Goal: Task Accomplishment & Management: Use online tool/utility

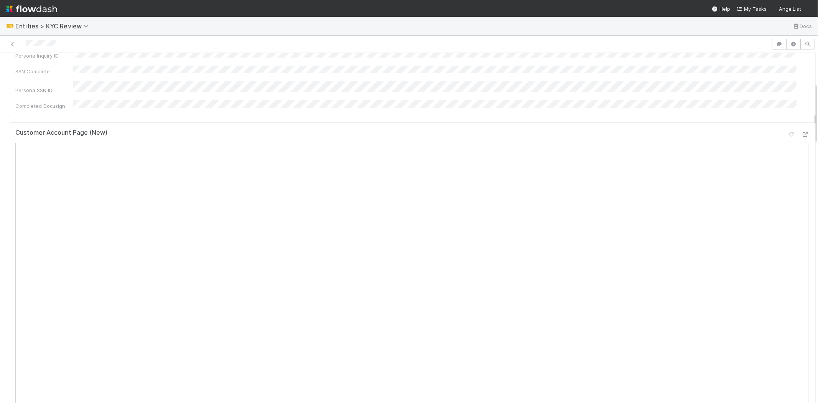
scroll to position [85, 0]
click at [180, 185] on div "Persona Inquiry ID" at bounding box center [412, 191] width 794 height 13
copy div
click at [329, 146] on div "LP Relations VIP / Offline Close" at bounding box center [412, 154] width 794 height 17
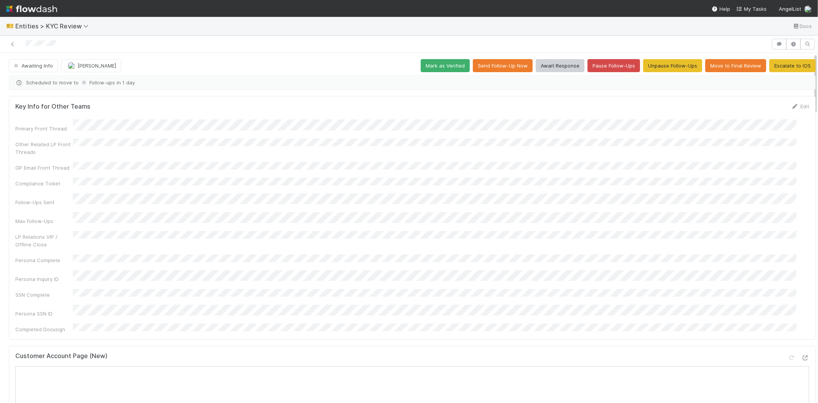
click at [179, 270] on div "Persona Inquiry ID" at bounding box center [412, 276] width 794 height 13
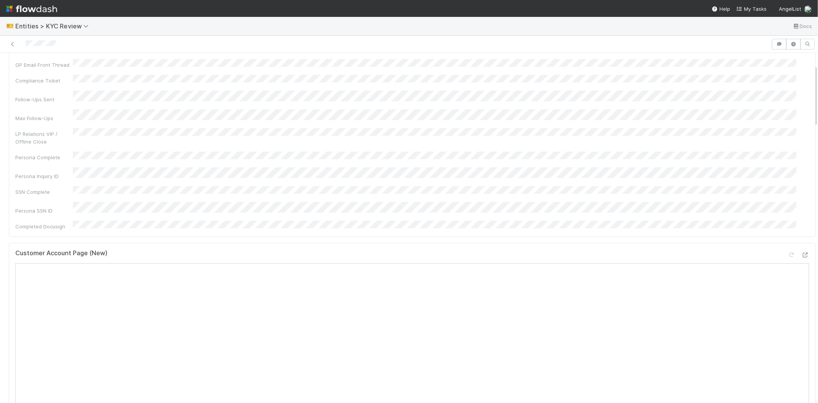
scroll to position [67, 0]
click at [33, 190] on div "Persona Inquiry ID" at bounding box center [44, 194] width 58 height 8
click at [184, 185] on div "Persona Inquiry ID" at bounding box center [412, 191] width 794 height 13
copy div
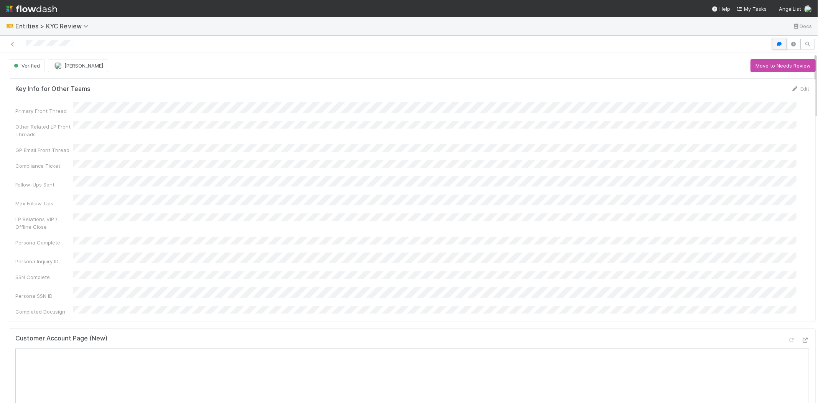
click at [775, 44] on icon "button" at bounding box center [779, 44] width 8 height 5
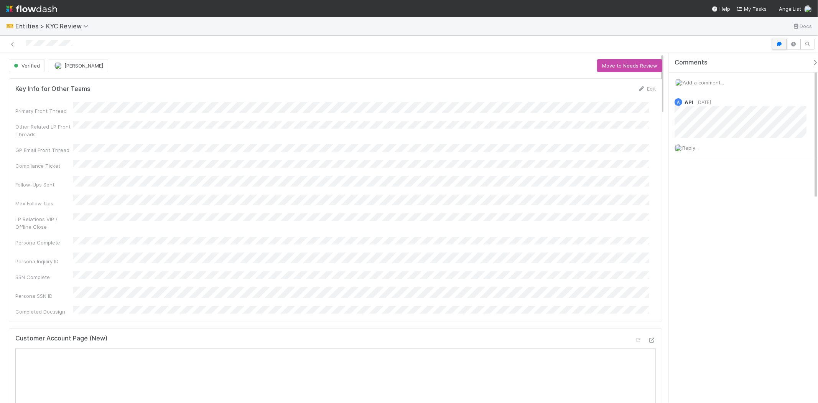
click at [780, 44] on icon "button" at bounding box center [779, 44] width 8 height 5
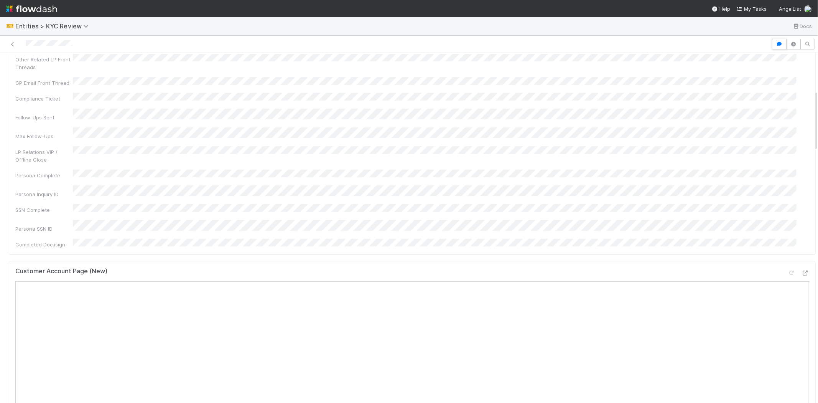
scroll to position [213, 0]
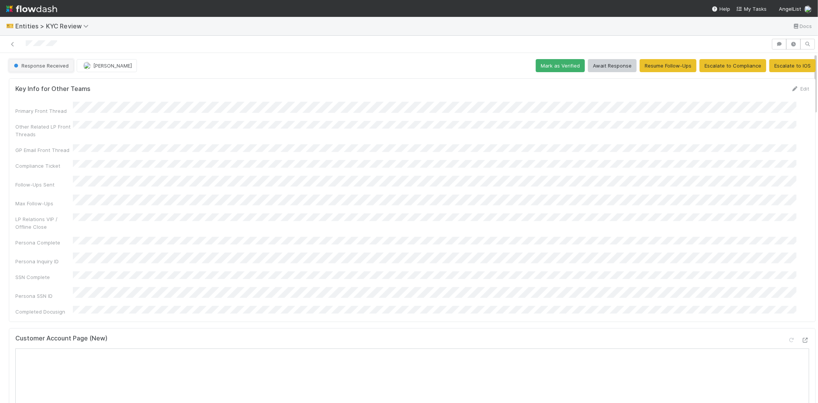
click at [53, 70] on button "Response Received" at bounding box center [41, 65] width 65 height 13
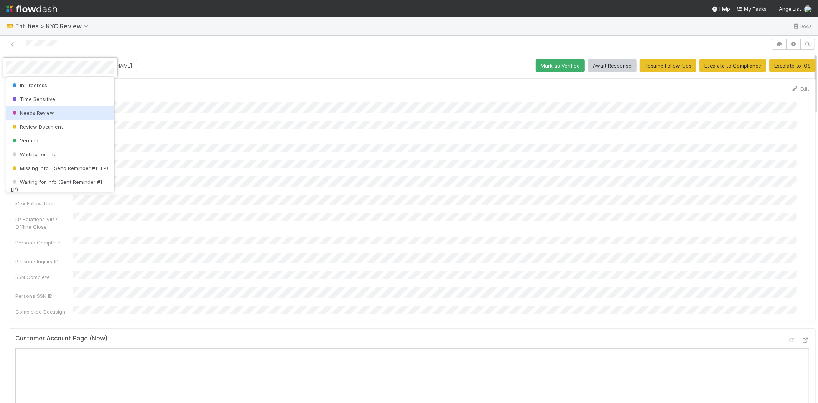
click at [50, 113] on span "Needs Review" at bounding box center [32, 113] width 43 height 6
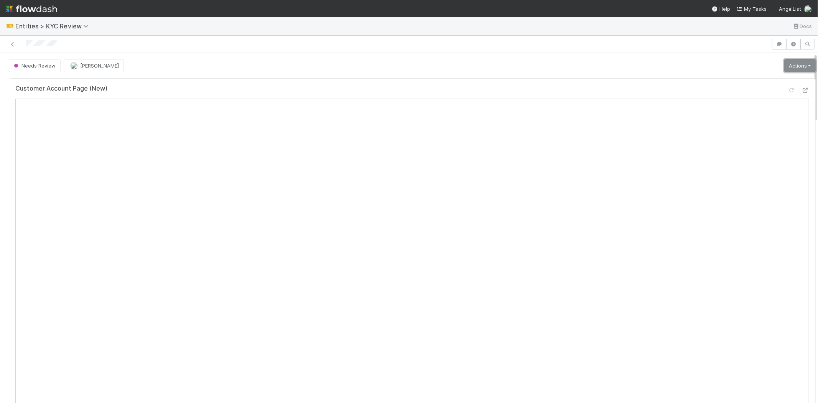
click at [784, 67] on link "Actions" at bounding box center [799, 65] width 31 height 13
click at [756, 132] on button "Select Template [New]" at bounding box center [774, 135] width 84 height 11
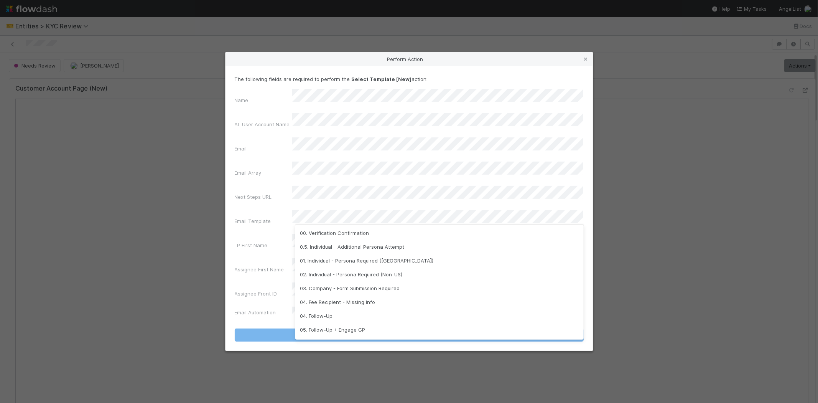
scroll to position [191, 0]
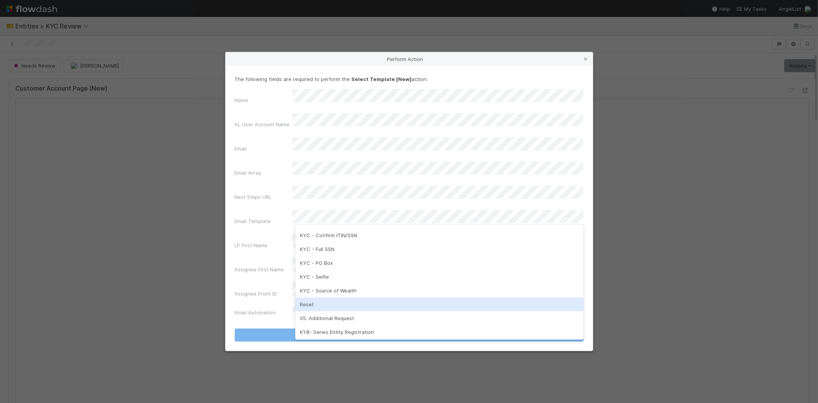
click at [322, 302] on div "Reset" at bounding box center [439, 304] width 288 height 14
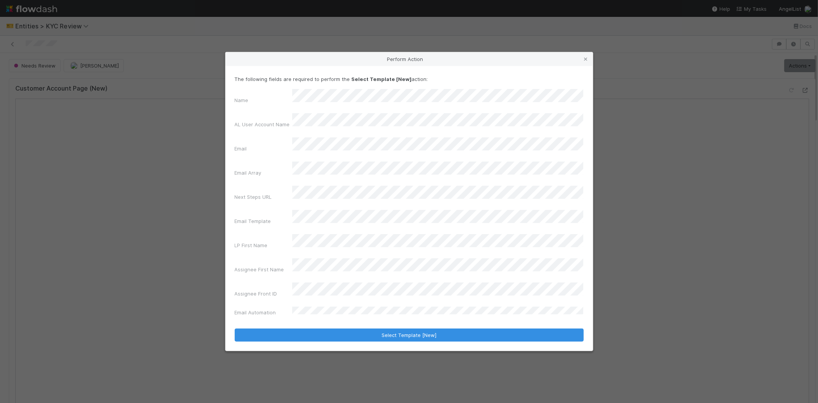
click at [281, 265] on label"] "Assignee First Name" at bounding box center [259, 269] width 49 height 8
click at [304, 304] on form "The following fields are required to perform the Select Template [New] action: …" at bounding box center [409, 208] width 349 height 266
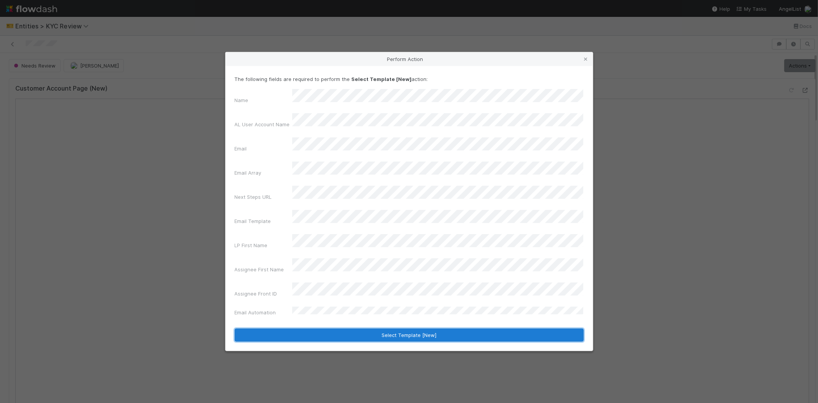
click at [305, 328] on button "Select Template [New]" at bounding box center [409, 334] width 349 height 13
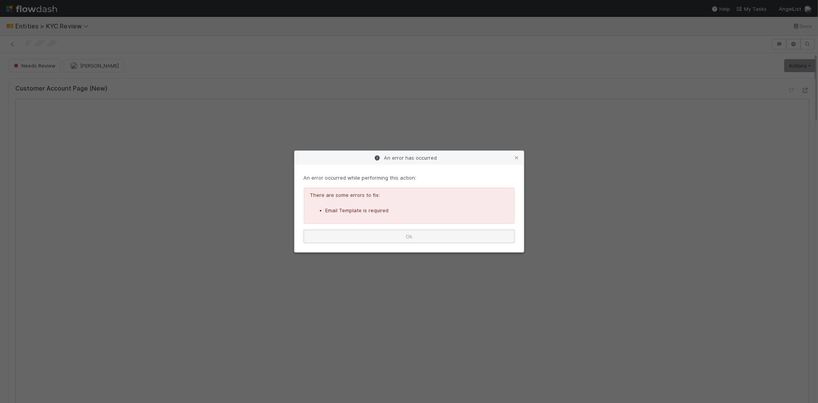
click at [350, 239] on button "Ok" at bounding box center [409, 236] width 211 height 13
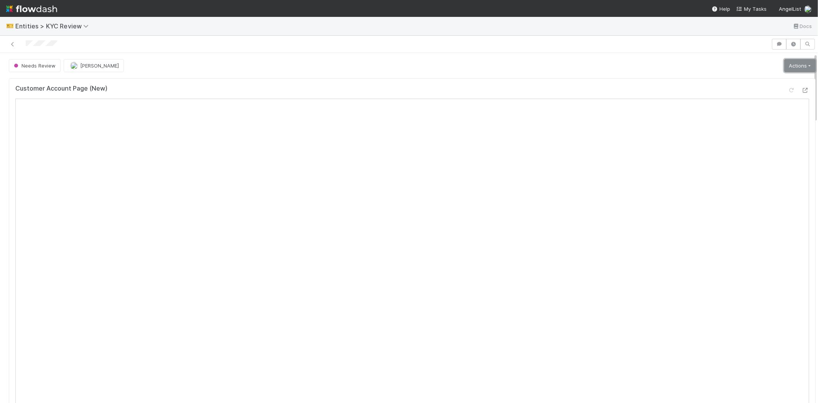
click at [784, 68] on link "Actions" at bounding box center [799, 65] width 31 height 13
click at [742, 132] on button "Select Template [New]" at bounding box center [774, 135] width 84 height 11
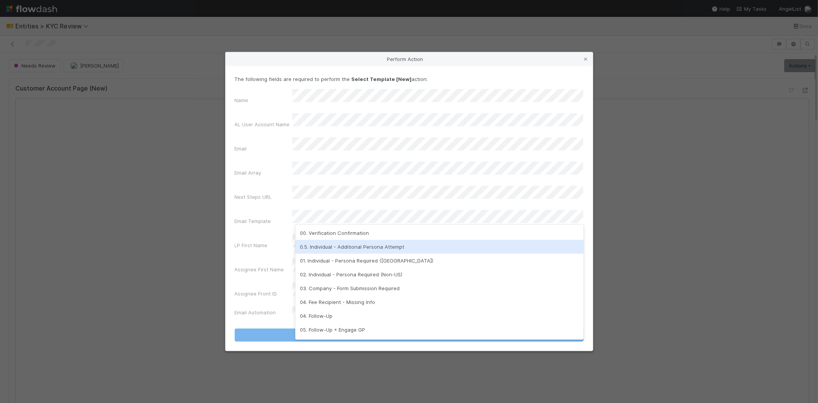
click at [335, 248] on div "0.5. Individual - Additional Persona Attempt" at bounding box center [439, 247] width 288 height 14
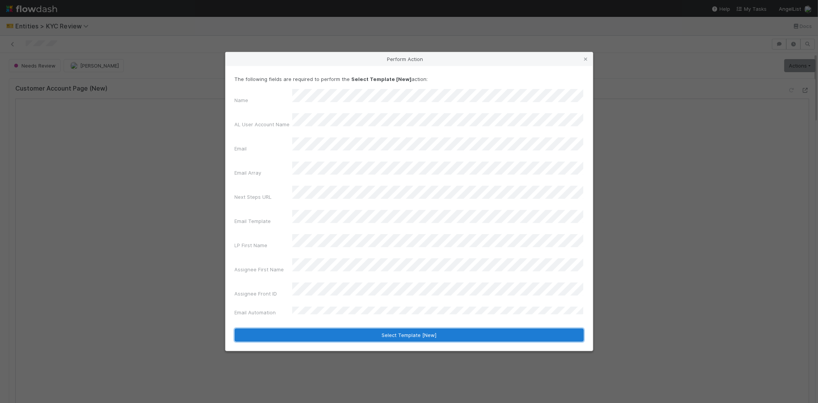
click at [294, 328] on button "Select Template [New]" at bounding box center [409, 334] width 349 height 13
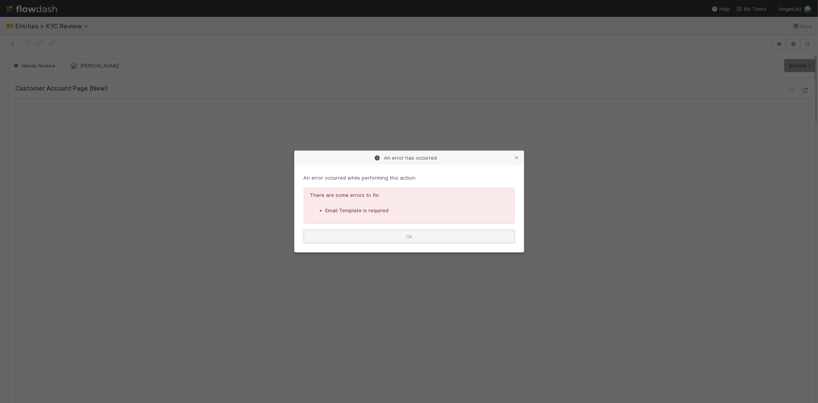
click at [394, 237] on button "Ok" at bounding box center [409, 236] width 211 height 13
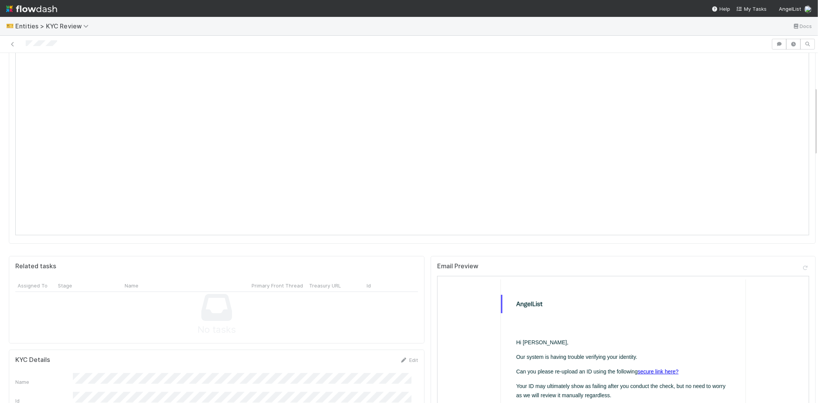
scroll to position [0, 0]
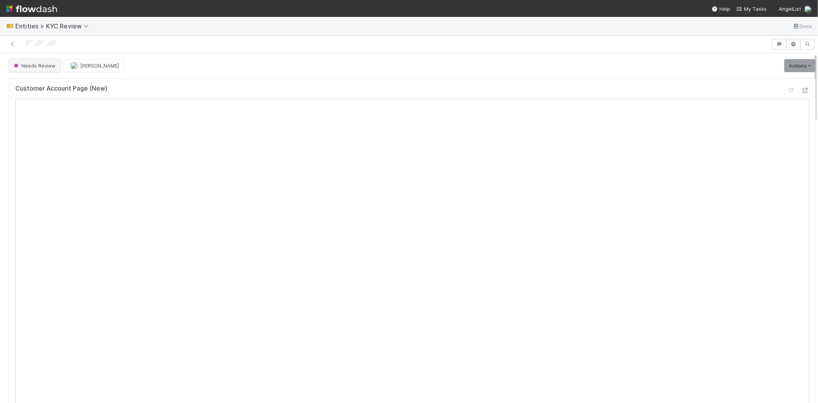
click at [25, 65] on span "Needs Review" at bounding box center [33, 66] width 43 height 6
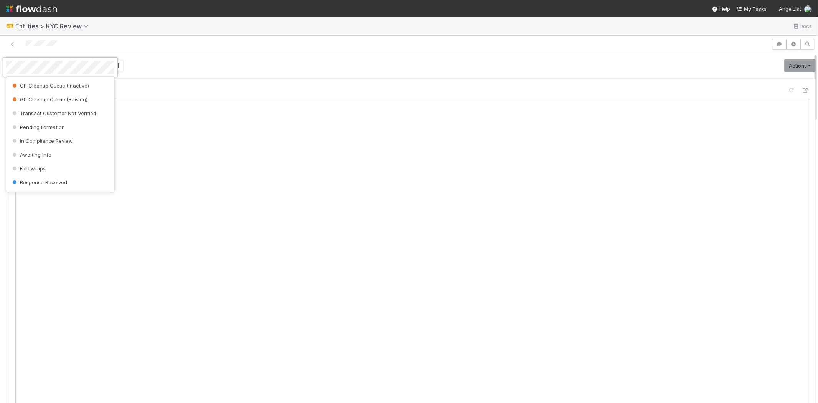
scroll to position [469, 0]
click at [46, 145] on span "Awaiting Info" at bounding box center [31, 142] width 41 height 6
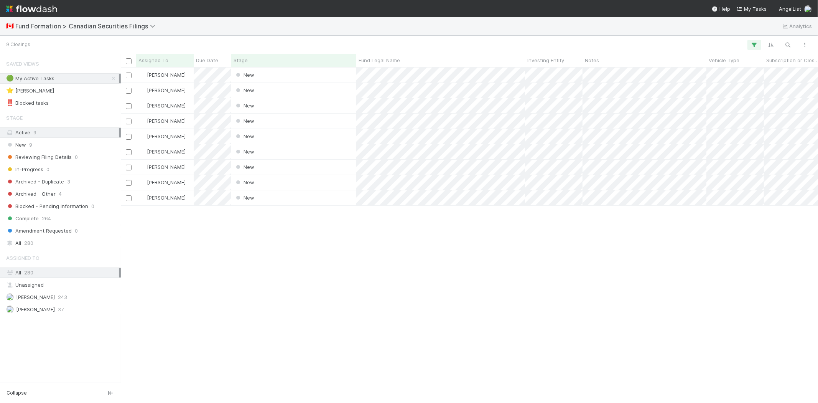
scroll to position [329, 691]
drag, startPoint x: 243, startPoint y: 265, endPoint x: 241, endPoint y: 156, distance: 108.9
click at [246, 262] on div "Karen Jane Salcedo New 8/18/25, 7:30:07 PM 8/18/25, 7:30:17 PM Karen Jane Salce…" at bounding box center [469, 234] width 697 height 335
click at [208, 63] on span "Due Date" at bounding box center [207, 60] width 22 height 8
click at [209, 73] on icon at bounding box center [206, 74] width 8 height 5
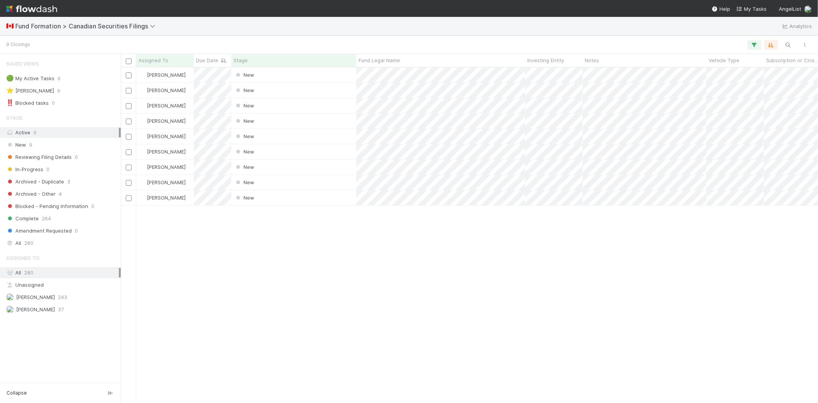
scroll to position [329, 691]
click at [230, 243] on div "Karen Jane Salcedo New 8/12/25, 7:30:25 PM 8/12/25, 7:30:33 PM Karen Jane Salce…" at bounding box center [469, 234] width 697 height 335
drag, startPoint x: 249, startPoint y: 308, endPoint x: 193, endPoint y: 329, distance: 60.2
click at [248, 308] on div "Karen Jane Salcedo New 8/12/25, 7:30:25 PM 8/12/25, 7:30:33 PM Karen Jane Salce…" at bounding box center [469, 234] width 697 height 335
click at [276, 250] on div "Karen Jane Salcedo New 8/12/25, 7:30:25 PM 8/12/25, 7:30:33 PM Karen Jane Salce…" at bounding box center [469, 234] width 697 height 335
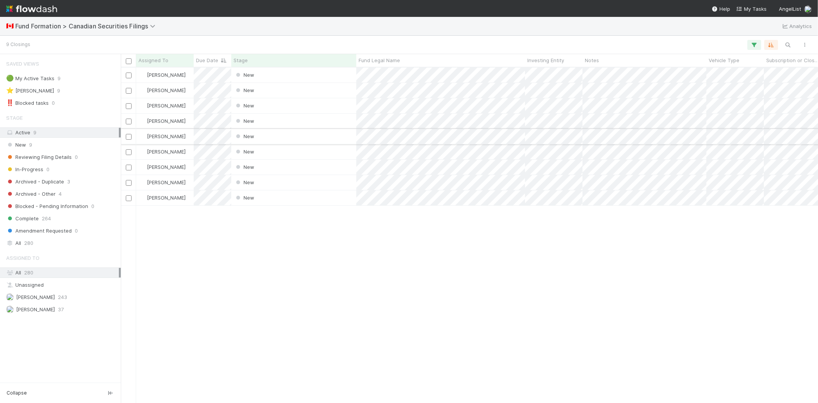
drag, startPoint x: 281, startPoint y: 252, endPoint x: 280, endPoint y: 143, distance: 108.9
click at [283, 247] on div "Karen Jane Salcedo New 8/12/25, 7:30:25 PM 8/12/25, 7:30:33 PM Karen Jane Salce…" at bounding box center [469, 234] width 697 height 335
click at [268, 79] on div "New" at bounding box center [293, 74] width 125 height 15
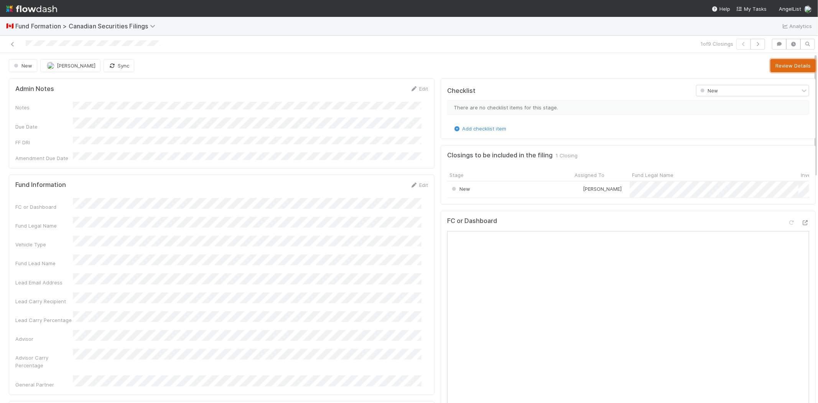
click at [770, 69] on button "Review Details" at bounding box center [792, 65] width 45 height 13
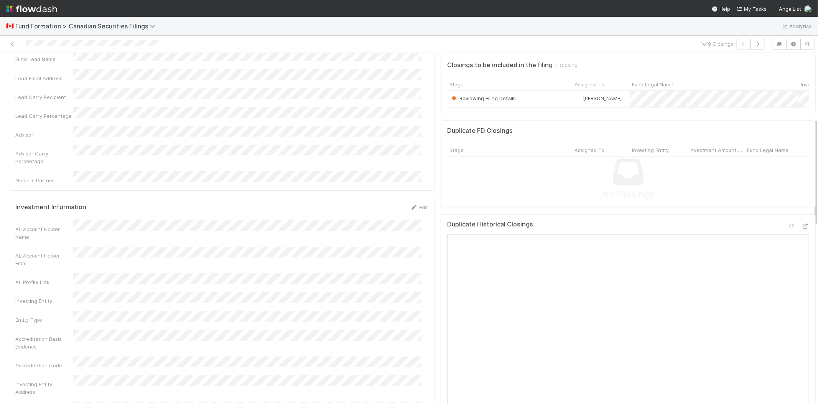
scroll to position [213, 0]
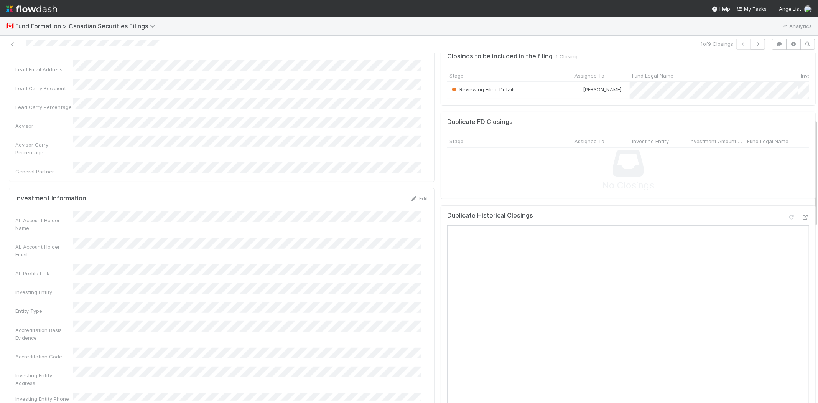
click at [182, 283] on div "Investing Entity" at bounding box center [221, 289] width 413 height 13
copy div
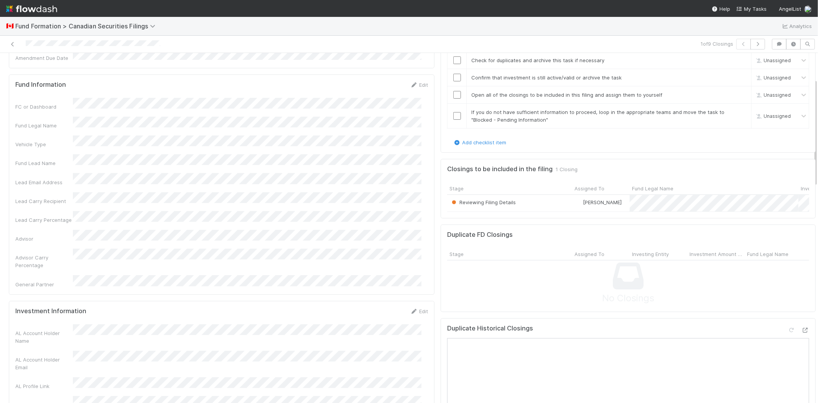
scroll to position [58, 0]
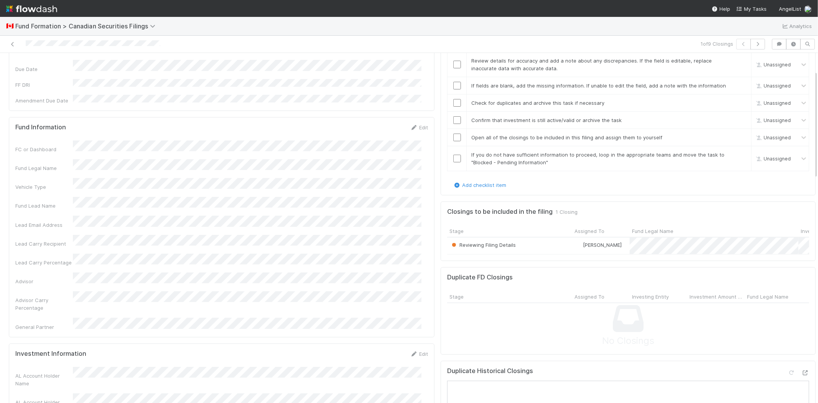
click at [97, 235] on div "Lead Carry Recipient" at bounding box center [221, 241] width 413 height 13
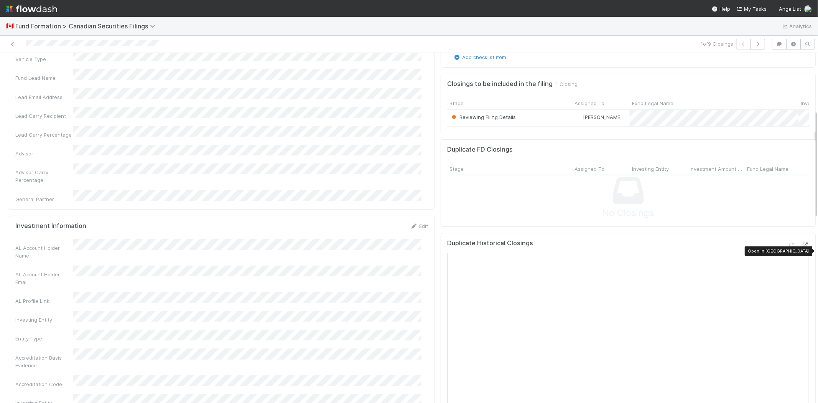
click at [801, 245] on icon at bounding box center [805, 244] width 8 height 5
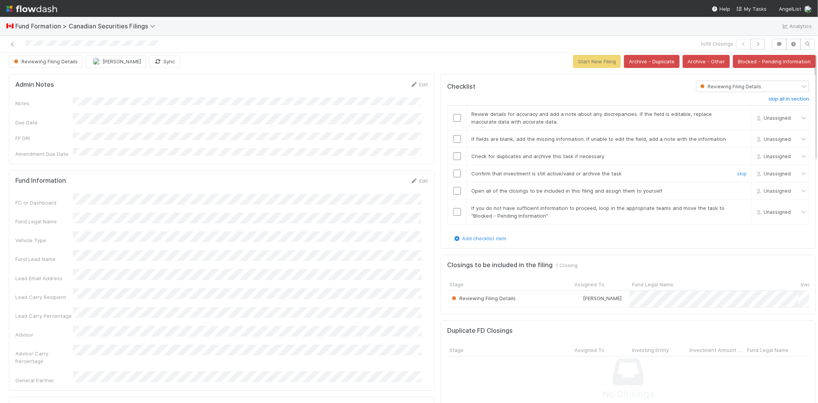
scroll to position [0, 0]
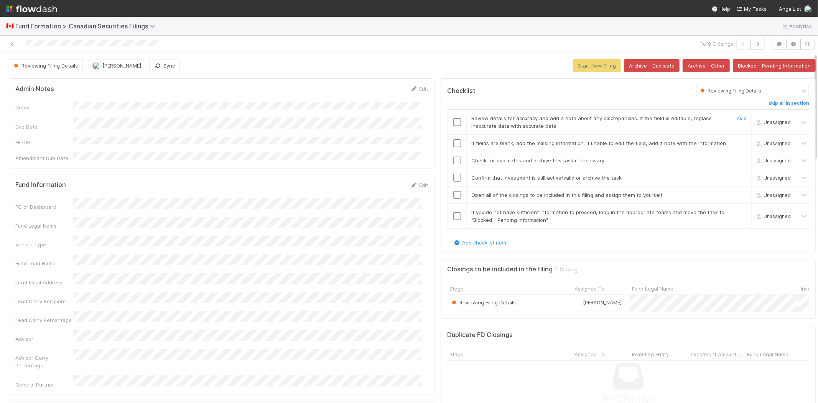
drag, startPoint x: 449, startPoint y: 116, endPoint x: 449, endPoint y: 128, distance: 12.3
click at [453, 118] on input "checkbox" at bounding box center [457, 122] width 8 height 8
click at [453, 139] on input "checkbox" at bounding box center [457, 143] width 8 height 8
click at [453, 156] on input "checkbox" at bounding box center [457, 160] width 8 height 8
click at [453, 174] on input "checkbox" at bounding box center [457, 178] width 8 height 8
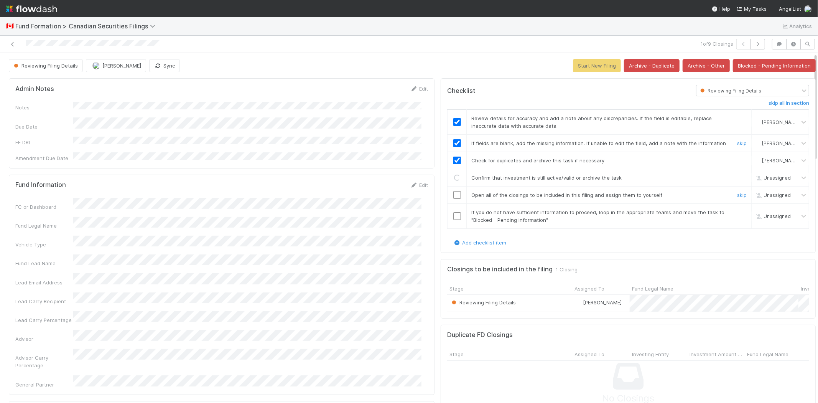
click at [453, 191] on input "checkbox" at bounding box center [457, 195] width 8 height 8
click at [453, 212] on input "checkbox" at bounding box center [457, 216] width 8 height 8
checkbox input "true"
click at [591, 59] on button "Start New Filing" at bounding box center [597, 65] width 48 height 13
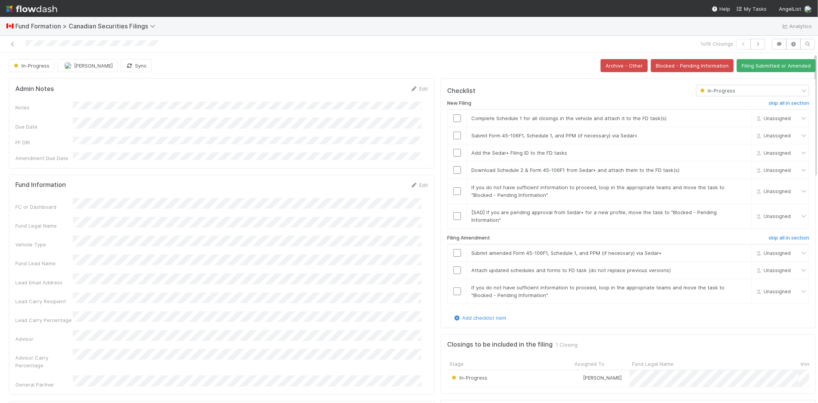
drag, startPoint x: 57, startPoint y: 278, endPoint x: 71, endPoint y: 277, distance: 14.2
click at [58, 292] on div "Lead Carry Recipient" at bounding box center [221, 298] width 413 height 13
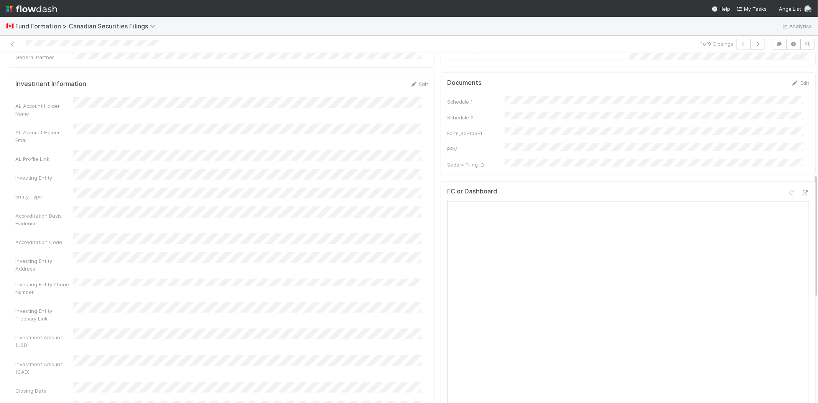
scroll to position [341, 0]
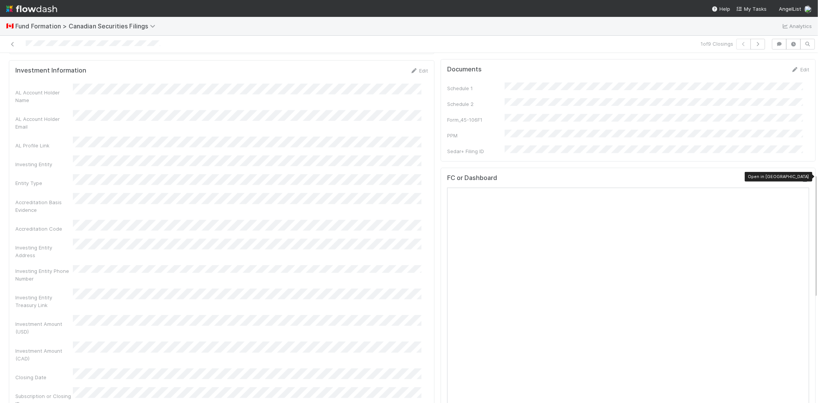
click at [801, 177] on icon at bounding box center [805, 179] width 8 height 5
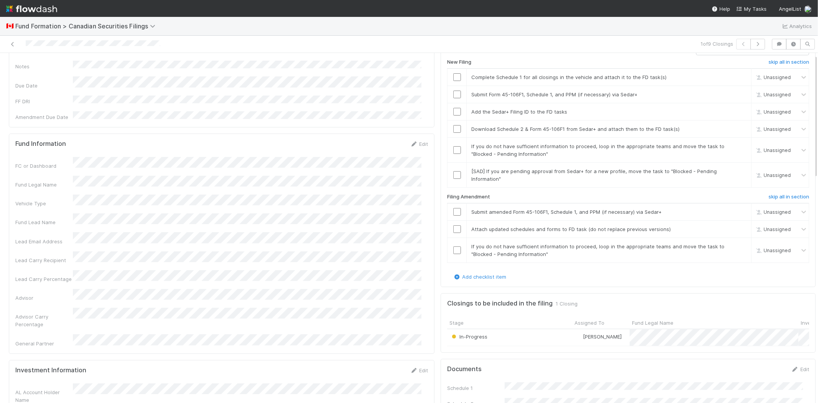
scroll to position [0, 0]
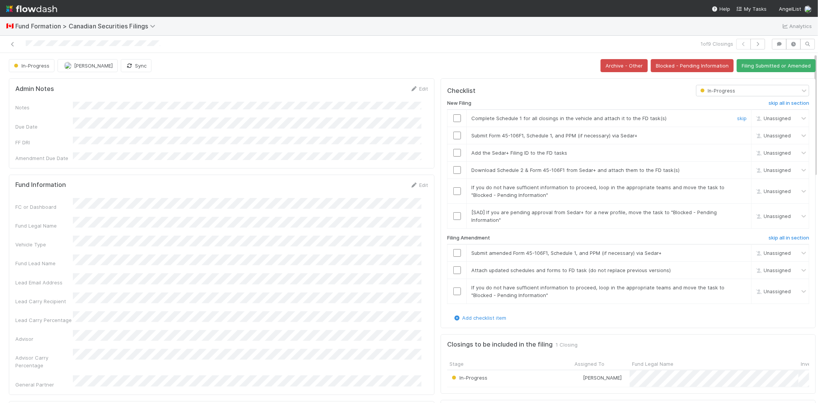
click at [453, 114] on input "checkbox" at bounding box center [457, 118] width 8 height 8
click at [453, 132] on input "checkbox" at bounding box center [457, 136] width 8 height 8
click at [453, 149] on input "checkbox" at bounding box center [457, 153] width 8 height 8
click at [453, 166] on input "checkbox" at bounding box center [457, 170] width 8 height 8
drag, startPoint x: 728, startPoint y: 183, endPoint x: 729, endPoint y: 194, distance: 11.2
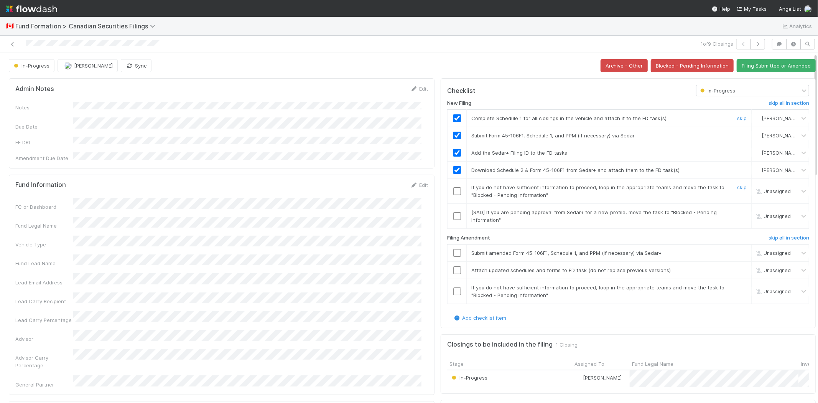
click at [737, 184] on link "skip" at bounding box center [742, 187] width 10 height 6
click at [737, 209] on link "skip" at bounding box center [742, 212] width 10 height 6
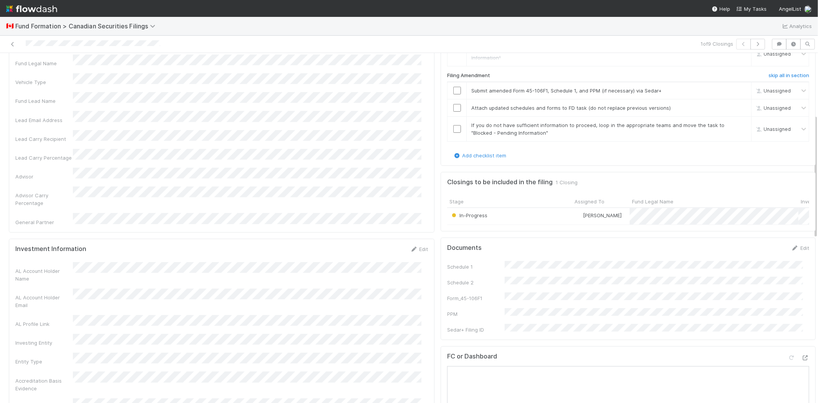
scroll to position [213, 0]
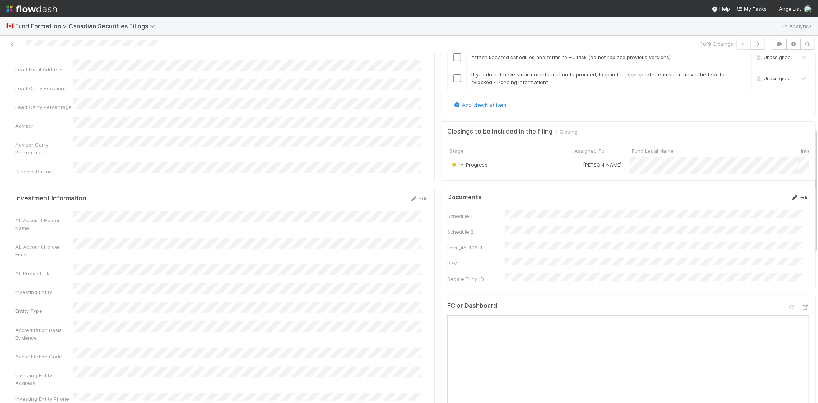
click at [791, 197] on link "Edit" at bounding box center [800, 197] width 18 height 6
click at [757, 197] on button "Save" at bounding box center [768, 199] width 22 height 13
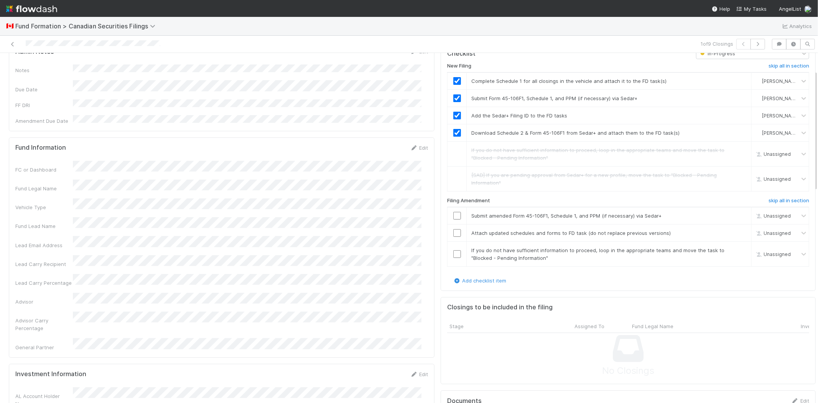
scroll to position [0, 0]
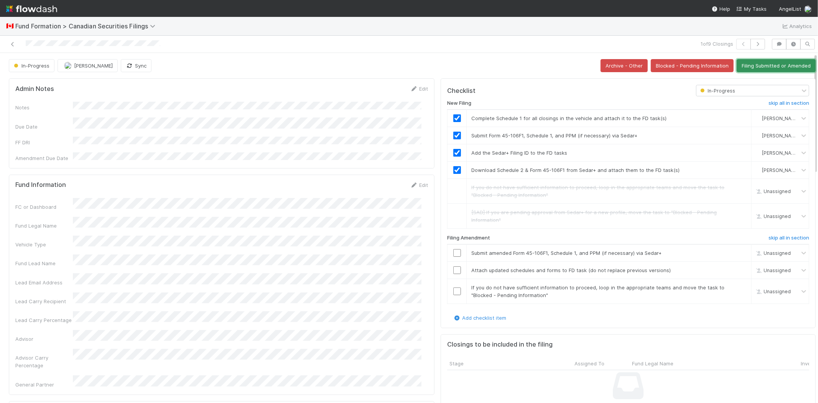
click at [750, 59] on button "Filing Submitted or Amended" at bounding box center [776, 65] width 79 height 13
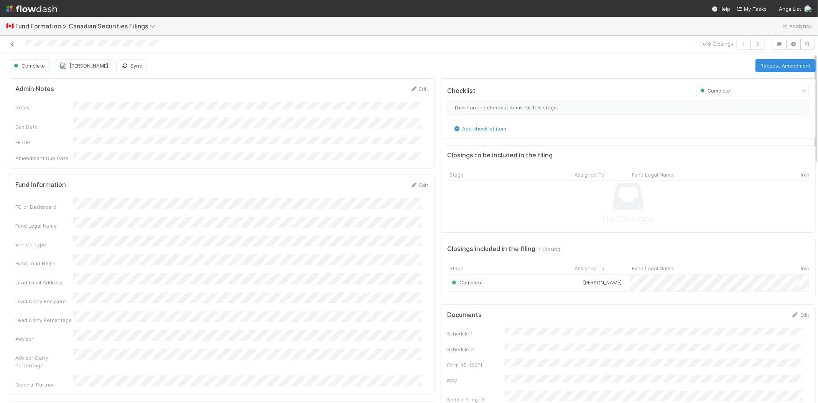
click at [12, 42] on icon at bounding box center [13, 44] width 8 height 5
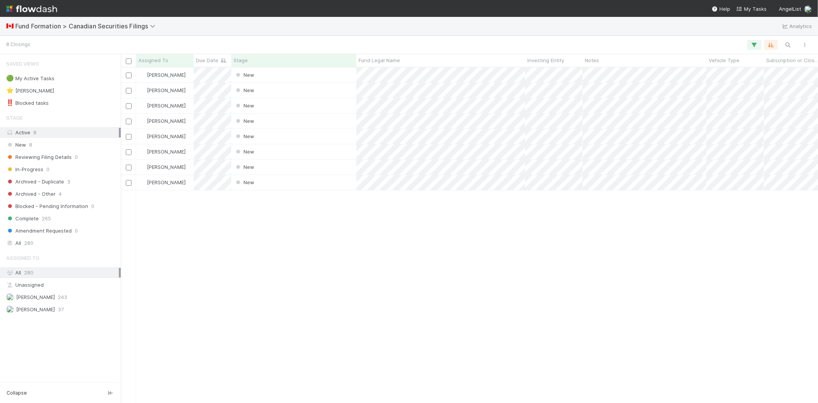
scroll to position [329, 691]
click at [301, 263] on div "Karen Jane Salcedo New 8/13/25, 7:30:06 PM 8/13/25, 7:30:16 PM Karen Jane Salce…" at bounding box center [469, 234] width 697 height 335
click at [267, 71] on div "New" at bounding box center [293, 74] width 125 height 15
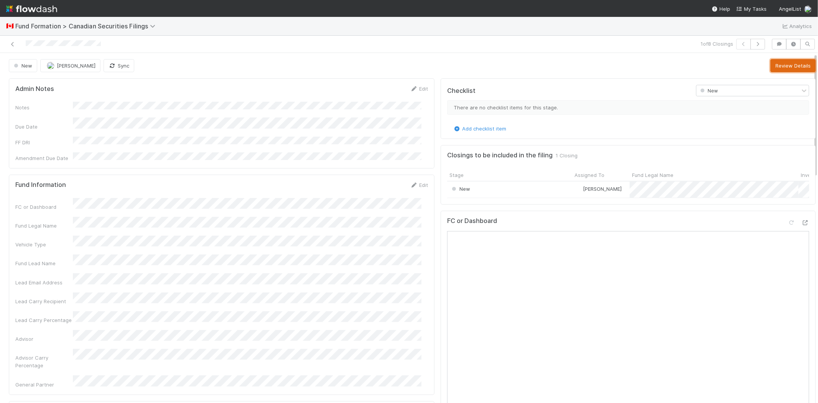
click at [770, 66] on button "Review Details" at bounding box center [792, 65] width 45 height 13
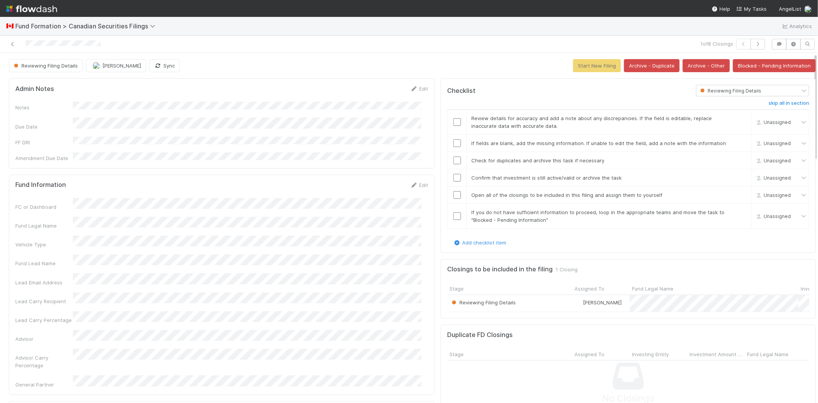
click at [72, 222] on div "Fund Legal Name" at bounding box center [44, 226] width 58 height 8
click at [207, 217] on div "Fund Legal Name" at bounding box center [221, 223] width 413 height 13
copy div
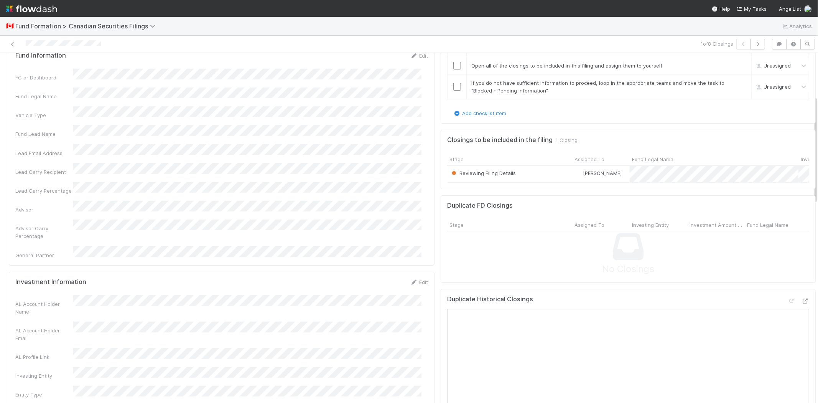
scroll to position [128, 0]
click at [801, 305] on icon at bounding box center [805, 302] width 8 height 5
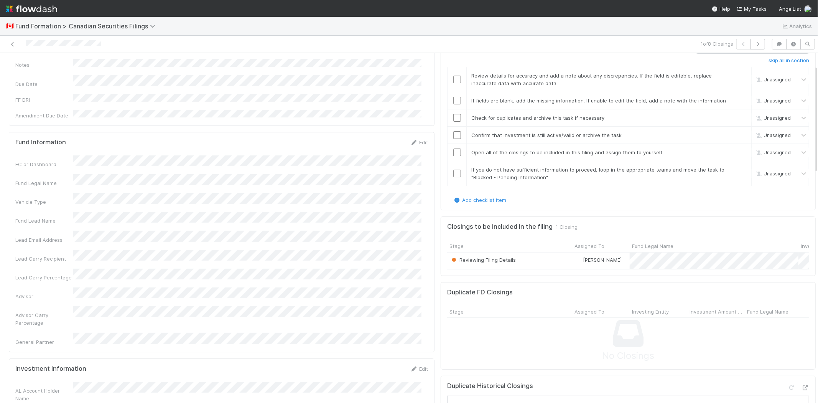
scroll to position [0, 0]
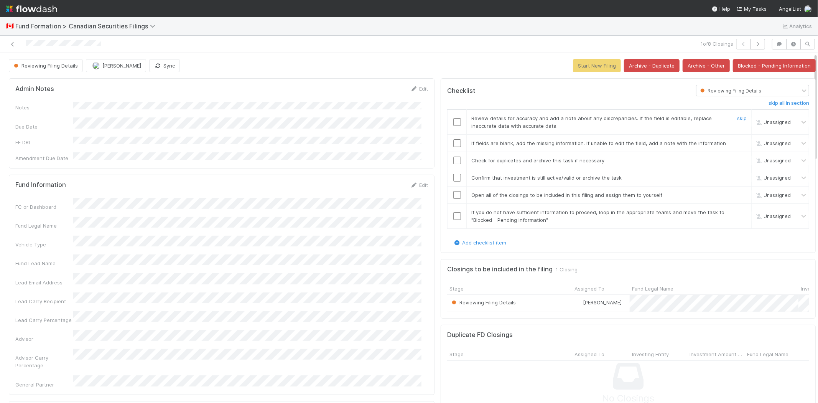
click at [453, 123] on input "checkbox" at bounding box center [457, 122] width 8 height 8
drag, startPoint x: 448, startPoint y: 144, endPoint x: 451, endPoint y: 162, distance: 18.2
click at [453, 144] on input "checkbox" at bounding box center [457, 143] width 8 height 8
click at [453, 161] on input "checkbox" at bounding box center [457, 160] width 8 height 8
click at [453, 175] on input "checkbox" at bounding box center [457, 178] width 8 height 8
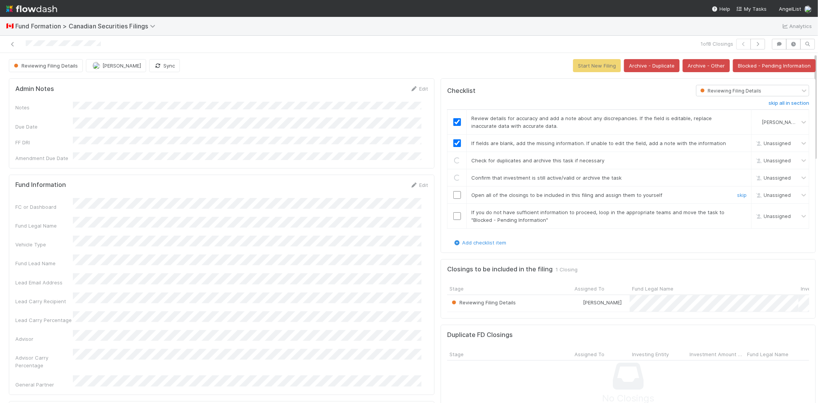
checkbox input "true"
drag, startPoint x: 727, startPoint y: 195, endPoint x: 728, endPoint y: 207, distance: 12.3
click at [737, 195] on link "skip" at bounding box center [742, 195] width 10 height 6
click at [737, 212] on link "skip" at bounding box center [742, 212] width 10 height 6
click at [735, 196] on link "undo" at bounding box center [741, 195] width 12 height 6
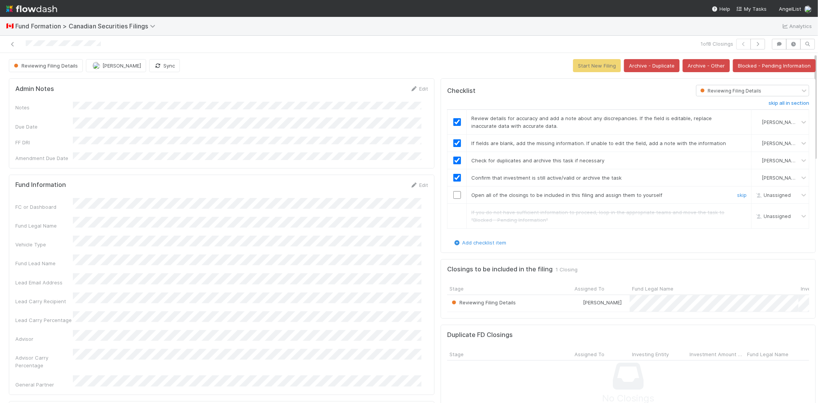
click at [453, 196] on input "checkbox" at bounding box center [457, 195] width 8 height 8
drag, startPoint x: 726, startPoint y: 212, endPoint x: 474, endPoint y: 217, distance: 251.2
click at [735, 212] on link "undo" at bounding box center [741, 212] width 12 height 6
click at [453, 219] on input "checkbox" at bounding box center [457, 216] width 8 height 8
click at [578, 68] on button "Start New Filing" at bounding box center [597, 65] width 48 height 13
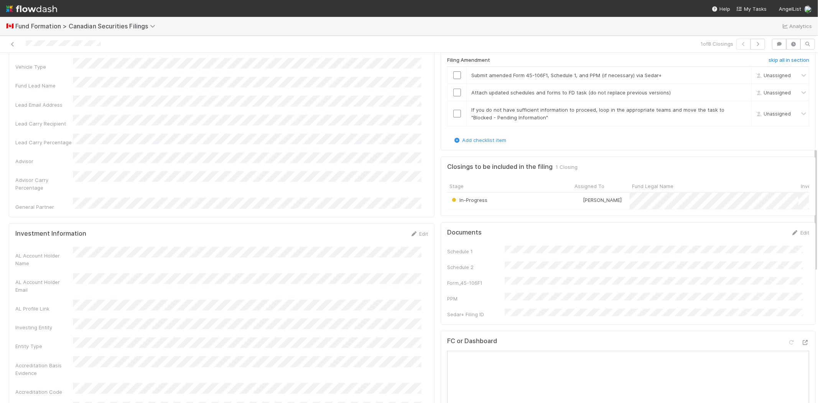
scroll to position [341, 0]
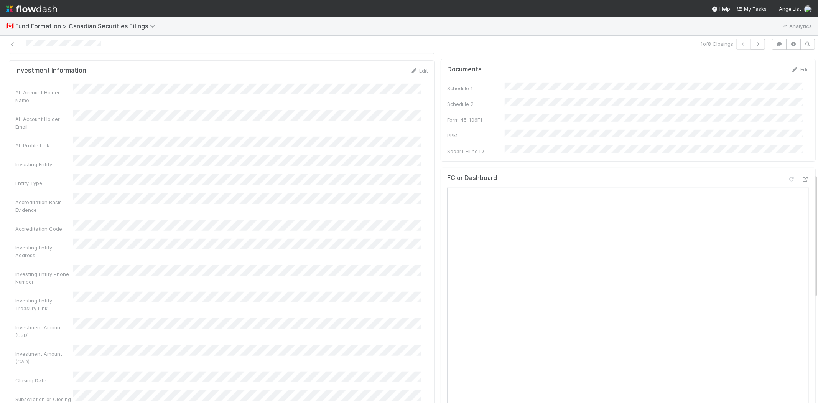
click at [797, 175] on div "FC or Dashboard" at bounding box center [628, 316] width 375 height 297
click at [788, 179] on div at bounding box center [798, 180] width 21 height 11
click at [801, 178] on icon at bounding box center [805, 179] width 8 height 5
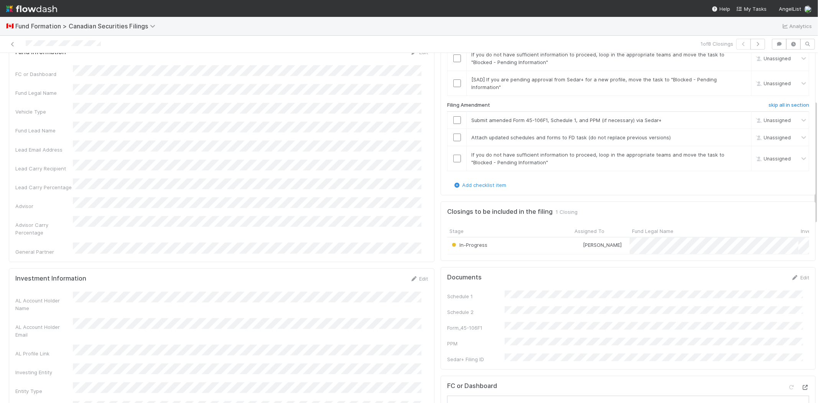
scroll to position [43, 0]
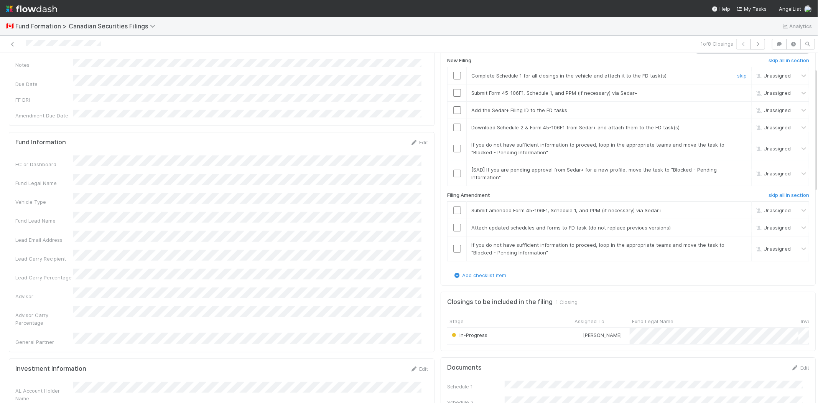
click at [453, 75] on input "checkbox" at bounding box center [457, 76] width 8 height 8
click at [453, 94] on input "checkbox" at bounding box center [457, 93] width 8 height 8
click at [453, 110] on input "checkbox" at bounding box center [457, 110] width 8 height 8
click at [453, 127] on input "checkbox" at bounding box center [457, 127] width 8 height 8
click at [737, 142] on link "skip" at bounding box center [742, 145] width 10 height 6
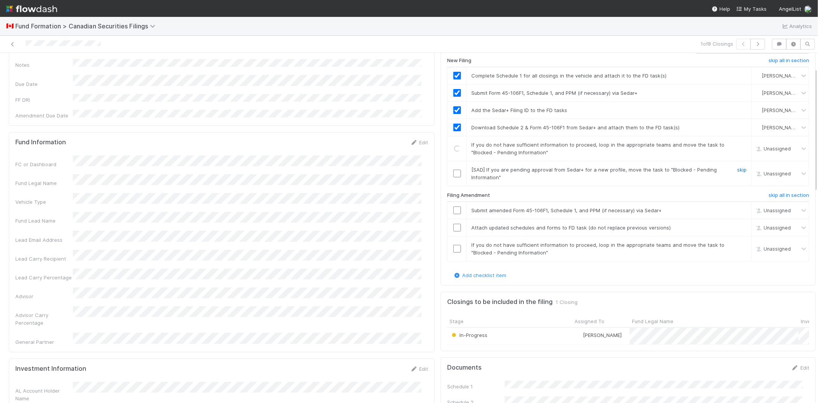
click at [737, 167] on link "skip" at bounding box center [742, 169] width 10 height 6
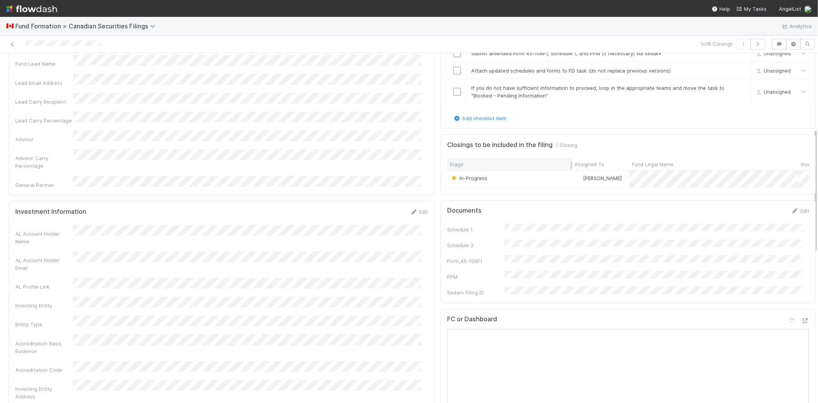
scroll to position [213, 0]
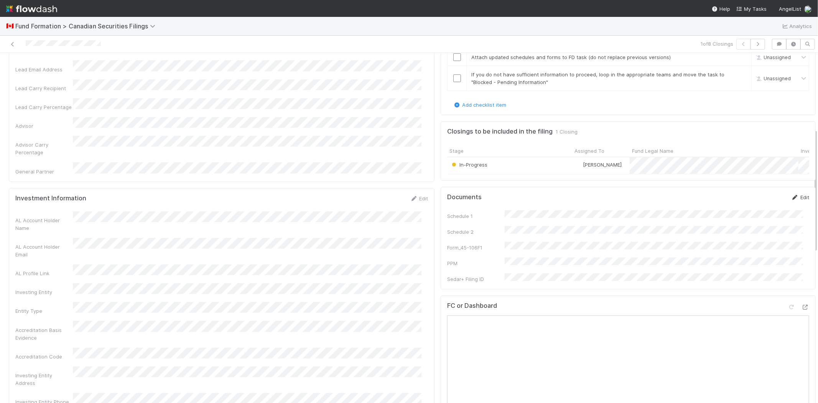
click at [791, 200] on link "Edit" at bounding box center [800, 197] width 18 height 6
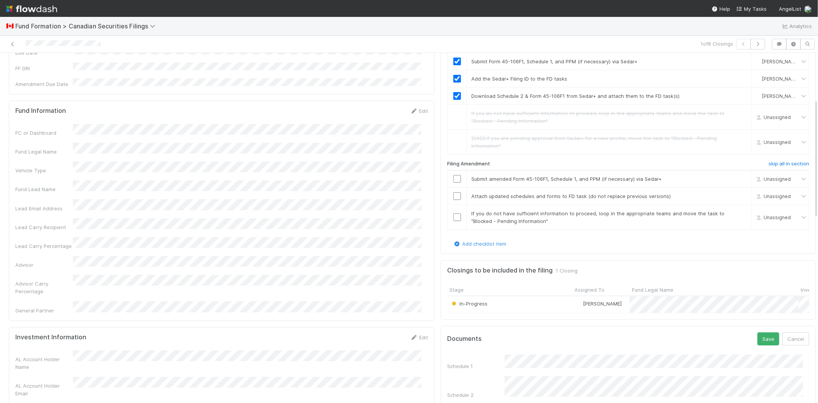
scroll to position [170, 0]
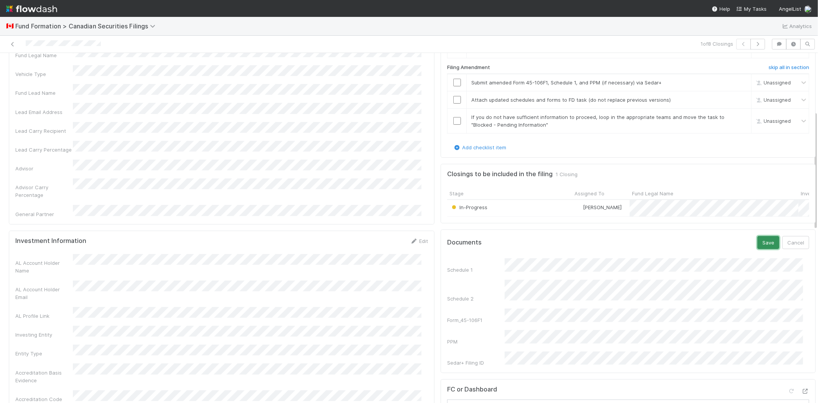
click at [757, 248] on button "Save" at bounding box center [768, 242] width 22 height 13
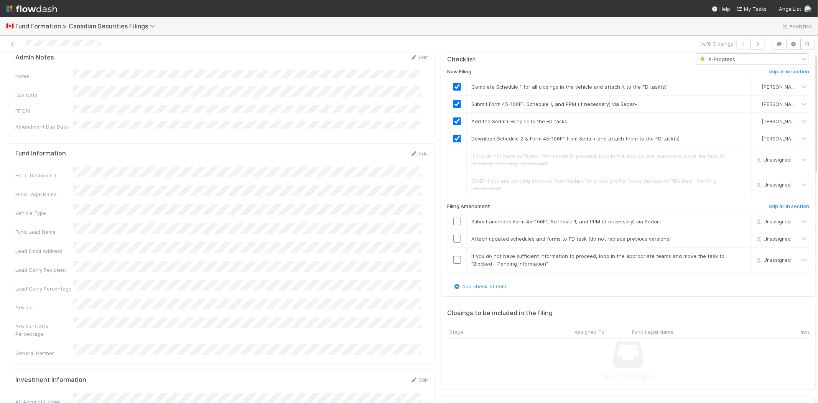
scroll to position [0, 0]
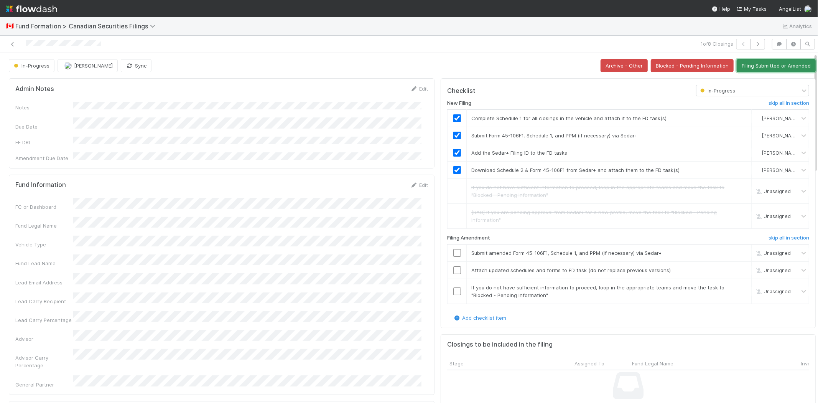
click at [747, 62] on button "Filing Submitted or Amended" at bounding box center [776, 65] width 79 height 13
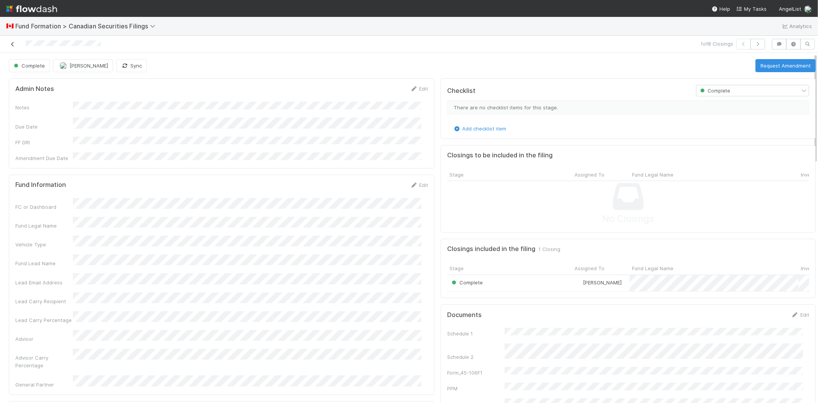
click at [13, 43] on icon at bounding box center [13, 44] width 8 height 5
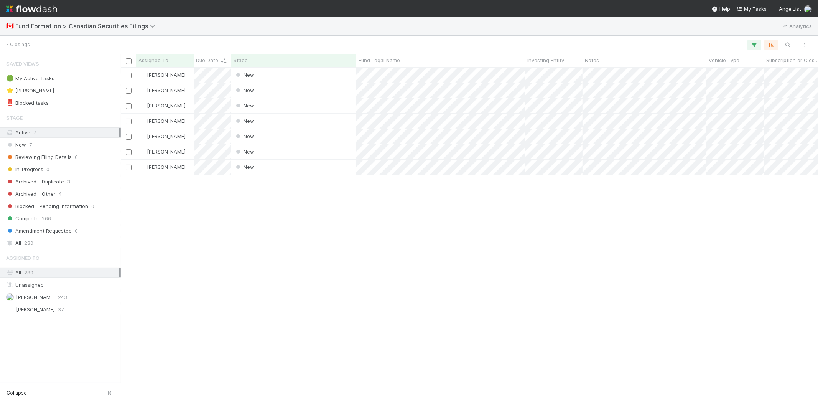
scroll to position [329, 691]
click at [248, 246] on div "Karen Jane Salcedo New 8/14/25, 7:30:10 PM 8/14/25, 7:30:18 PM Karen Jane Salce…" at bounding box center [469, 234] width 697 height 335
click at [270, 74] on div "New" at bounding box center [293, 74] width 125 height 15
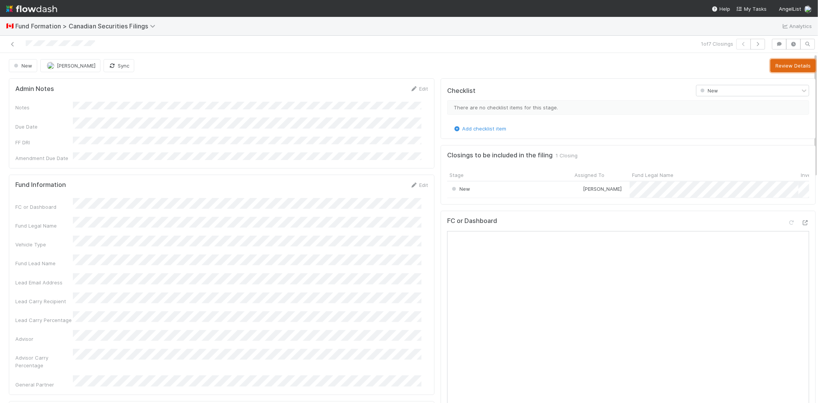
click at [777, 63] on button "Review Details" at bounding box center [792, 65] width 45 height 13
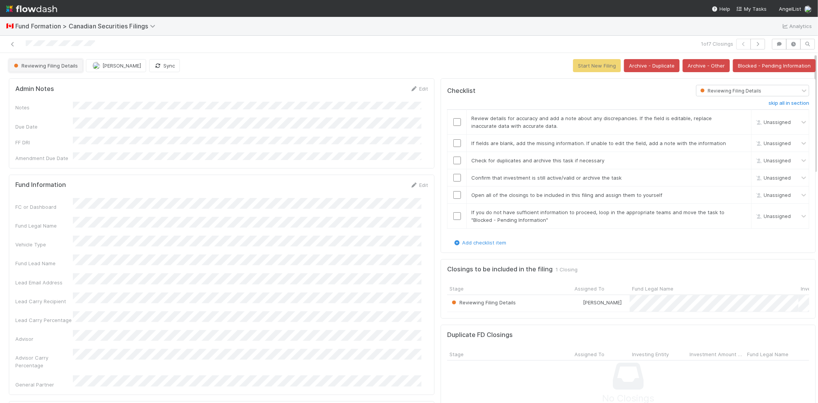
click at [45, 69] on button "Reviewing Filing Details" at bounding box center [46, 65] width 74 height 13
click at [20, 258] on div at bounding box center [409, 201] width 818 height 403
drag, startPoint x: 451, startPoint y: 120, endPoint x: 448, endPoint y: 131, distance: 11.4
click at [453, 123] on input "checkbox" at bounding box center [457, 122] width 8 height 8
drag, startPoint x: 448, startPoint y: 141, endPoint x: 449, endPoint y: 154, distance: 13.2
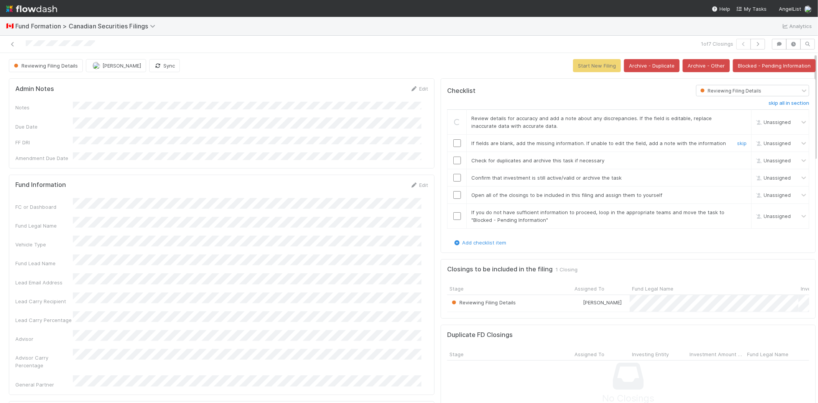
click at [453, 141] on input "checkbox" at bounding box center [457, 143] width 8 height 8
click at [451, 157] on td at bounding box center [457, 160] width 19 height 17
click at [453, 158] on input "checkbox" at bounding box center [457, 160] width 8 height 8
click at [453, 179] on input "checkbox" at bounding box center [457, 178] width 8 height 8
drag, startPoint x: 451, startPoint y: 194, endPoint x: 451, endPoint y: 207, distance: 13.4
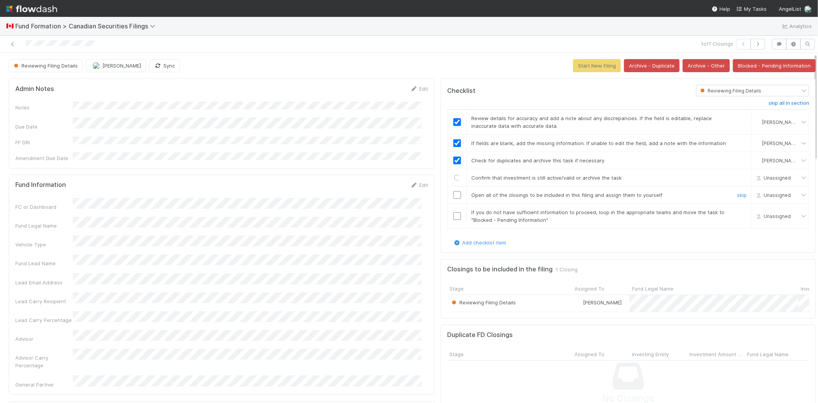
click at [453, 194] on input "checkbox" at bounding box center [457, 195] width 8 height 8
click at [453, 215] on input "checkbox" at bounding box center [457, 216] width 8 height 8
checkbox input "true"
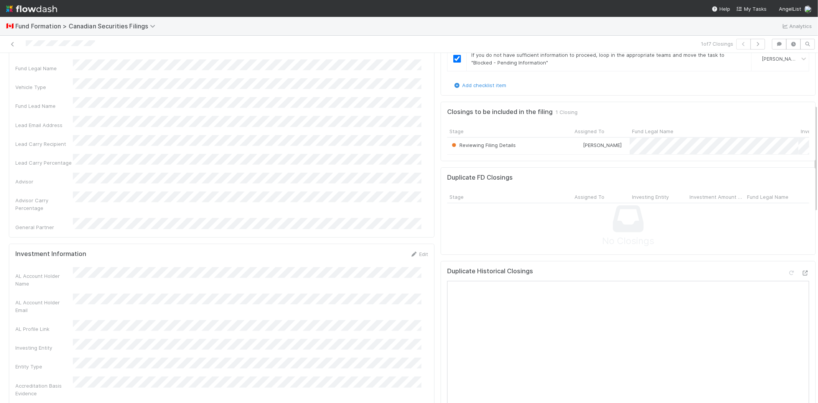
scroll to position [170, 0]
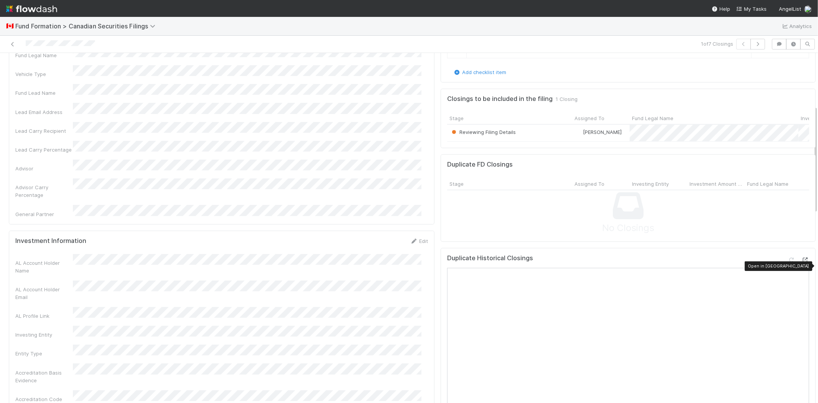
click at [801, 262] on icon at bounding box center [805, 259] width 8 height 5
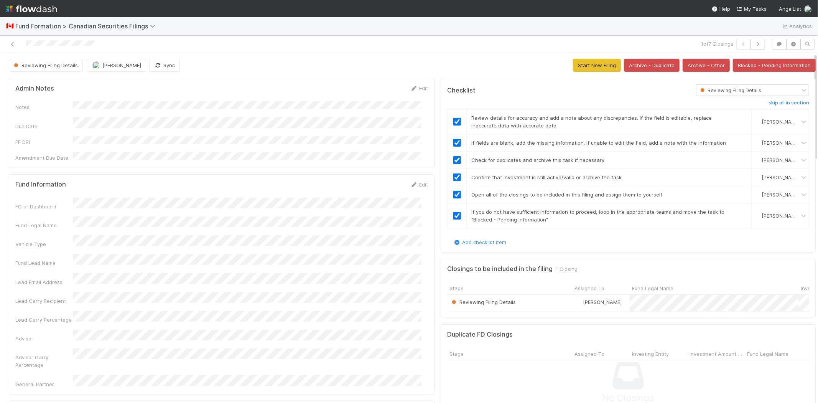
scroll to position [0, 0]
drag, startPoint x: 576, startPoint y: 67, endPoint x: 467, endPoint y: 13, distance: 121.6
click at [575, 67] on button "Start New Filing" at bounding box center [597, 65] width 48 height 13
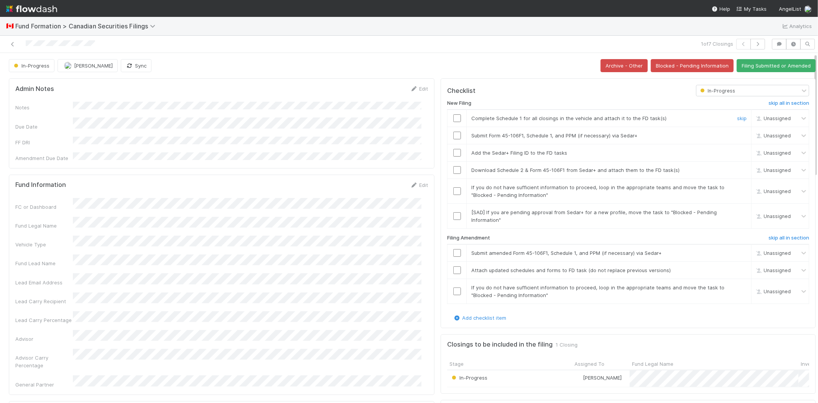
click at [453, 120] on input "checkbox" at bounding box center [457, 118] width 8 height 8
click at [448, 138] on div at bounding box center [457, 136] width 19 height 8
click at [453, 137] on input "checkbox" at bounding box center [457, 136] width 8 height 8
click at [453, 155] on input "checkbox" at bounding box center [457, 153] width 8 height 8
click at [453, 169] on input "checkbox" at bounding box center [457, 170] width 8 height 8
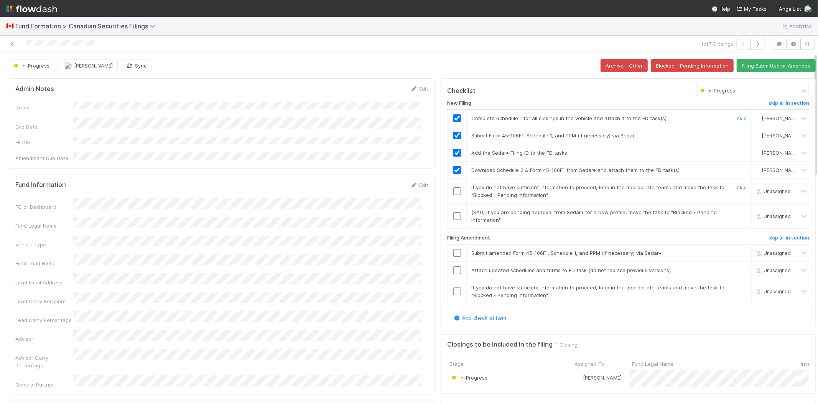
click at [737, 187] on link "skip" at bounding box center [742, 187] width 10 height 6
click at [737, 212] on link "skip" at bounding box center [742, 212] width 10 height 6
click at [737, 186] on link "skip" at bounding box center [742, 187] width 10 height 6
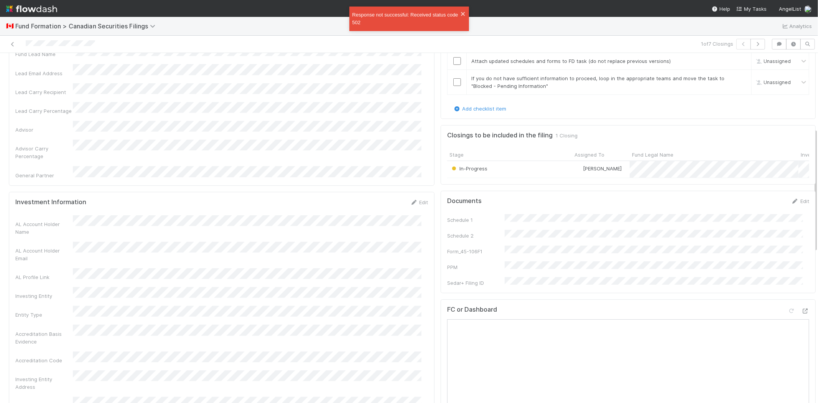
scroll to position [213, 0]
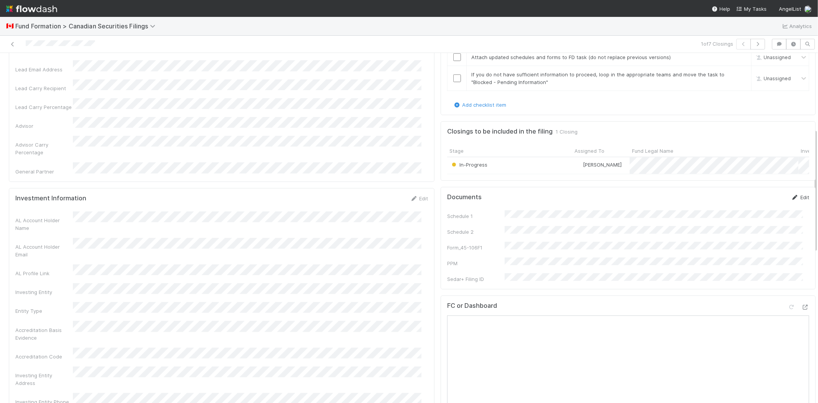
click at [791, 200] on link "Edit" at bounding box center [800, 197] width 18 height 6
click at [757, 206] on button "Save" at bounding box center [768, 199] width 22 height 13
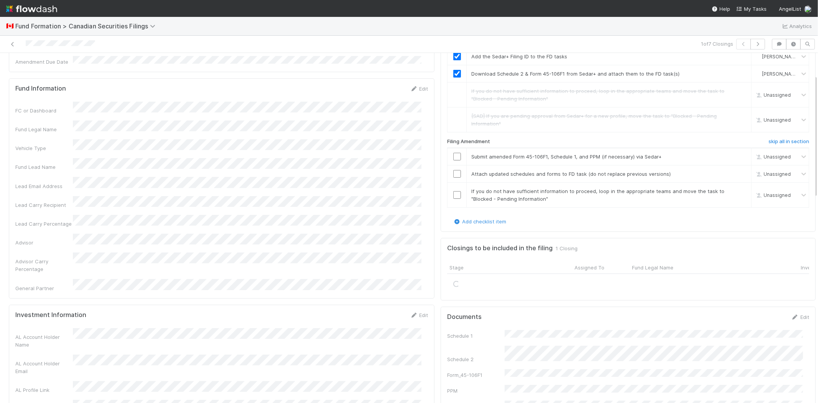
scroll to position [0, 0]
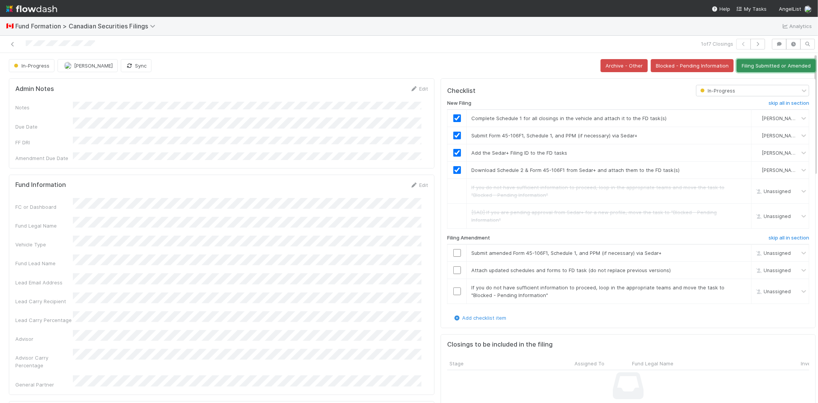
click at [750, 66] on button "Filing Submitted or Amended" at bounding box center [776, 65] width 79 height 13
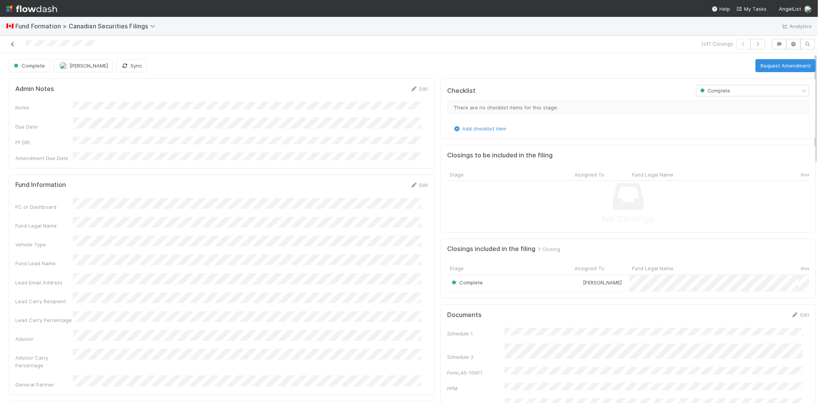
click at [10, 45] on icon at bounding box center [13, 44] width 8 height 5
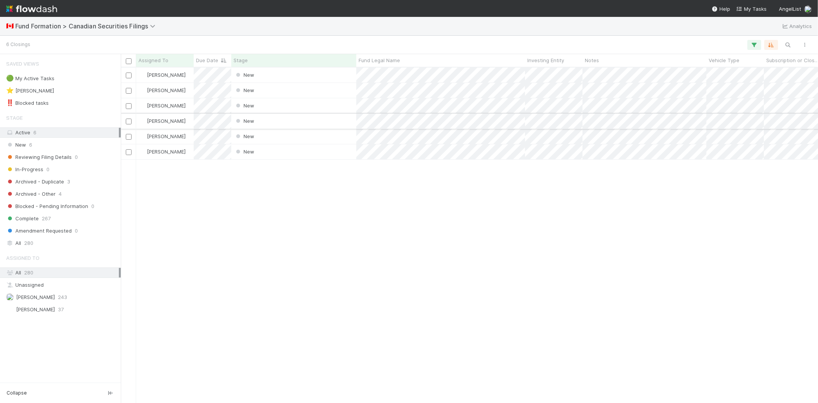
scroll to position [329, 691]
click at [254, 191] on div "Karen Jane Salcedo New 8/18/25, 7:30:07 PM 8/18/25, 7:30:17 PM Karen Jane Salce…" at bounding box center [469, 234] width 697 height 335
click at [235, 266] on div "Karen Jane Salcedo New 8/18/25, 7:30:07 PM 8/18/25, 7:30:17 PM Karen Jane Salce…" at bounding box center [469, 234] width 697 height 335
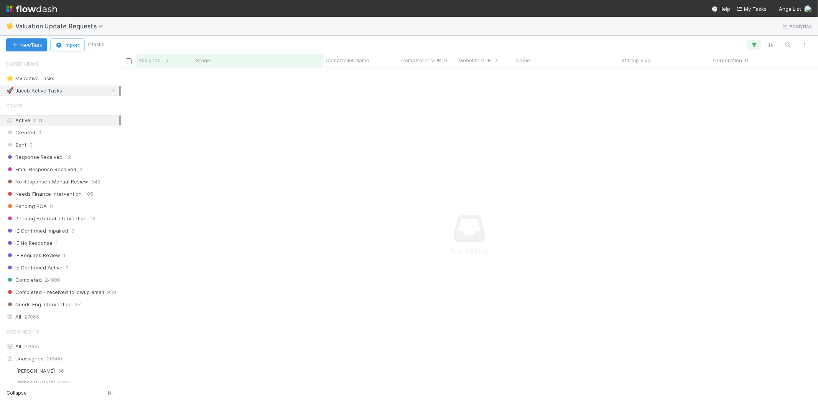
scroll to position [7, 7]
click at [758, 43] on icon "button" at bounding box center [754, 44] width 8 height 7
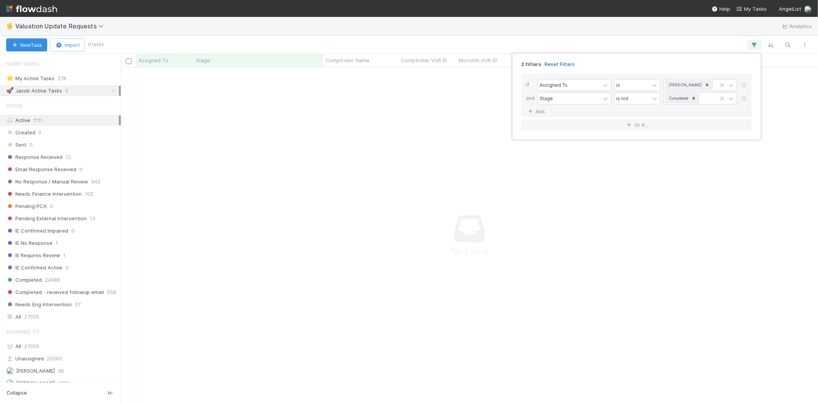
click at [562, 63] on link "Reset Filters" at bounding box center [560, 64] width 30 height 7
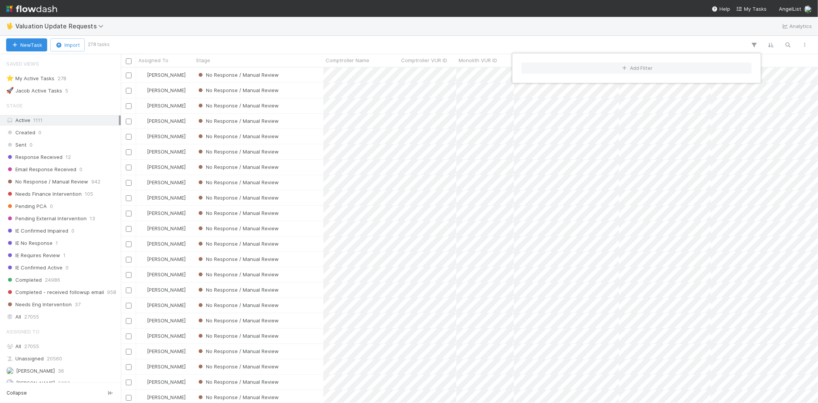
scroll to position [329, 691]
click at [374, 28] on div "Add Filter" at bounding box center [409, 201] width 818 height 403
click at [353, 37] on div "Add Filter" at bounding box center [409, 201] width 818 height 403
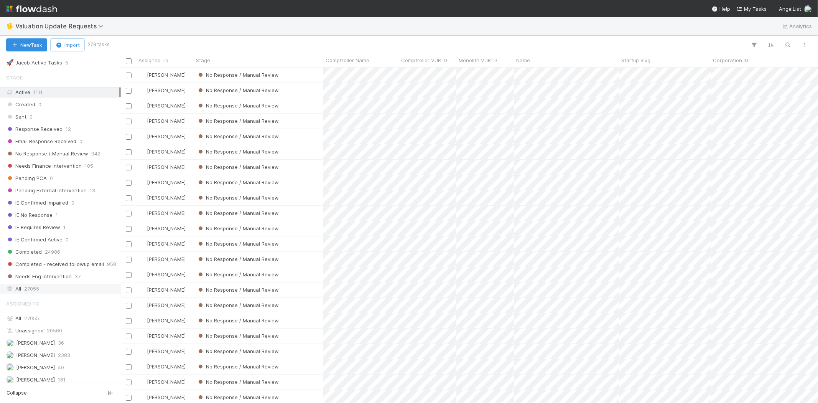
scroll to position [5, 0]
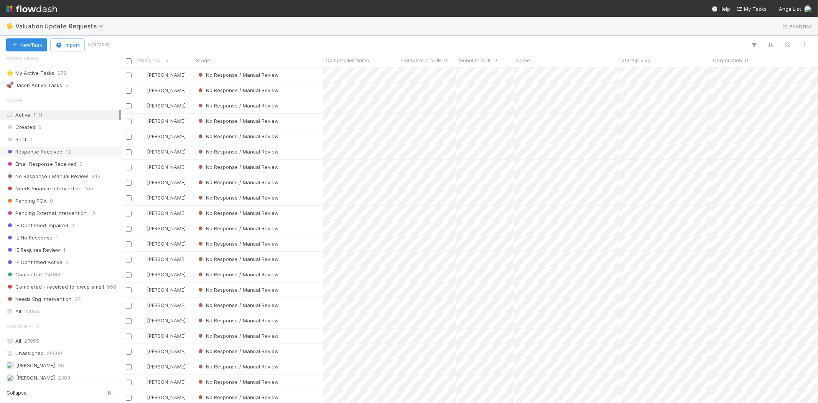
click at [60, 152] on span "Response Received" at bounding box center [34, 152] width 56 height 10
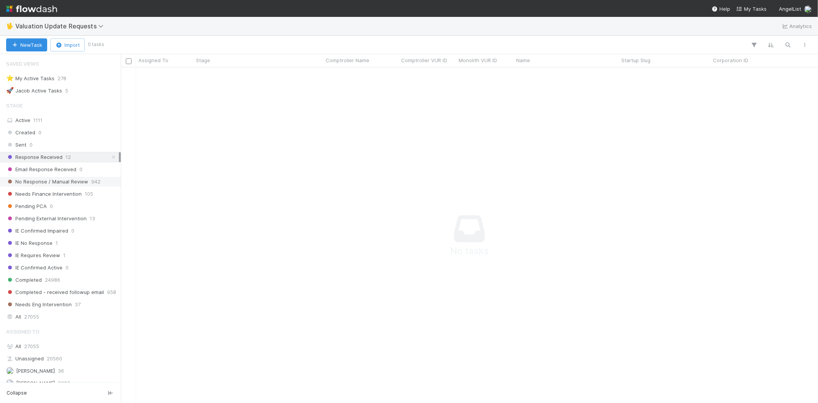
click at [38, 183] on span "No Response / Manual Review" at bounding box center [47, 182] width 82 height 10
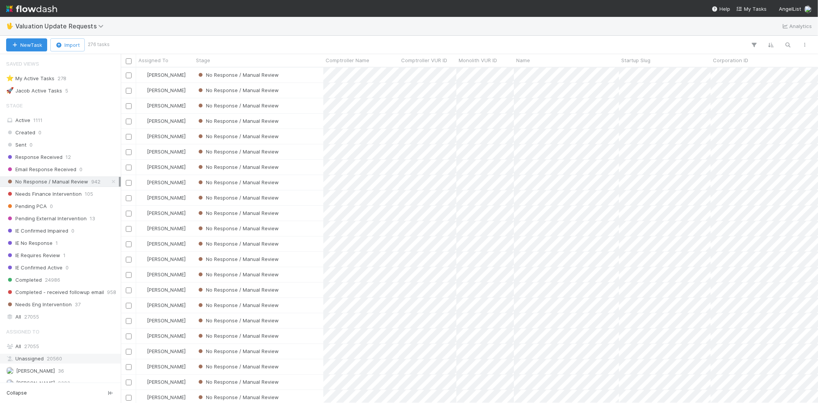
scroll to position [85, 0]
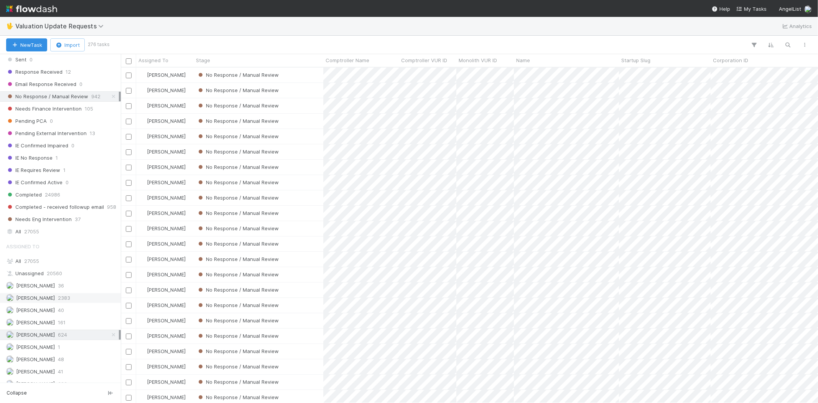
click at [47, 303] on span "[PERSON_NAME]" at bounding box center [30, 298] width 49 height 10
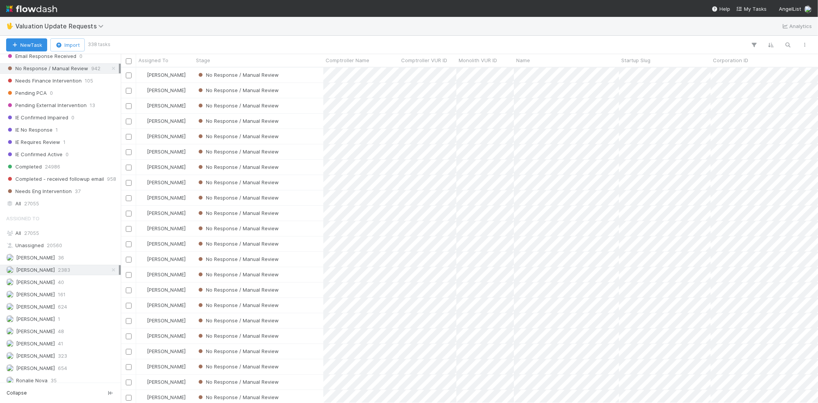
scroll to position [128, 0]
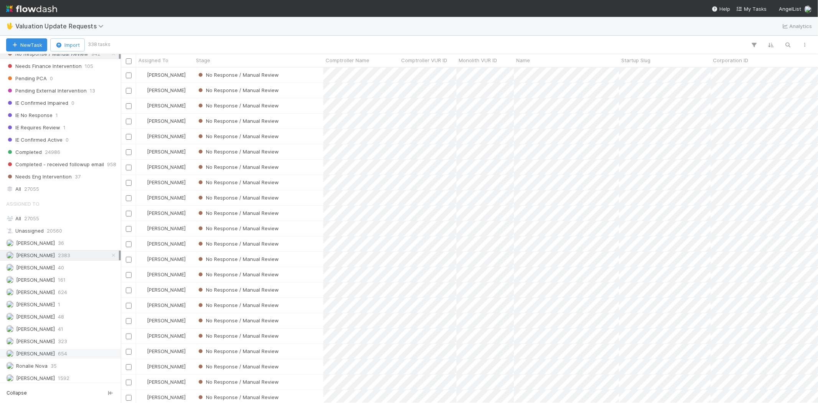
click at [60, 352] on span "654" at bounding box center [62, 354] width 9 height 10
click at [80, 296] on div "[PERSON_NAME] 624" at bounding box center [62, 292] width 113 height 10
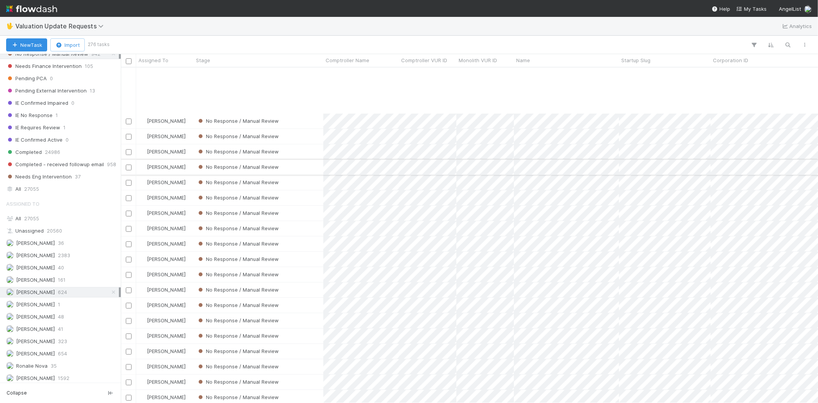
scroll to position [511, 0]
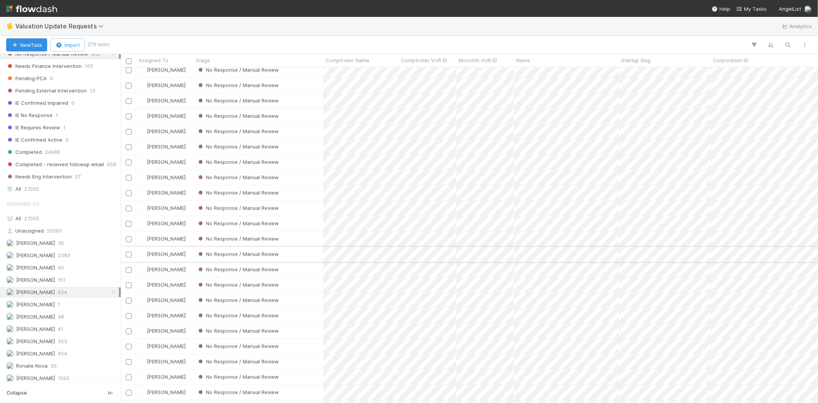
click at [307, 253] on div "No Response / Manual Review" at bounding box center [259, 254] width 130 height 15
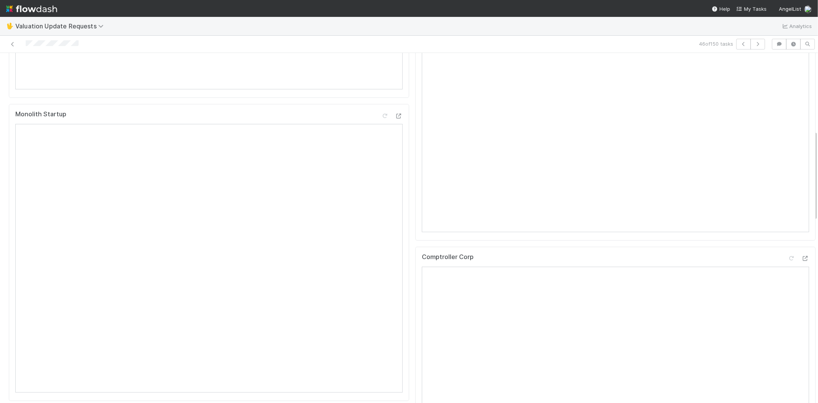
scroll to position [298, 0]
click at [801, 240] on icon at bounding box center [805, 237] width 8 height 5
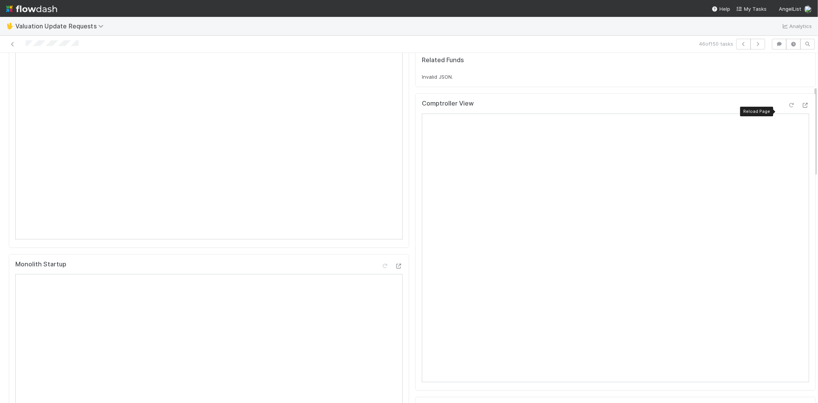
click at [788, 108] on icon at bounding box center [792, 105] width 8 height 5
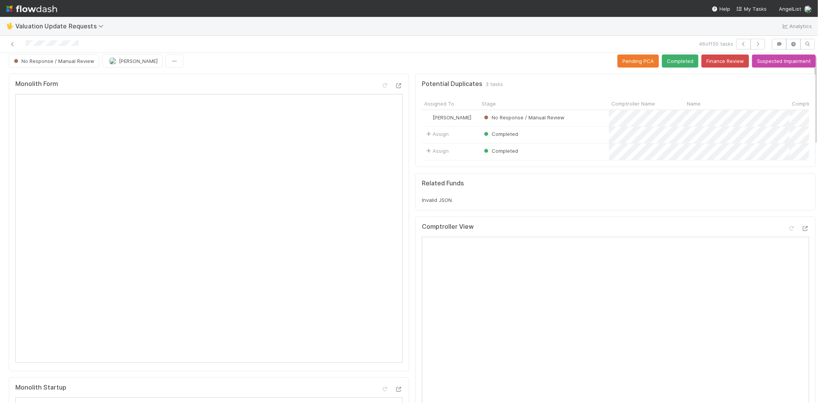
scroll to position [0, 0]
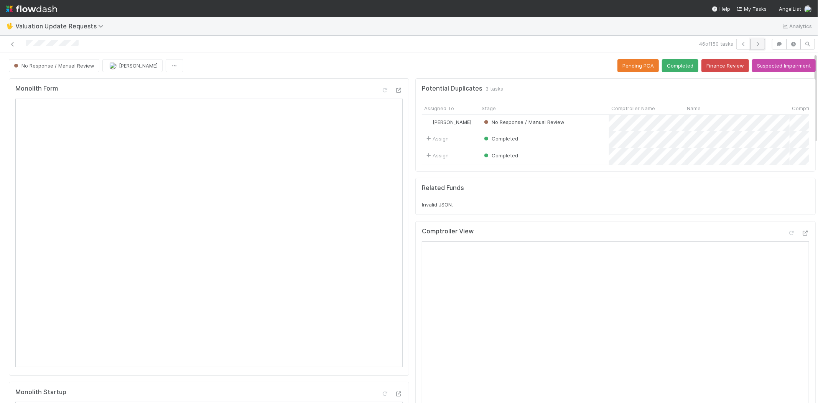
click at [755, 41] on button "button" at bounding box center [757, 44] width 15 height 11
click at [801, 219] on icon at bounding box center [805, 216] width 8 height 5
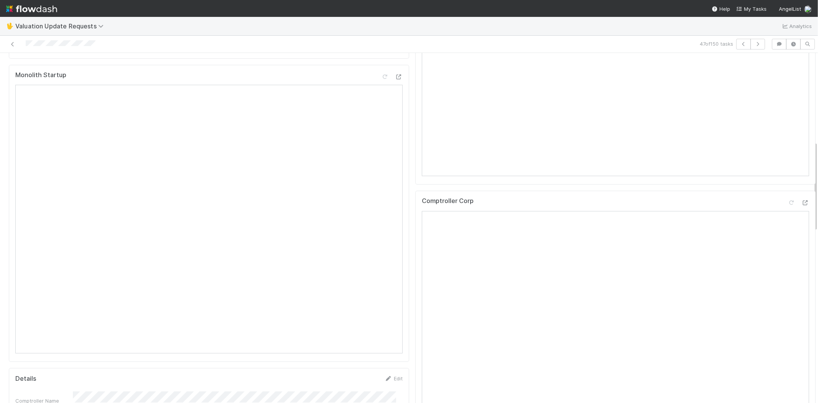
scroll to position [341, 0]
click at [801, 181] on icon at bounding box center [805, 178] width 8 height 5
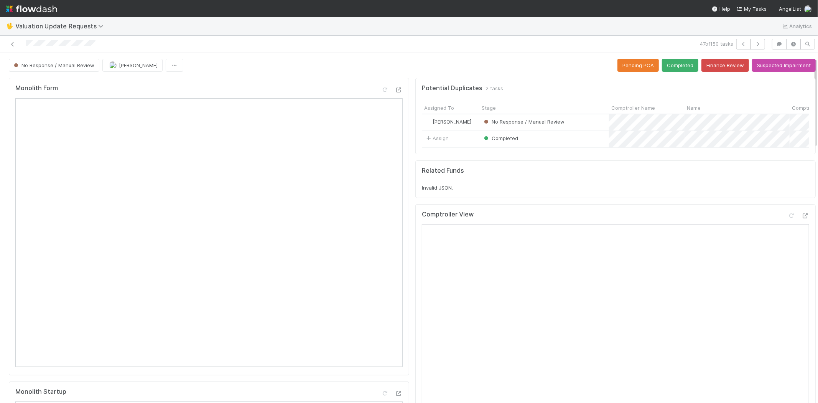
scroll to position [0, 0]
click at [788, 220] on div at bounding box center [798, 217] width 21 height 11
click at [788, 219] on icon at bounding box center [792, 216] width 8 height 5
click at [754, 44] on icon "button" at bounding box center [758, 44] width 8 height 5
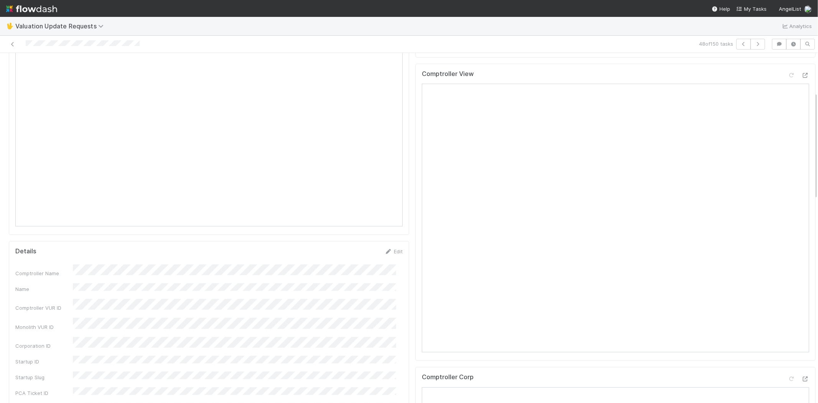
scroll to position [128, 0]
click at [801, 91] on icon at bounding box center [805, 88] width 8 height 5
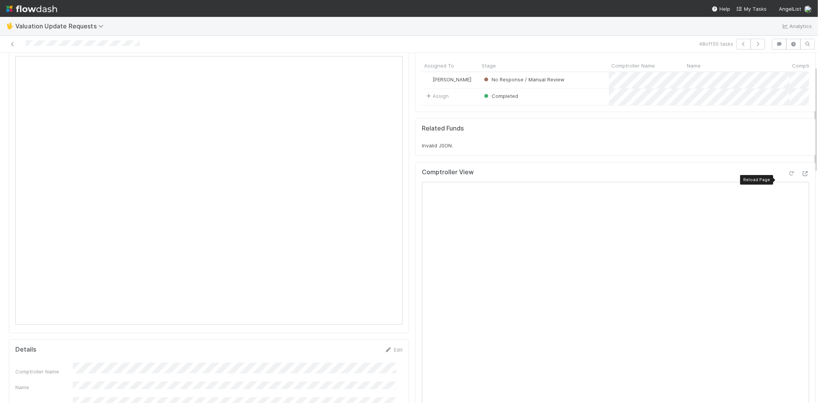
click at [788, 176] on icon at bounding box center [792, 173] width 8 height 5
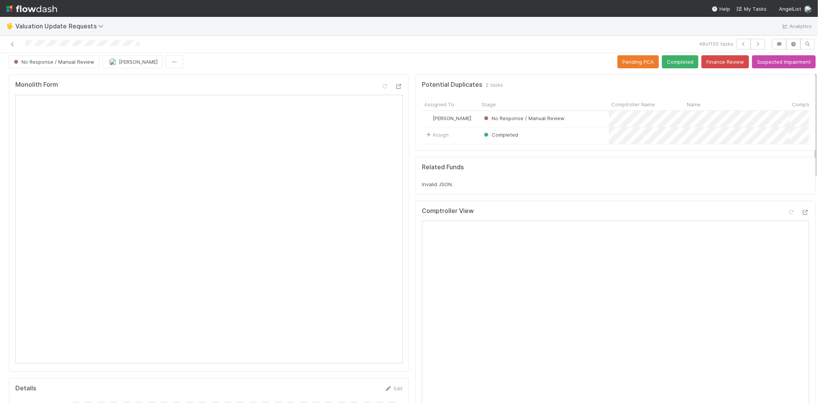
scroll to position [0, 0]
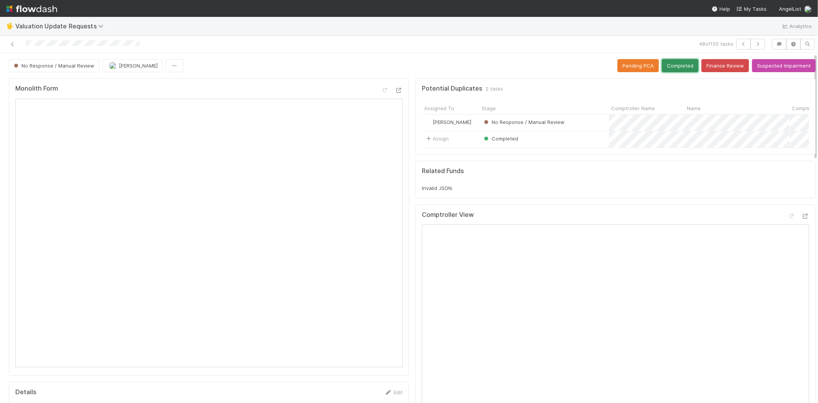
drag, startPoint x: 669, startPoint y: 68, endPoint x: 640, endPoint y: 78, distance: 31.2
click at [669, 68] on button "Completed" at bounding box center [680, 65] width 36 height 13
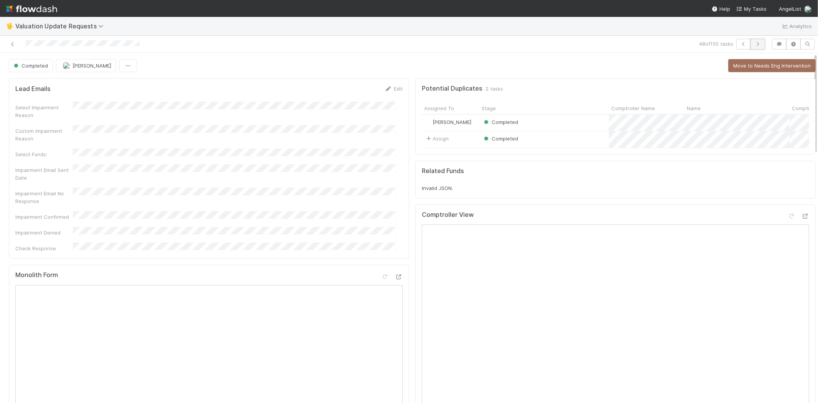
click at [754, 43] on icon "button" at bounding box center [758, 44] width 8 height 5
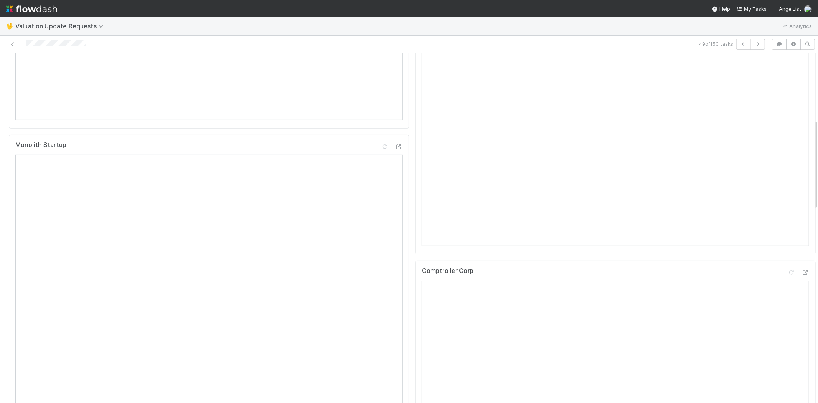
scroll to position [255, 0]
click at [801, 267] on icon at bounding box center [805, 264] width 8 height 5
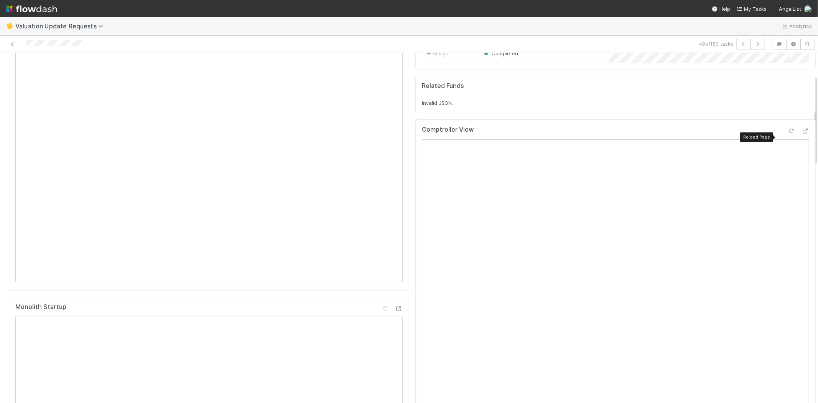
click at [788, 133] on icon at bounding box center [792, 130] width 8 height 5
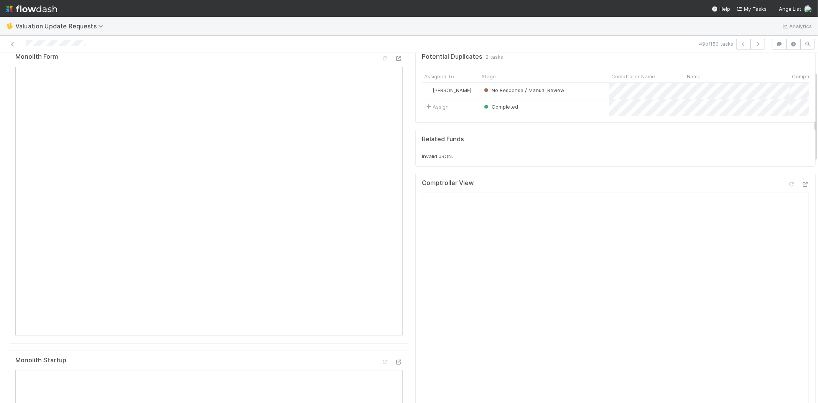
scroll to position [0, 0]
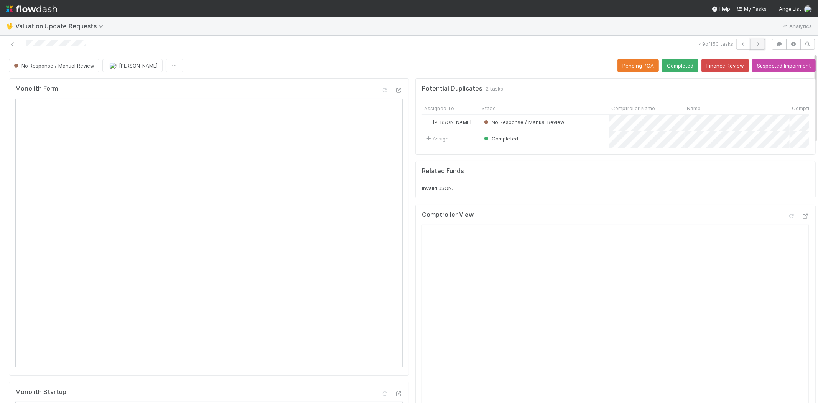
click at [754, 42] on icon "button" at bounding box center [758, 44] width 8 height 5
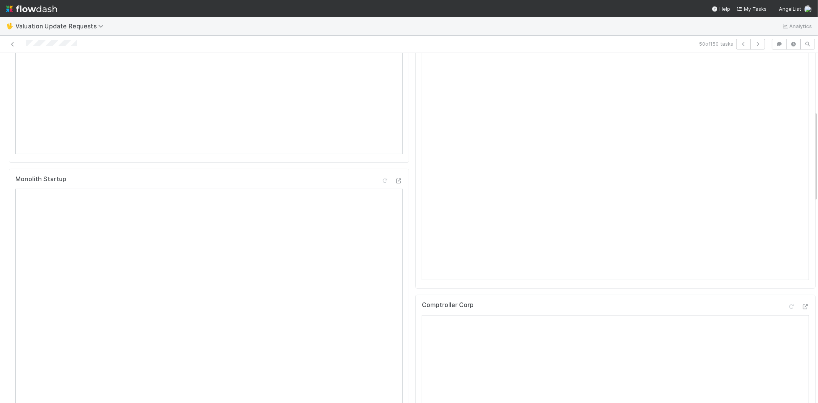
scroll to position [298, 0]
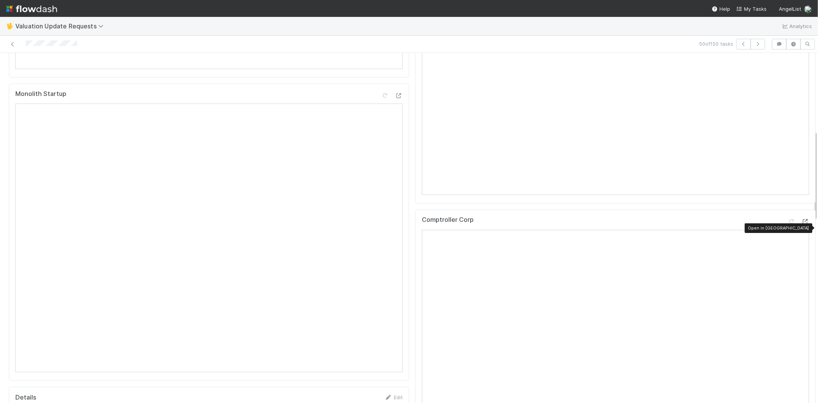
click at [801, 224] on icon at bounding box center [805, 221] width 8 height 5
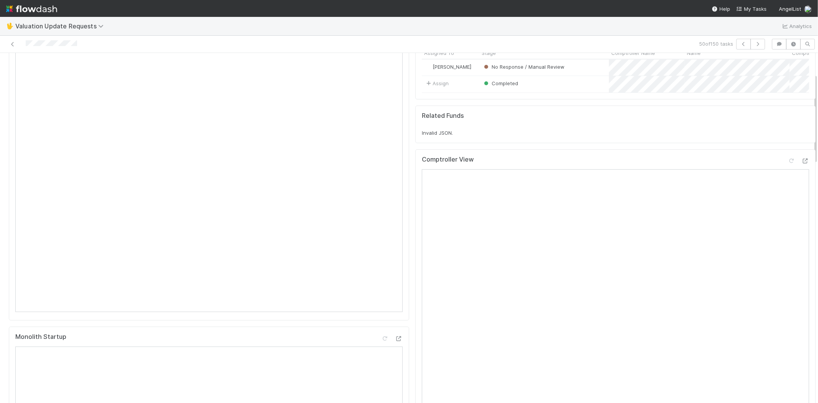
scroll to position [43, 0]
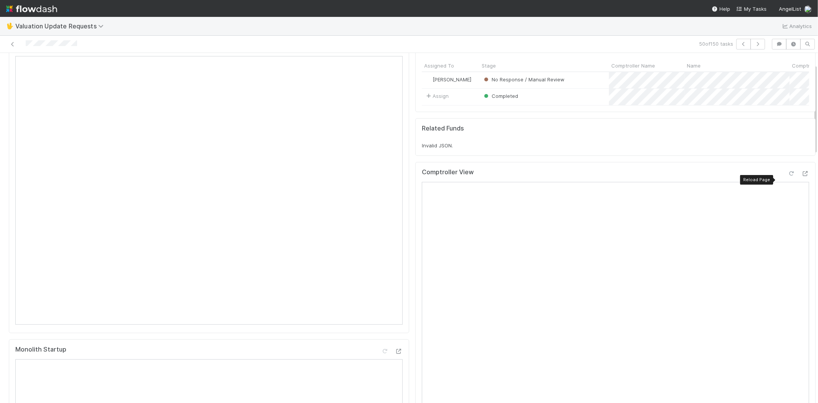
click at [788, 176] on icon at bounding box center [792, 173] width 8 height 5
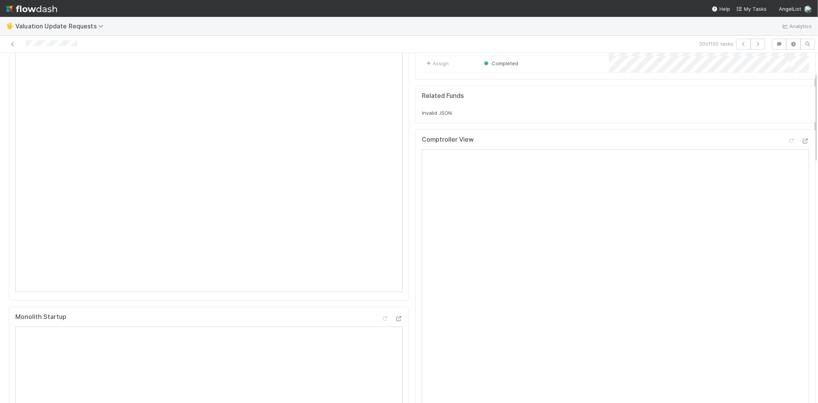
scroll to position [0, 0]
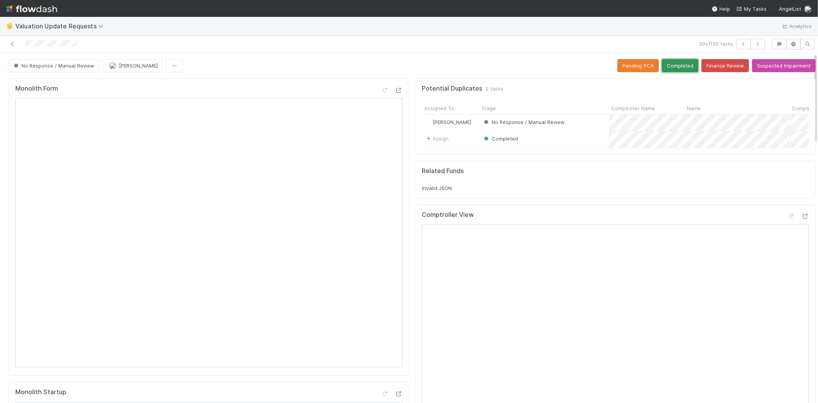
click at [668, 69] on button "Completed" at bounding box center [680, 65] width 36 height 13
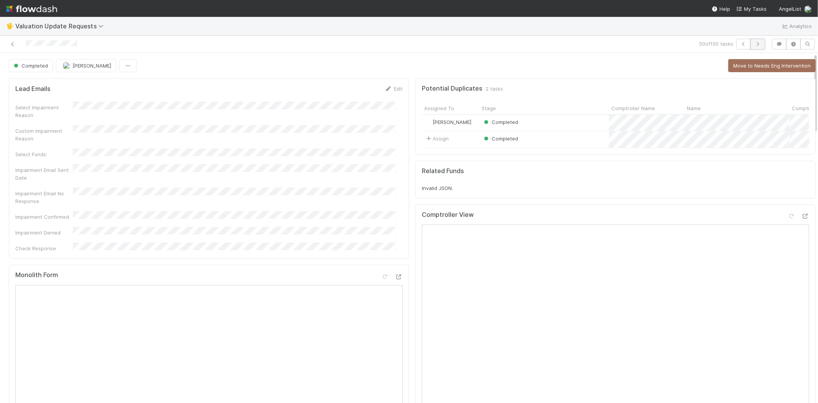
click at [754, 42] on icon "button" at bounding box center [758, 44] width 8 height 5
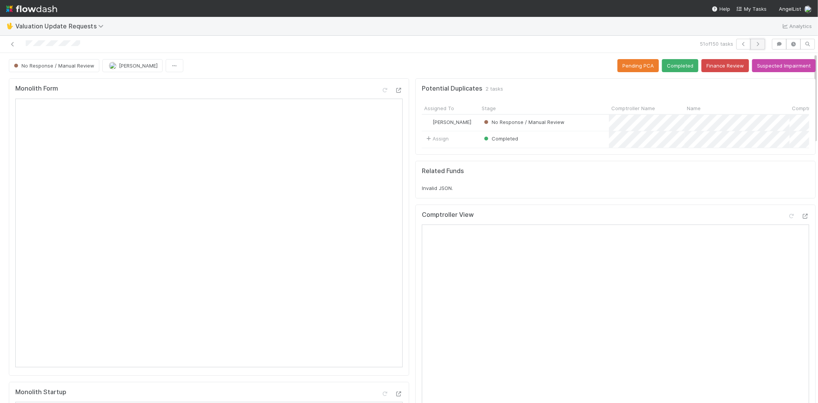
click at [757, 45] on button "button" at bounding box center [757, 44] width 15 height 11
click at [13, 46] on icon at bounding box center [13, 44] width 8 height 5
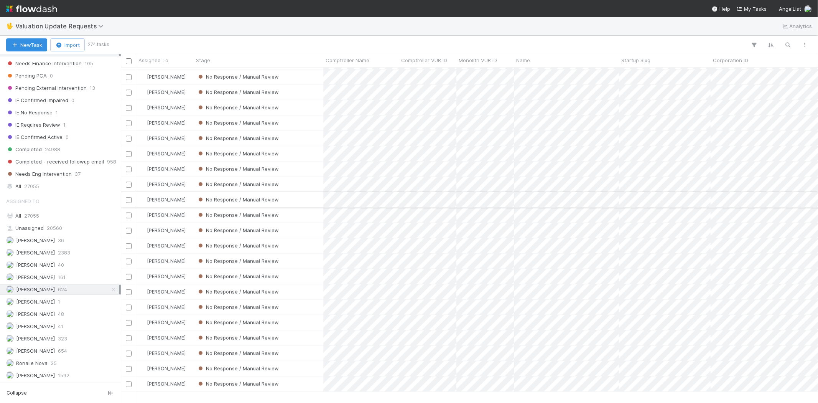
scroll to position [554, 0]
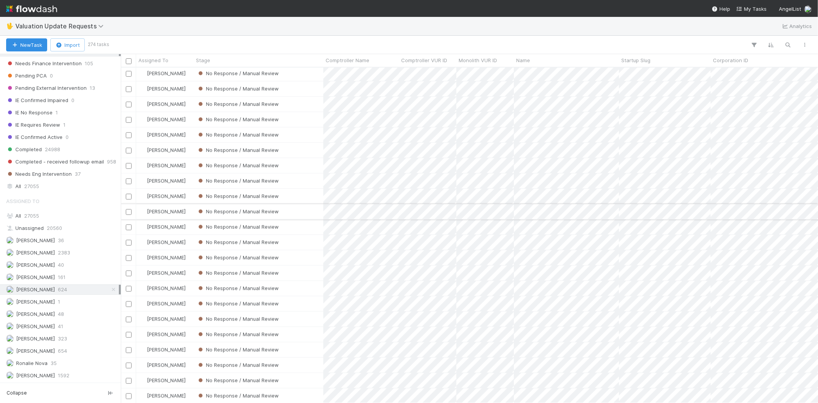
click at [316, 207] on div "No Response / Manual Review" at bounding box center [259, 211] width 130 height 15
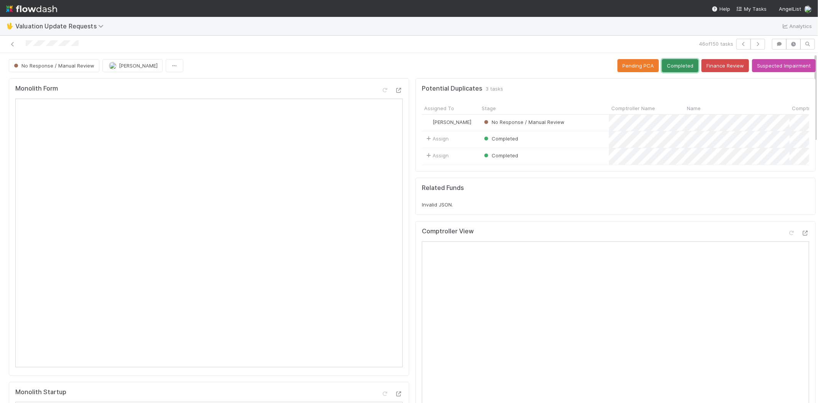
click at [662, 64] on button "Completed" at bounding box center [680, 65] width 36 height 13
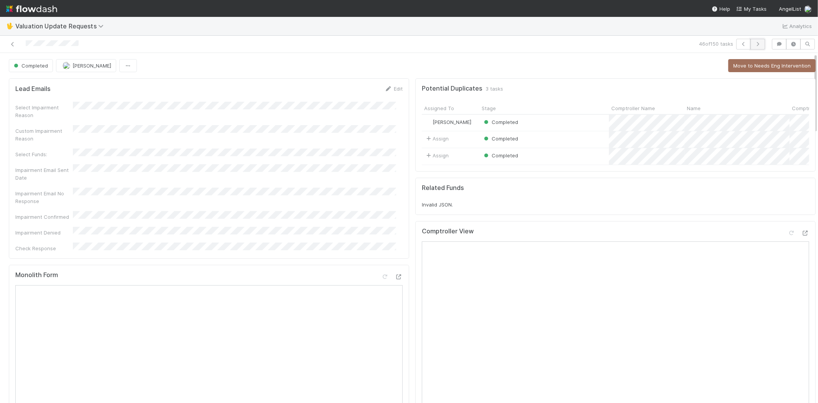
click at [754, 39] on button "button" at bounding box center [757, 44] width 15 height 11
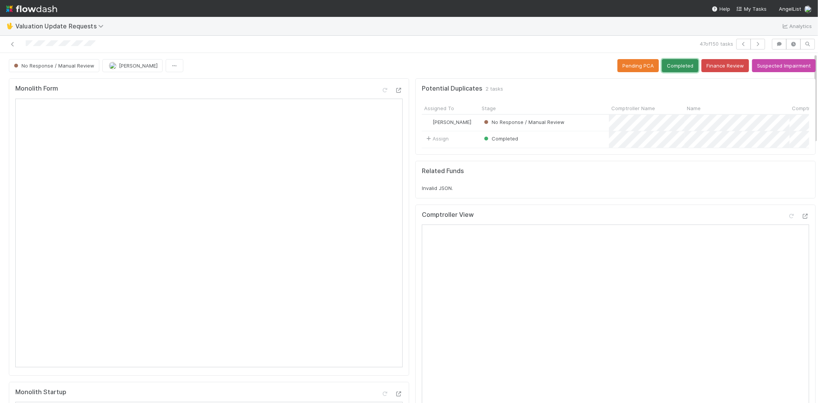
click at [676, 68] on button "Completed" at bounding box center [680, 65] width 36 height 13
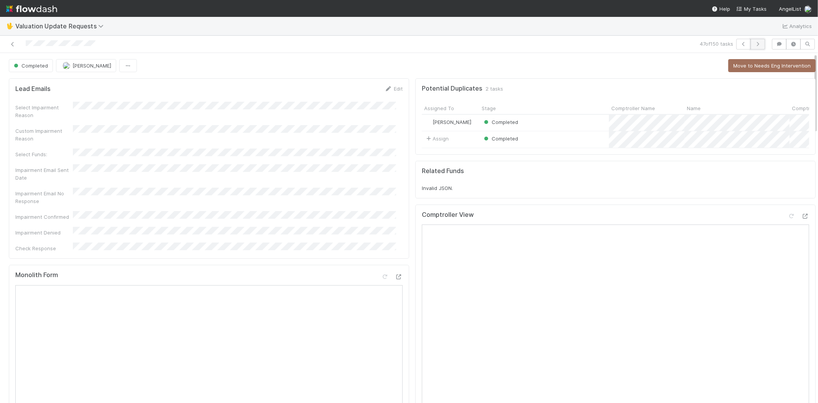
click at [756, 44] on button "button" at bounding box center [757, 44] width 15 height 11
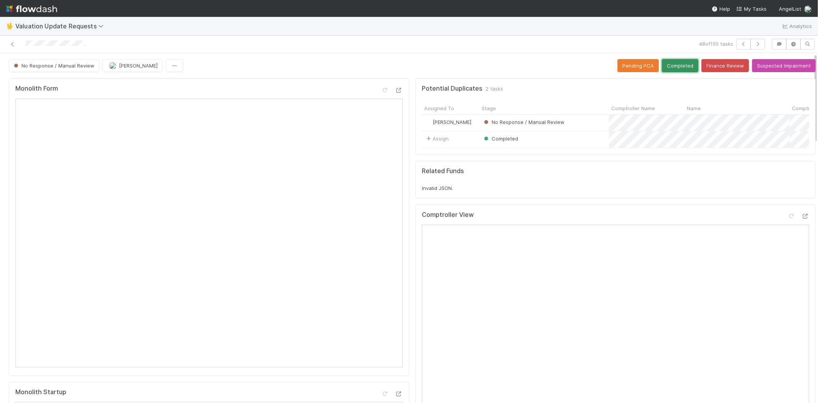
click at [670, 65] on button "Completed" at bounding box center [680, 65] width 36 height 13
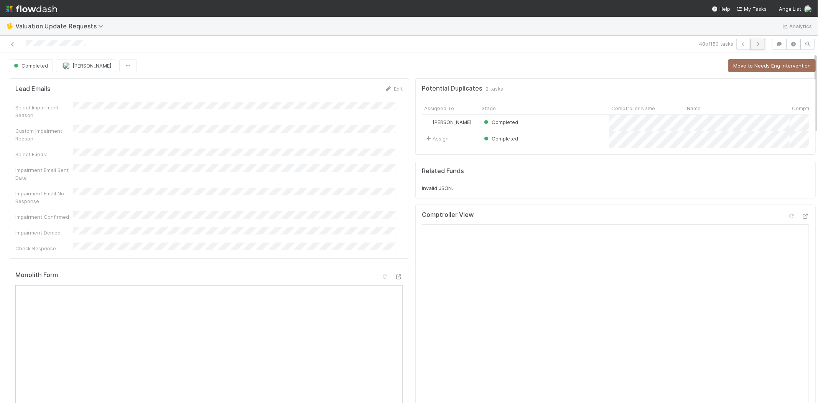
click at [752, 47] on button "button" at bounding box center [757, 44] width 15 height 11
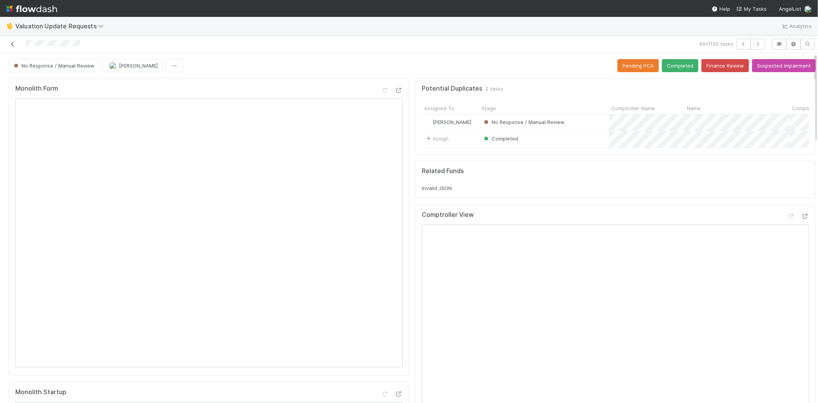
click at [13, 44] on icon at bounding box center [13, 44] width 8 height 5
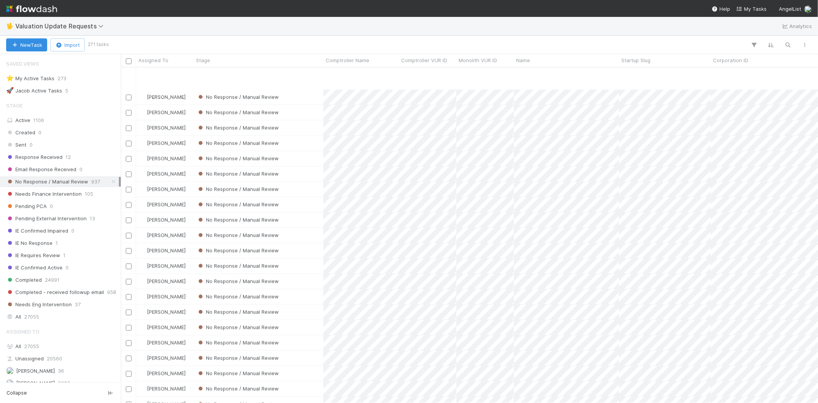
scroll to position [1278, 0]
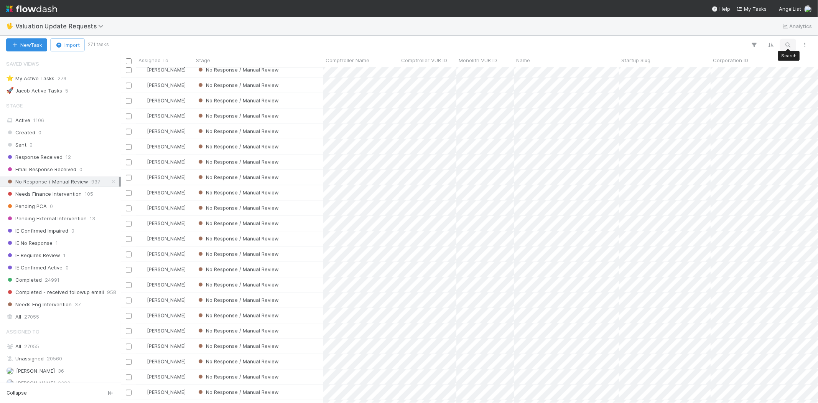
click at [787, 44] on icon "button" at bounding box center [788, 44] width 8 height 7
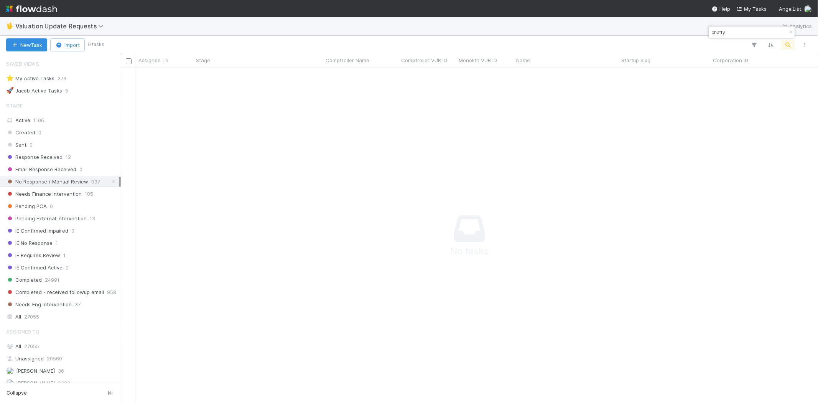
scroll to position [323, 684]
type input "seon"
click at [790, 30] on icon "button" at bounding box center [791, 32] width 8 height 5
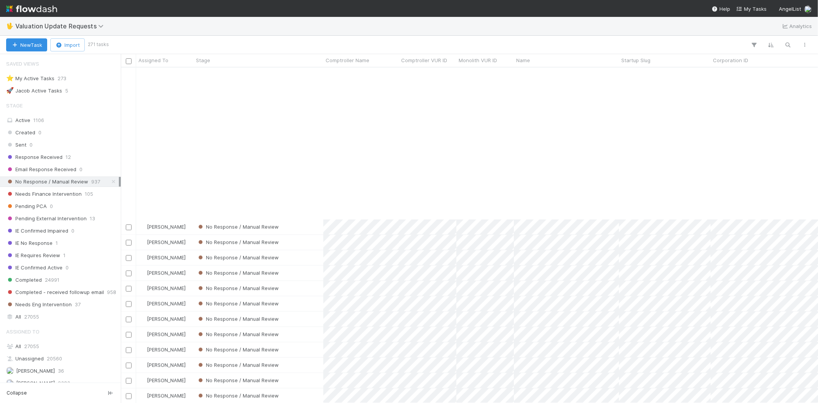
scroll to position [724, 0]
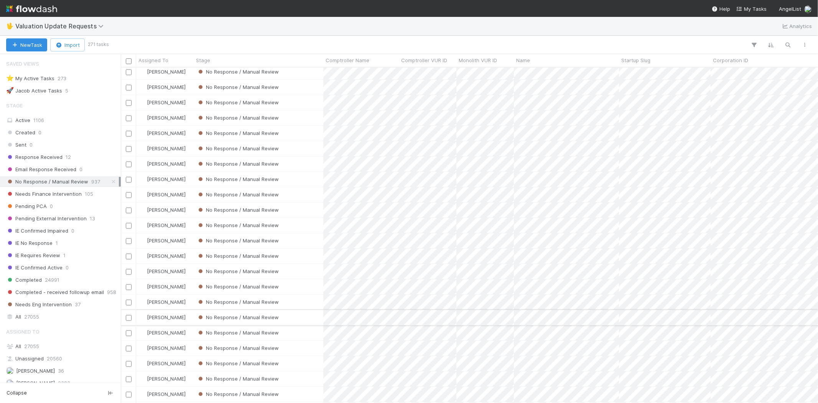
click at [303, 314] on div "No Response / Manual Review" at bounding box center [259, 317] width 130 height 15
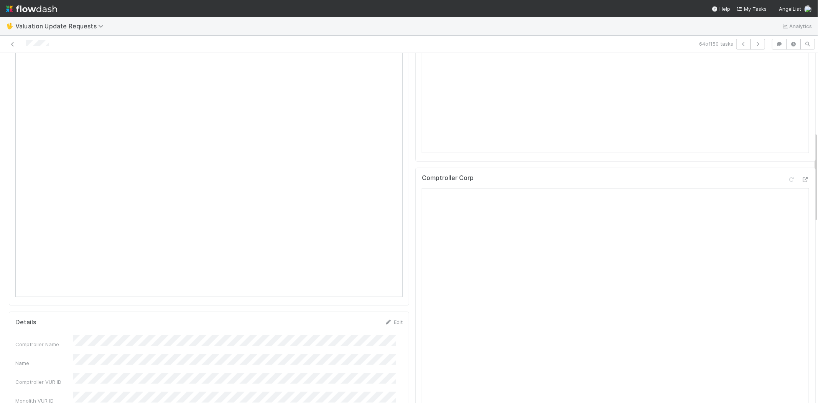
scroll to position [383, 0]
click at [801, 172] on icon at bounding box center [805, 169] width 8 height 5
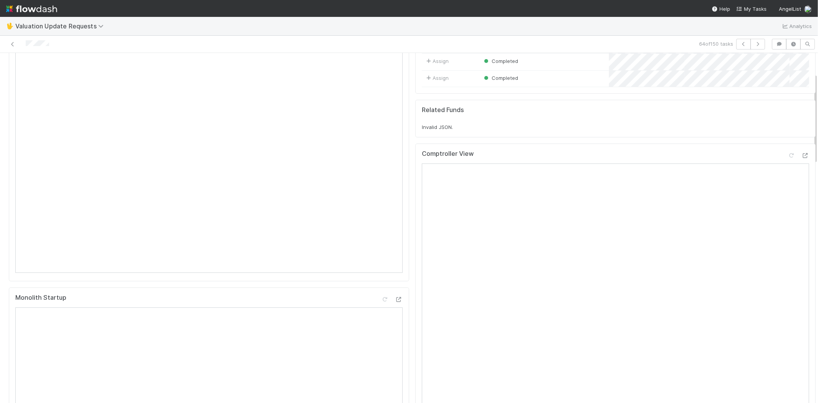
scroll to position [43, 0]
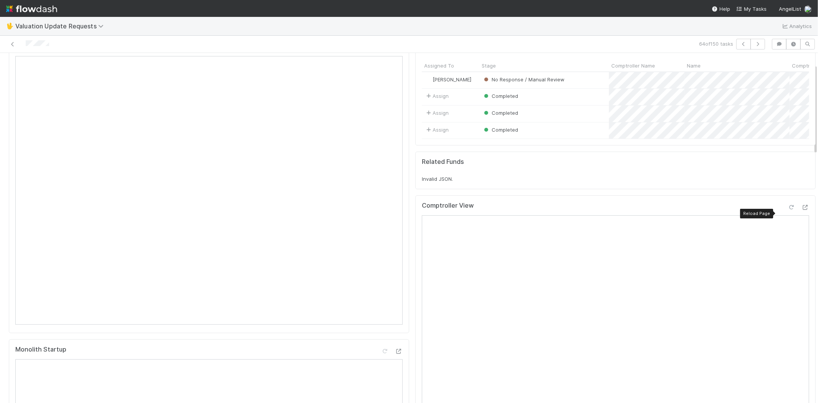
click at [788, 210] on icon at bounding box center [792, 207] width 8 height 5
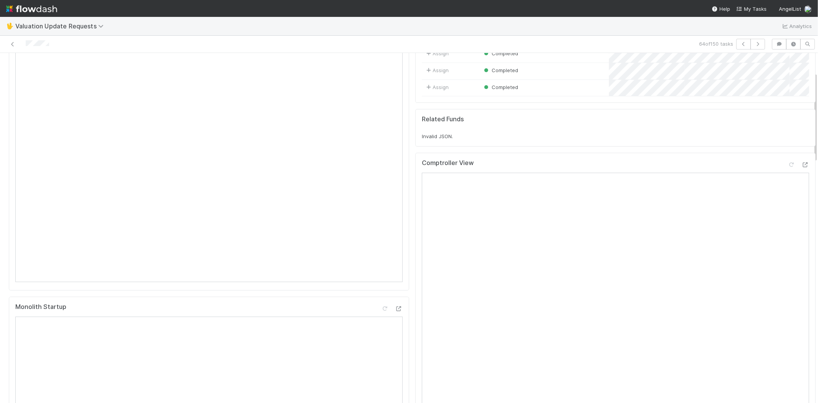
scroll to position [0, 0]
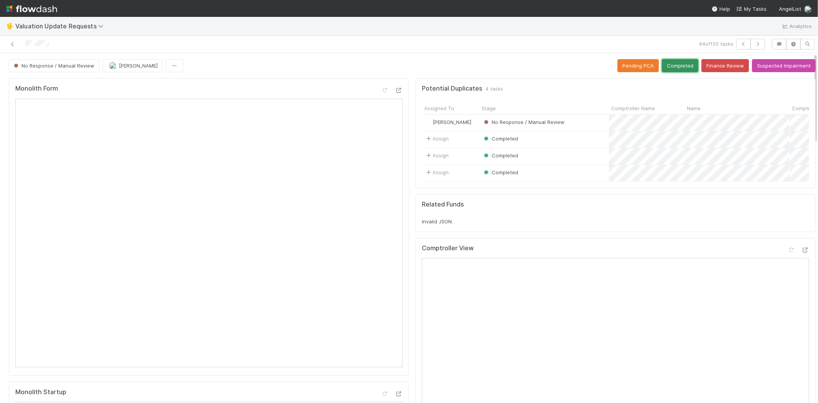
click at [669, 64] on button "Completed" at bounding box center [680, 65] width 36 height 13
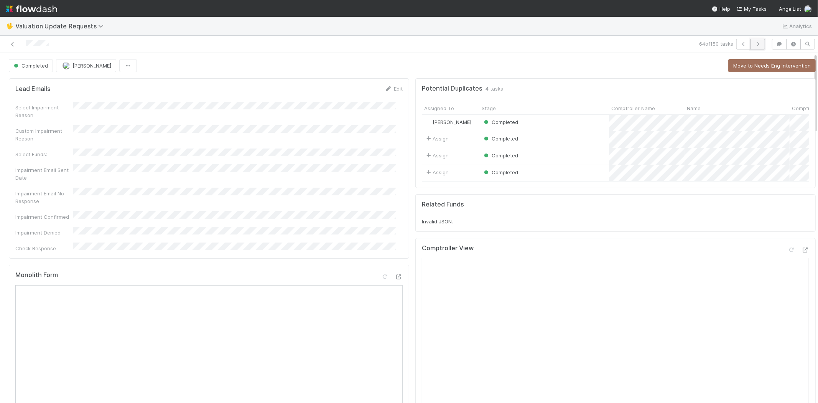
click at [755, 45] on button "button" at bounding box center [757, 44] width 15 height 11
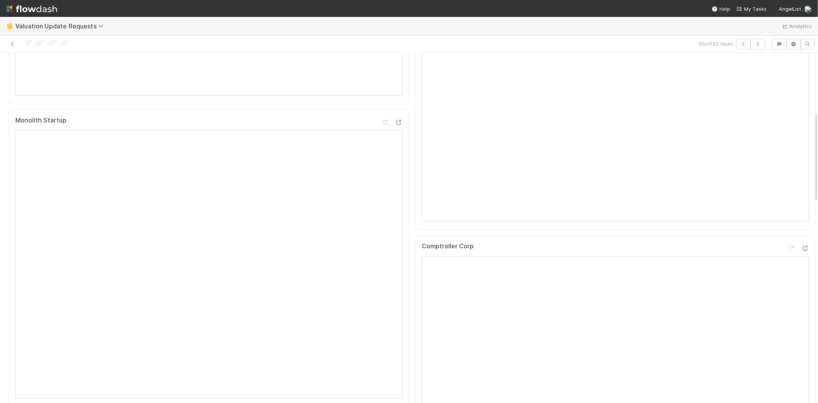
scroll to position [341, 0]
click at [801, 181] on icon at bounding box center [805, 178] width 8 height 5
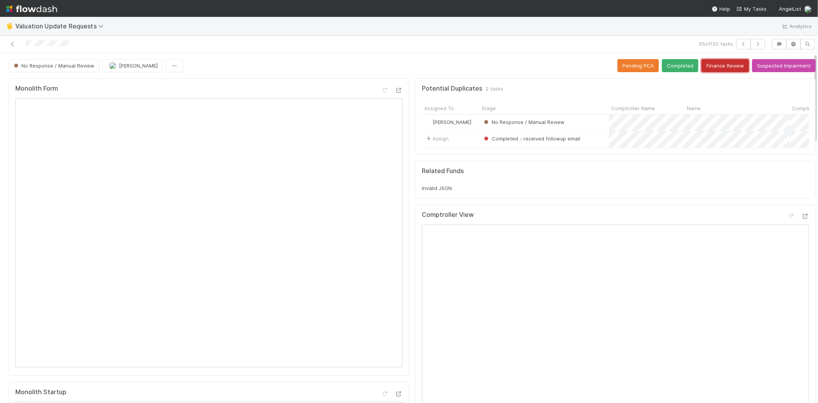
click at [710, 65] on button "Finance Review" at bounding box center [725, 65] width 48 height 13
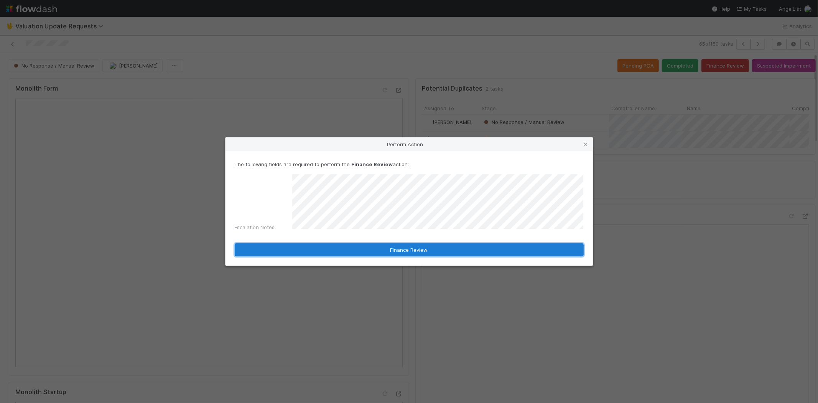
click at [354, 247] on button "Finance Review" at bounding box center [409, 249] width 349 height 13
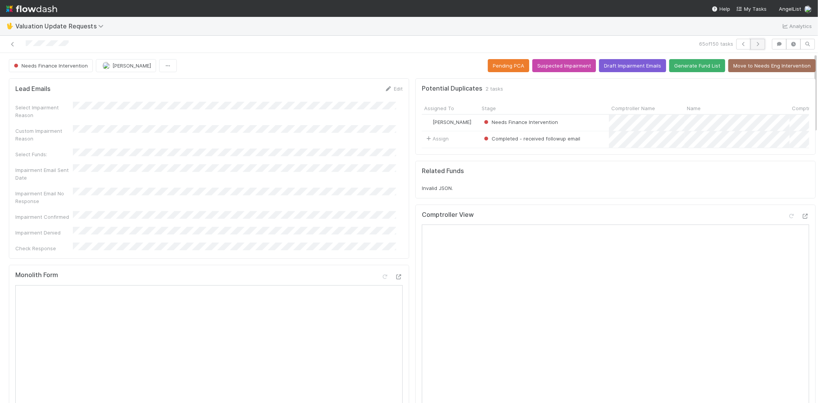
click at [752, 46] on button "button" at bounding box center [757, 44] width 15 height 11
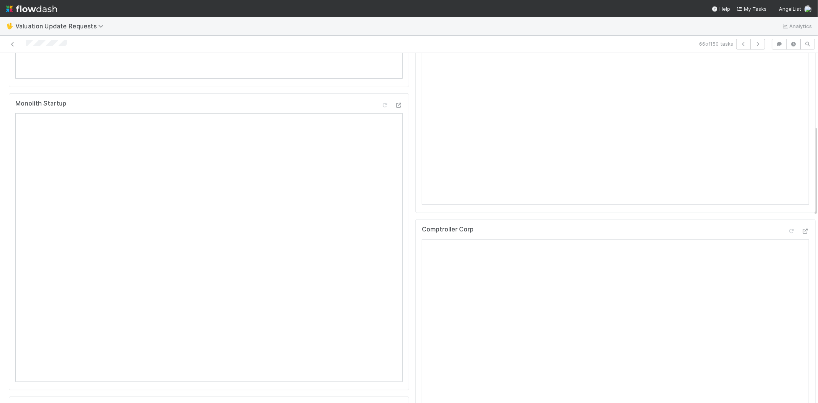
scroll to position [383, 0]
click at [801, 138] on icon at bounding box center [805, 135] width 8 height 5
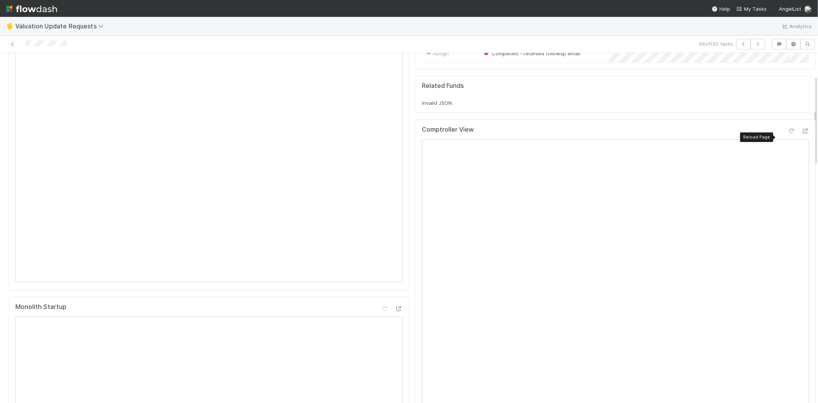
click at [788, 133] on div at bounding box center [792, 131] width 8 height 8
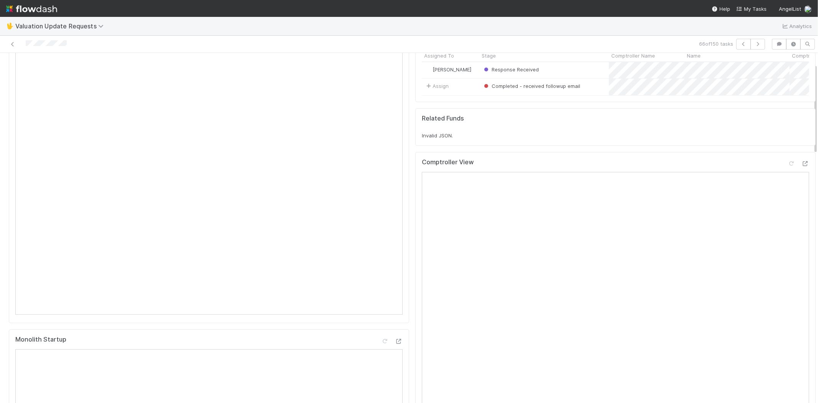
scroll to position [0, 0]
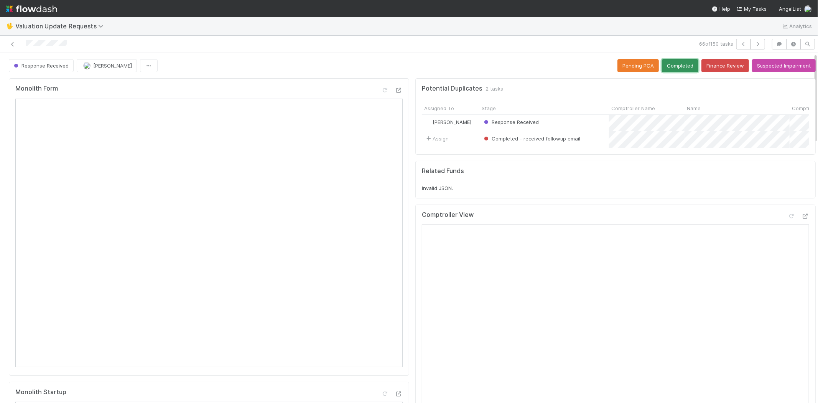
click at [679, 60] on button "Completed" at bounding box center [680, 65] width 36 height 13
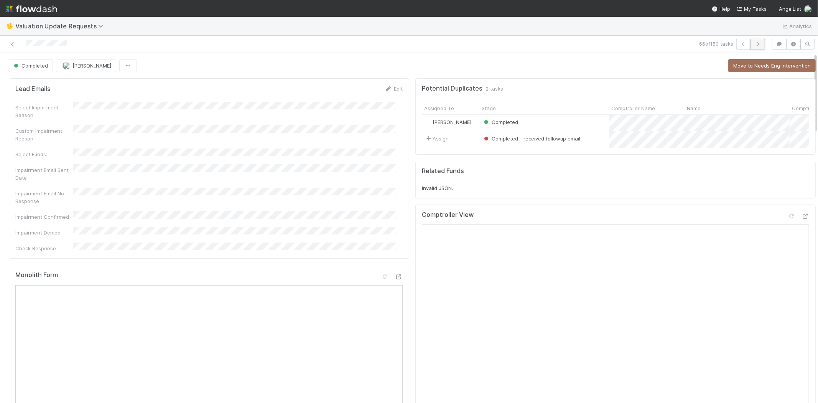
click at [754, 43] on icon "button" at bounding box center [758, 44] width 8 height 5
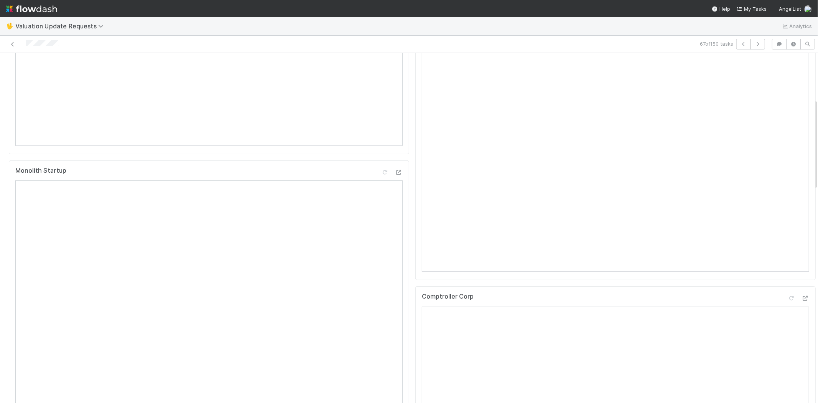
scroll to position [170, 0]
click at [754, 43] on icon "button" at bounding box center [758, 44] width 8 height 5
click at [754, 42] on icon "button" at bounding box center [758, 44] width 8 height 5
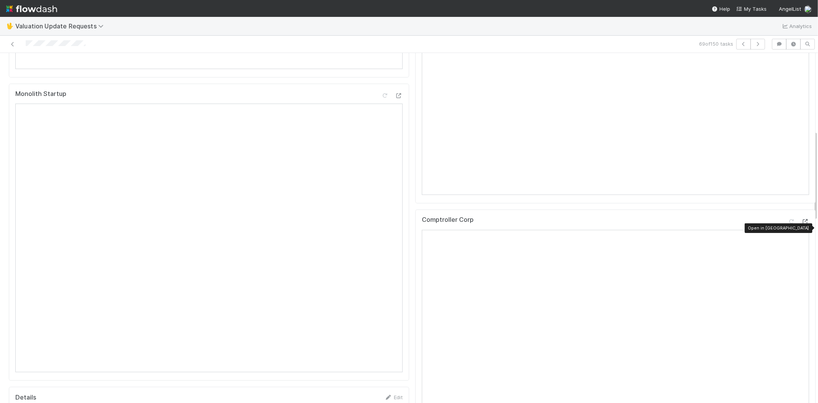
click at [801, 224] on icon at bounding box center [805, 221] width 8 height 5
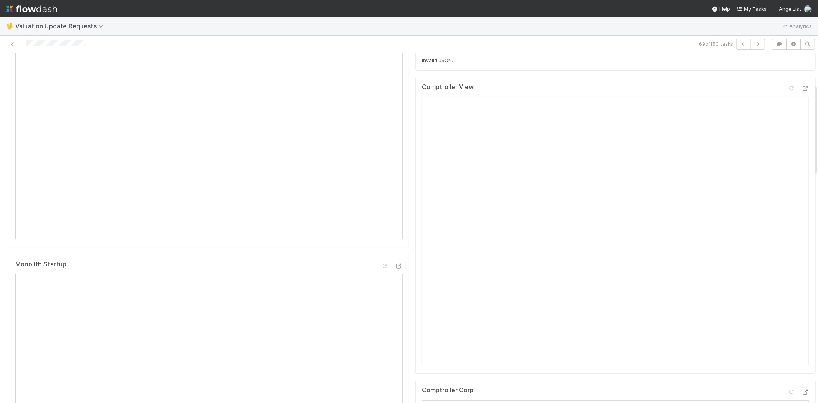
scroll to position [85, 0]
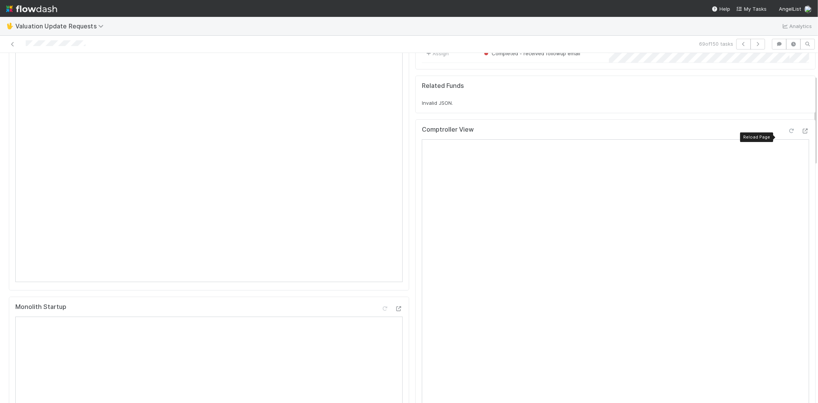
click at [788, 133] on icon at bounding box center [792, 130] width 8 height 5
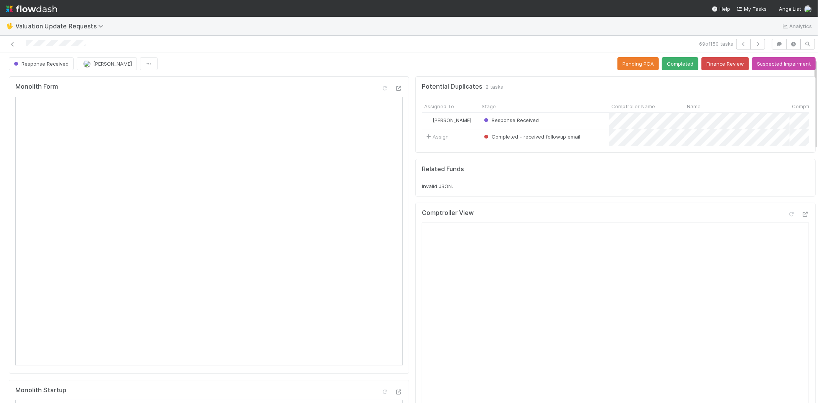
scroll to position [0, 0]
click at [663, 69] on button "Completed" at bounding box center [680, 65] width 36 height 13
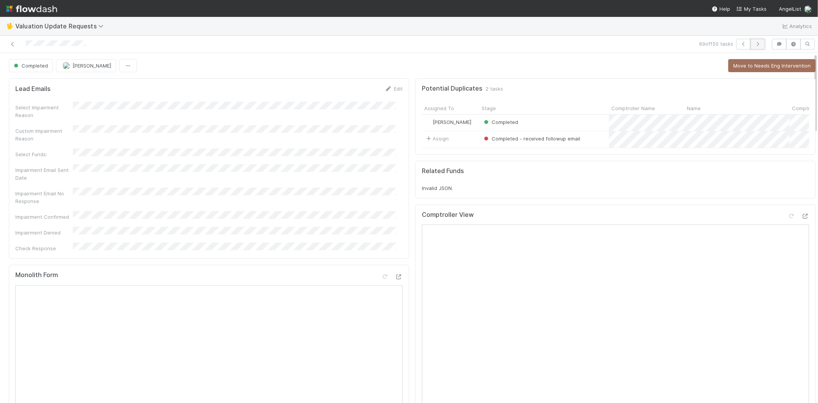
click at [754, 42] on icon "button" at bounding box center [758, 44] width 8 height 5
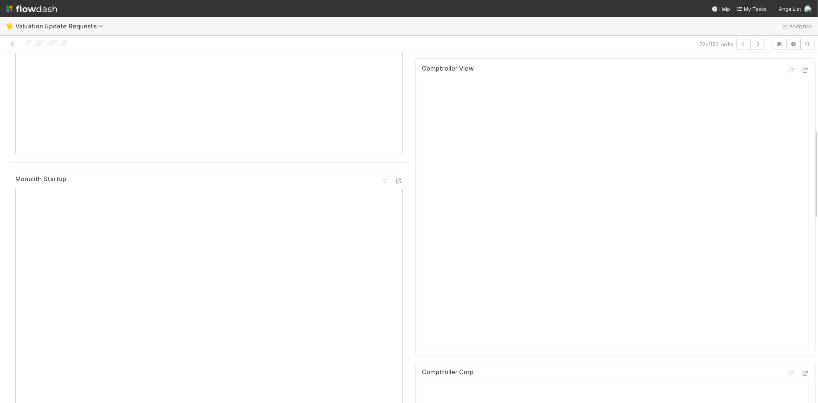
scroll to position [298, 0]
click at [754, 44] on icon "button" at bounding box center [758, 44] width 8 height 5
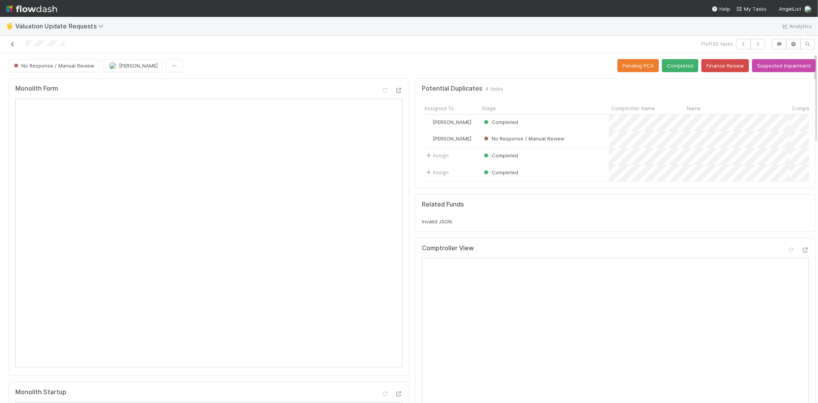
click at [10, 45] on icon at bounding box center [13, 44] width 8 height 5
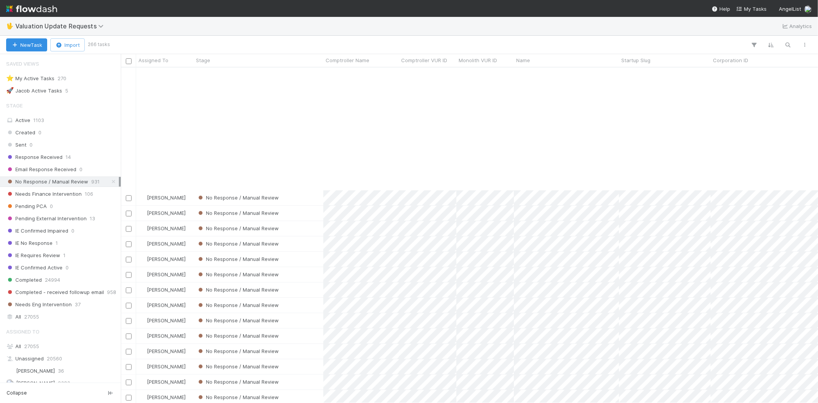
scroll to position [596, 0]
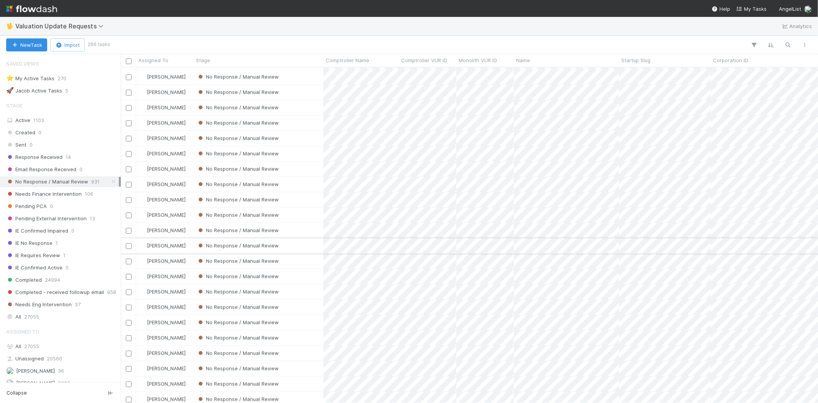
click at [293, 251] on div "No Response / Manual Review" at bounding box center [259, 245] width 130 height 15
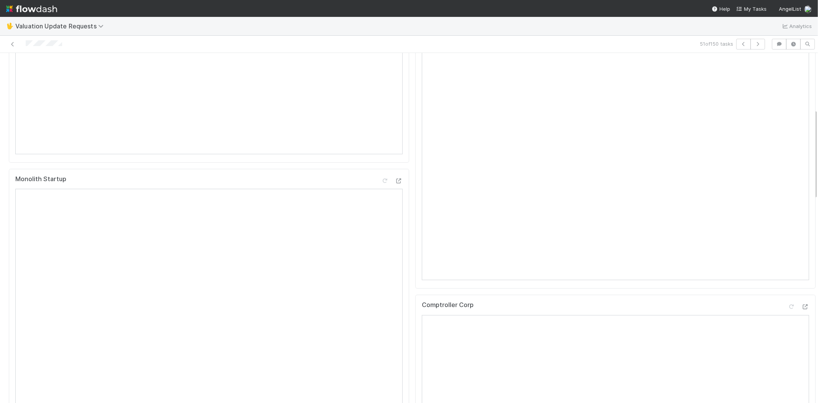
scroll to position [298, 0]
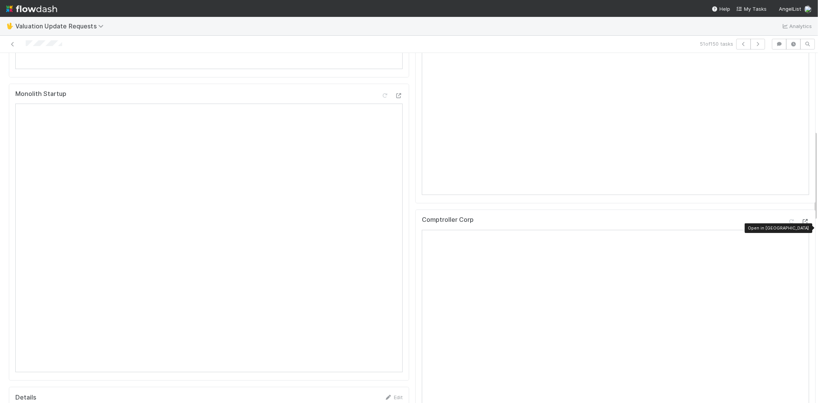
click at [801, 224] on icon at bounding box center [805, 221] width 8 height 5
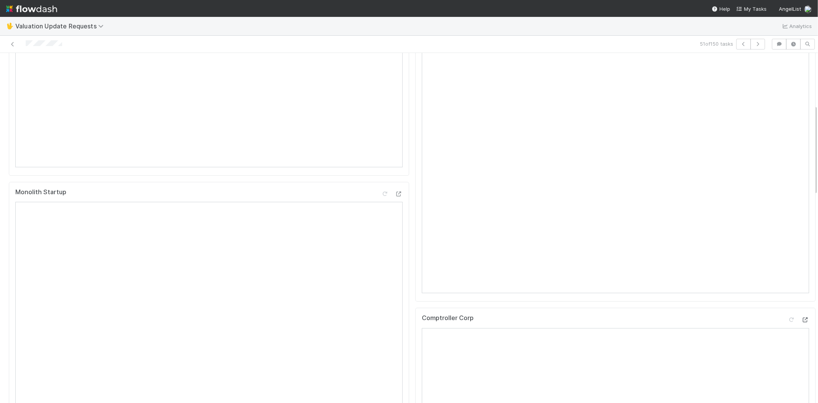
scroll to position [85, 0]
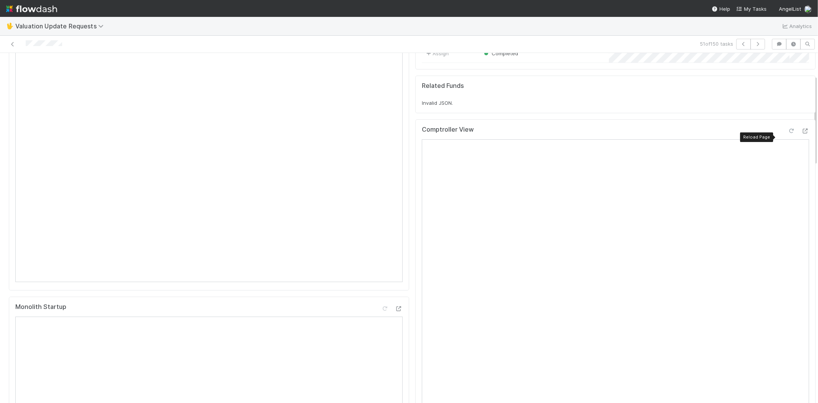
click at [788, 133] on icon at bounding box center [792, 130] width 8 height 5
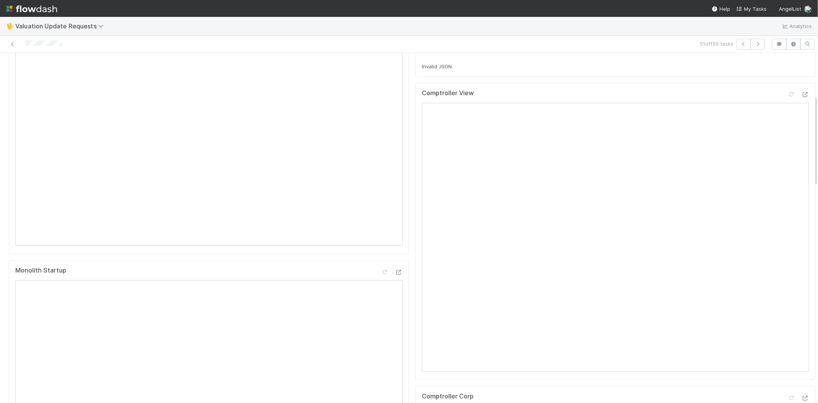
scroll to position [0, 0]
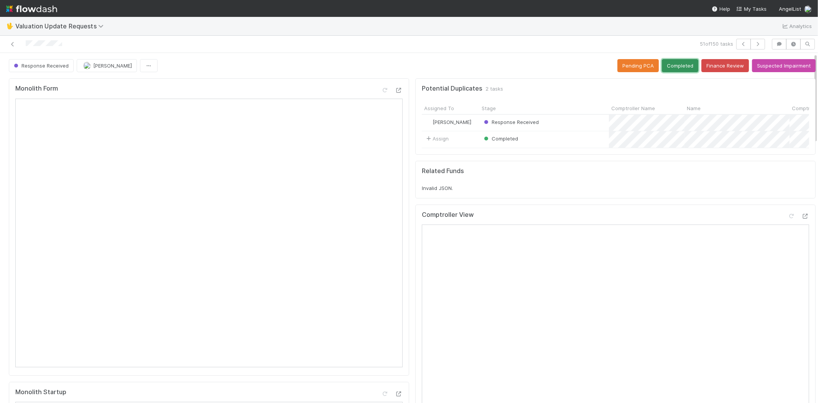
click at [671, 68] on button "Completed" at bounding box center [680, 65] width 36 height 13
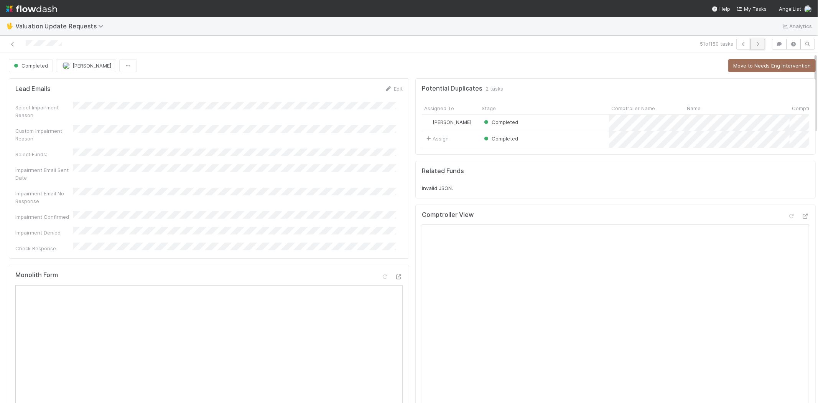
click at [754, 43] on icon "button" at bounding box center [758, 44] width 8 height 5
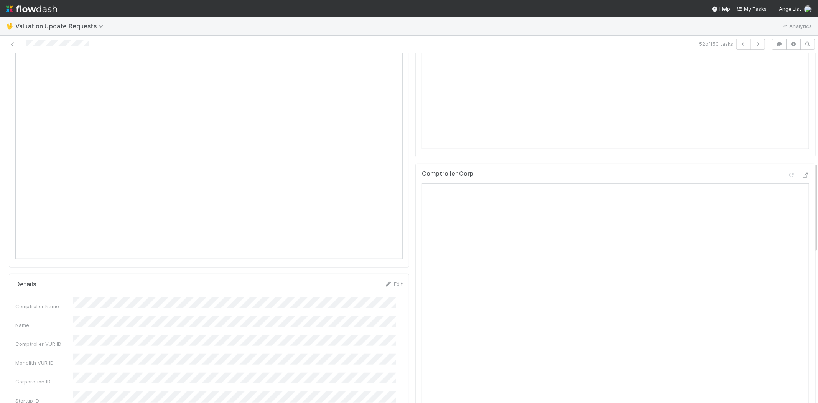
scroll to position [426, 0]
click at [801, 163] on icon at bounding box center [805, 160] width 8 height 5
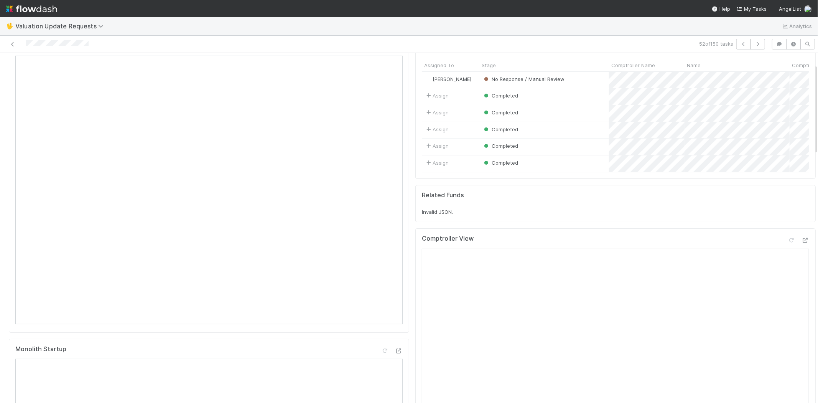
scroll to position [43, 0]
click at [788, 243] on icon at bounding box center [792, 240] width 8 height 5
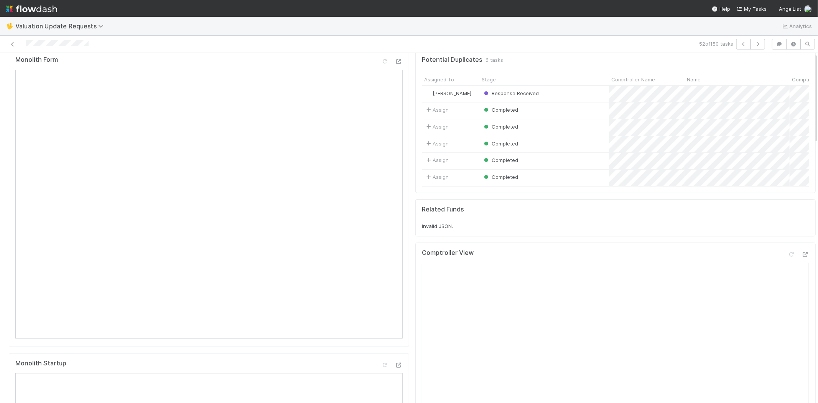
scroll to position [0, 0]
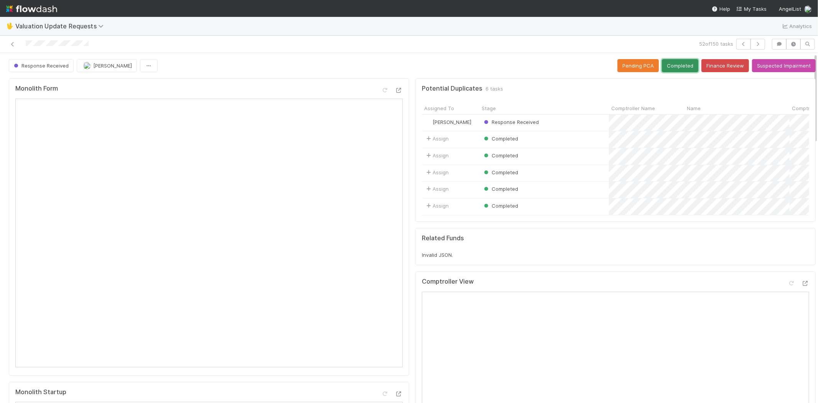
click at [668, 67] on button "Completed" at bounding box center [680, 65] width 36 height 13
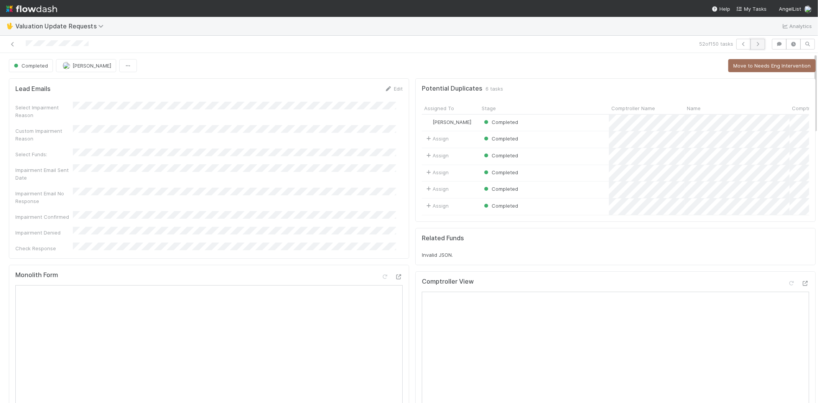
click at [754, 43] on icon "button" at bounding box center [758, 44] width 8 height 5
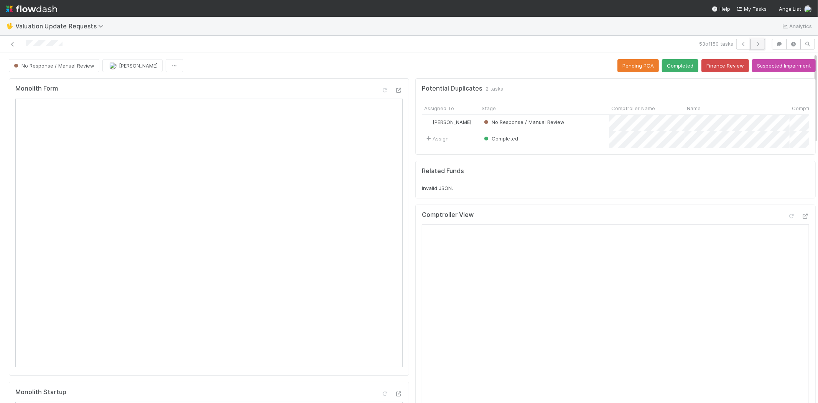
click at [754, 43] on icon "button" at bounding box center [758, 44] width 8 height 5
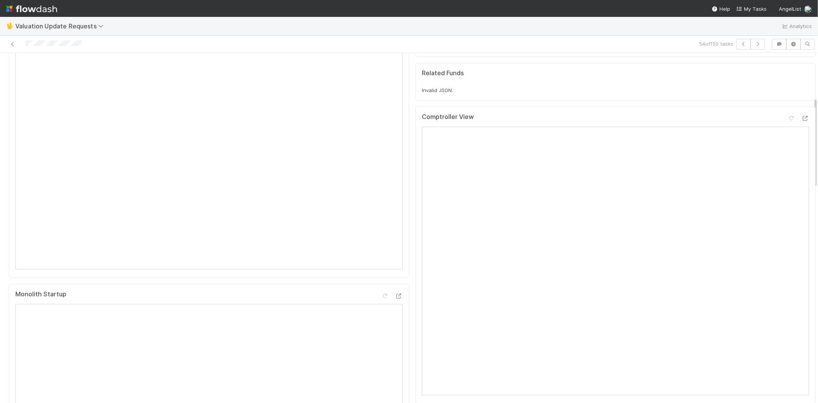
scroll to position [170, 0]
click at [12, 42] on icon at bounding box center [13, 44] width 8 height 5
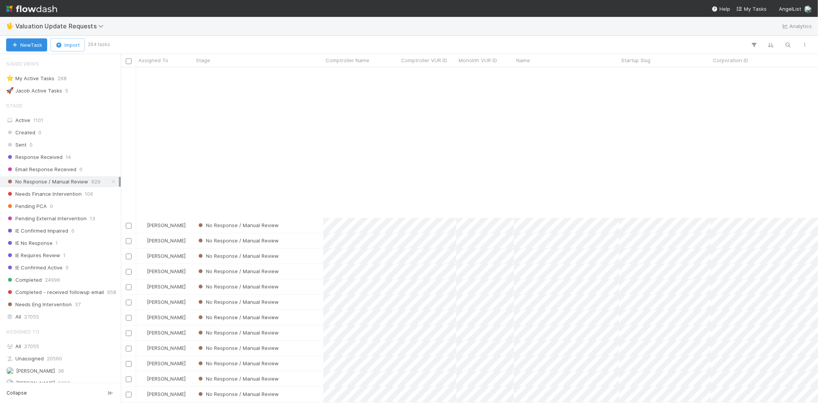
scroll to position [895, 0]
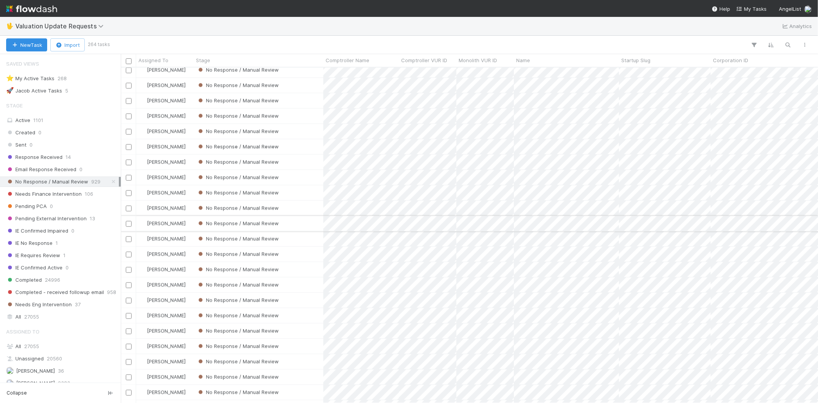
click at [307, 223] on div "No Response / Manual Review" at bounding box center [259, 223] width 130 height 15
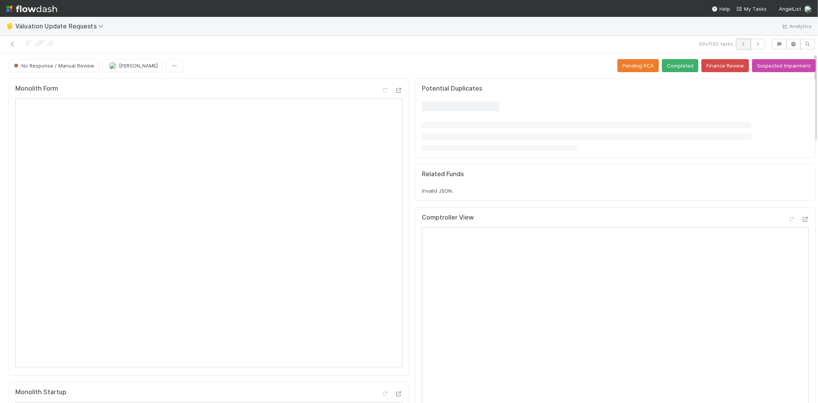
click at [740, 44] on icon "button" at bounding box center [744, 44] width 8 height 5
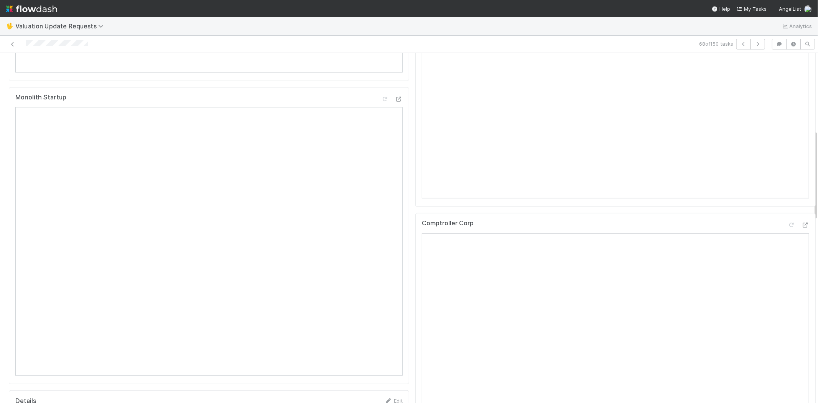
scroll to position [298, 0]
click at [801, 224] on icon at bounding box center [805, 221] width 8 height 5
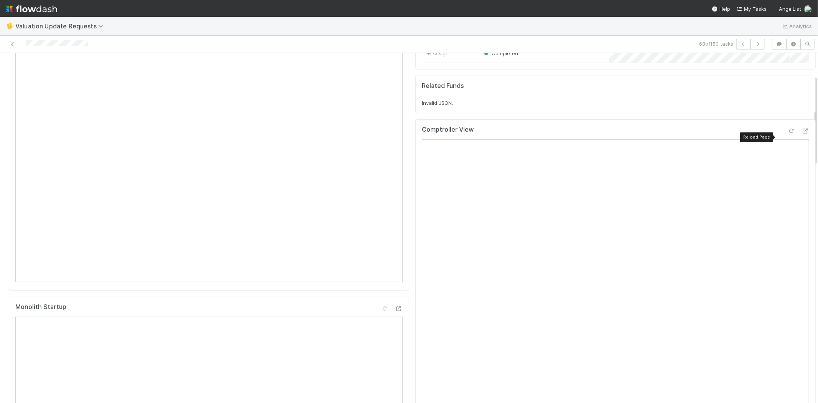
drag, startPoint x: 777, startPoint y: 136, endPoint x: 768, endPoint y: 136, distance: 9.2
click at [788, 133] on icon at bounding box center [792, 130] width 8 height 5
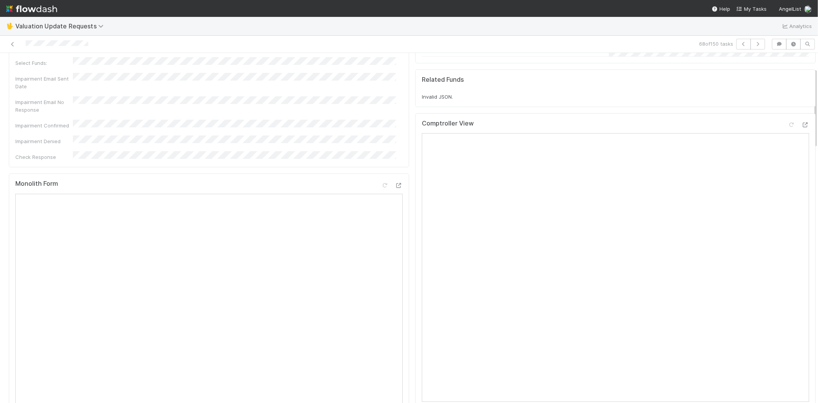
scroll to position [0, 0]
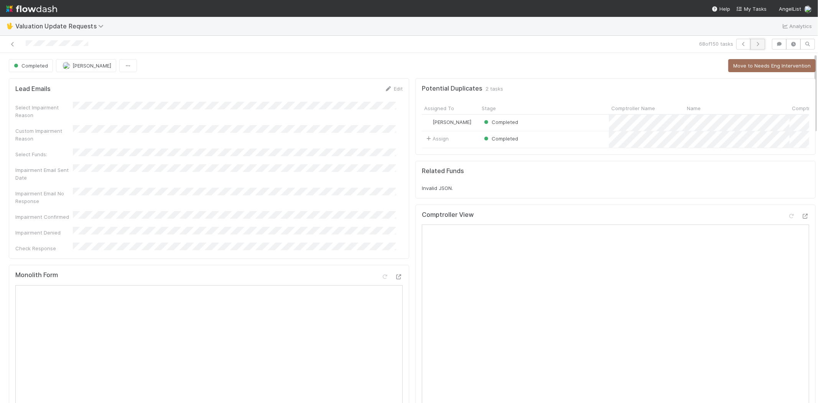
click at [754, 43] on icon "button" at bounding box center [758, 44] width 8 height 5
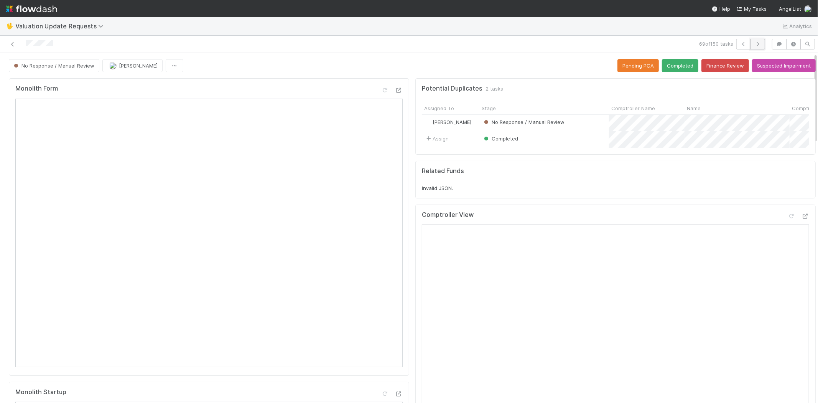
click at [754, 44] on icon "button" at bounding box center [758, 44] width 8 height 5
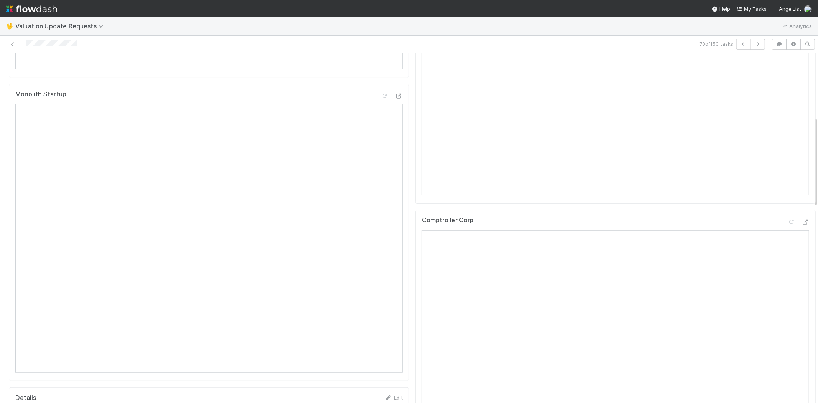
scroll to position [298, 0]
click at [12, 45] on icon at bounding box center [13, 44] width 8 height 5
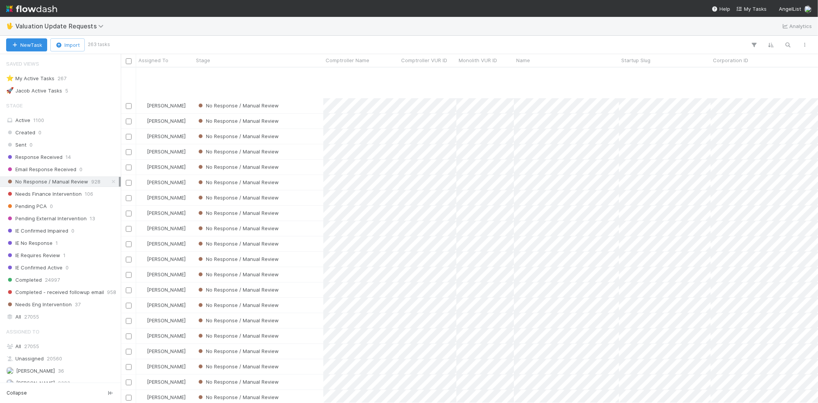
scroll to position [469, 0]
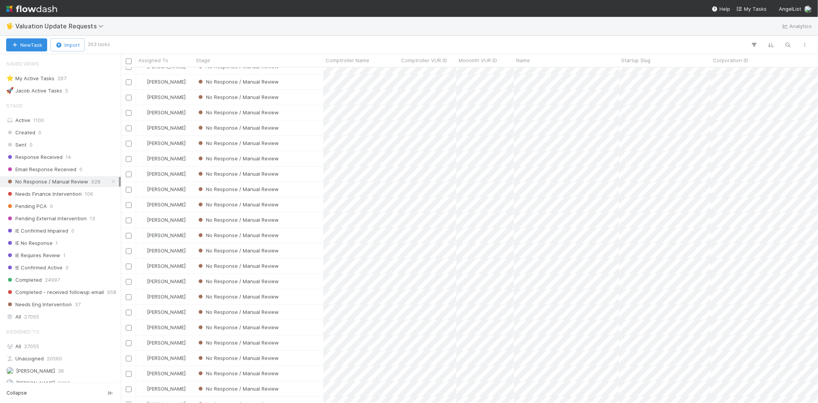
click at [314, 201] on div "No Response / Manual Review" at bounding box center [259, 204] width 130 height 15
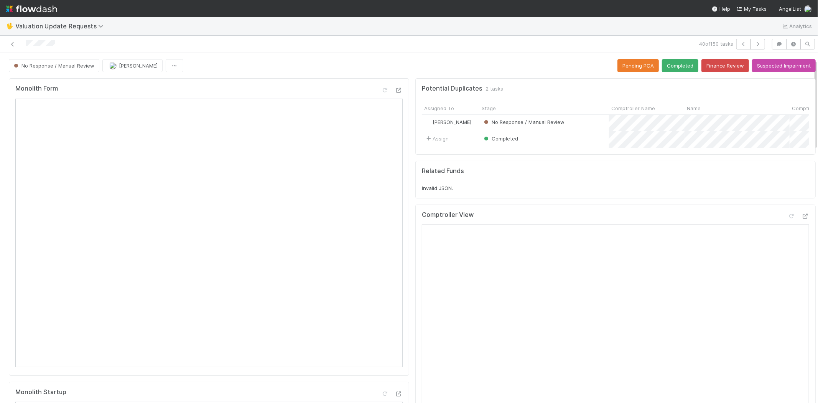
scroll to position [128, 0]
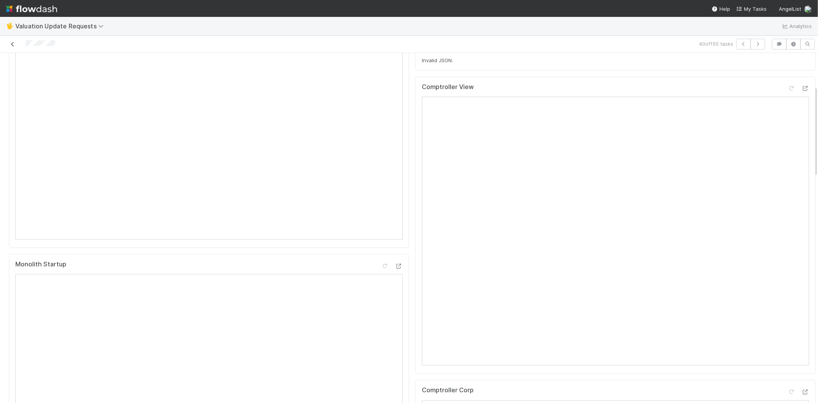
click at [12, 43] on icon at bounding box center [13, 44] width 8 height 5
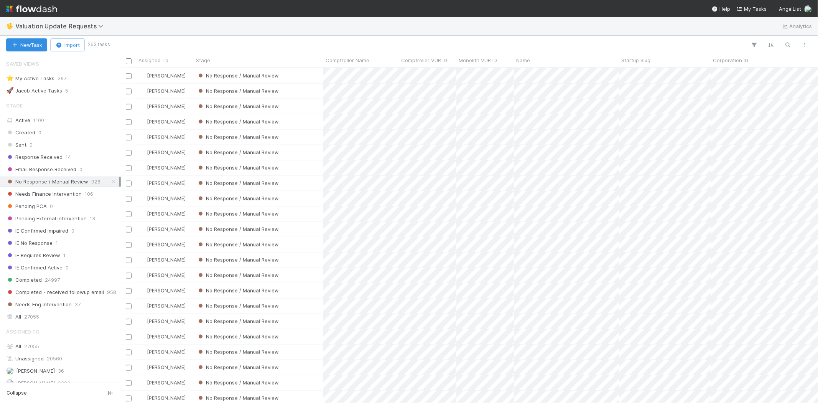
scroll to position [895, 0]
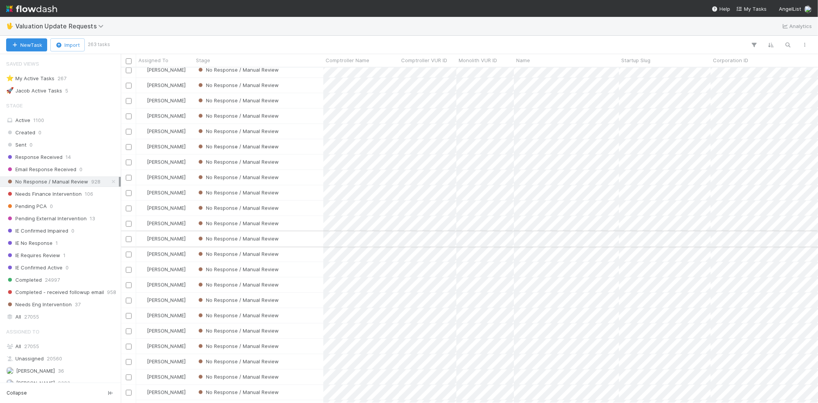
click at [296, 236] on div "No Response / Manual Review" at bounding box center [259, 238] width 130 height 15
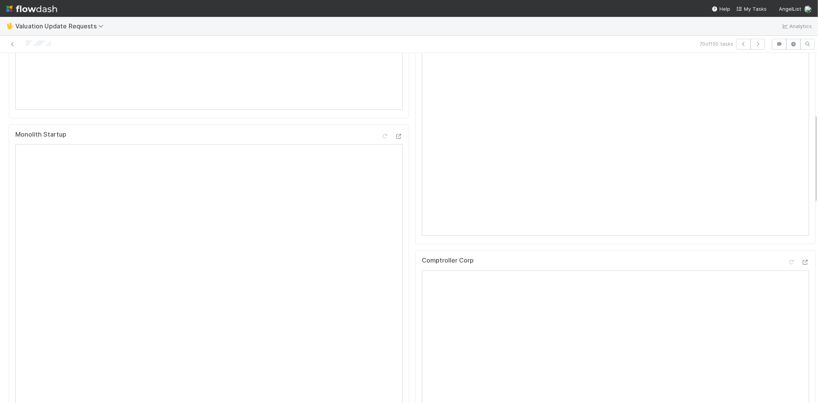
scroll to position [298, 0]
click at [801, 224] on icon at bounding box center [805, 221] width 8 height 5
click at [788, 133] on icon at bounding box center [792, 130] width 8 height 5
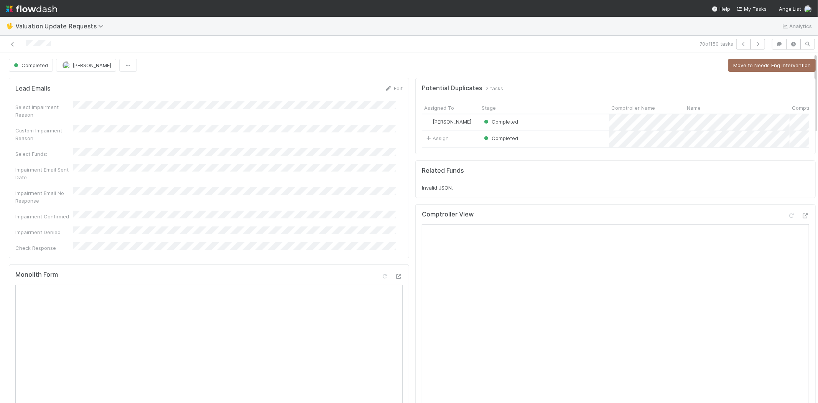
scroll to position [0, 0]
click at [754, 41] on button "button" at bounding box center [757, 44] width 15 height 11
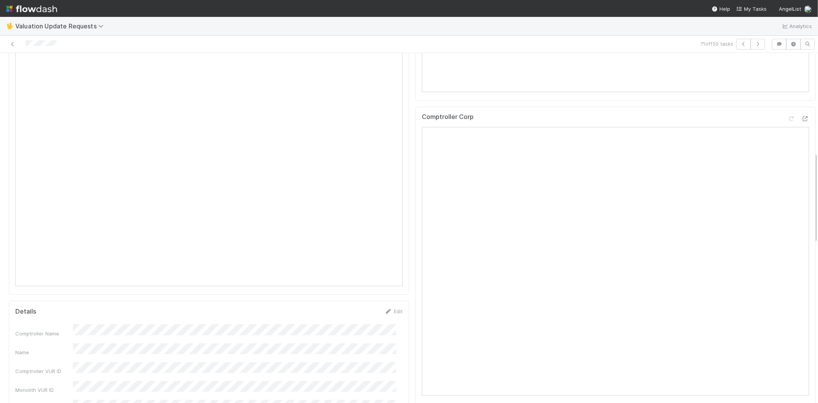
scroll to position [383, 0]
click at [801, 122] on div at bounding box center [805, 119] width 8 height 8
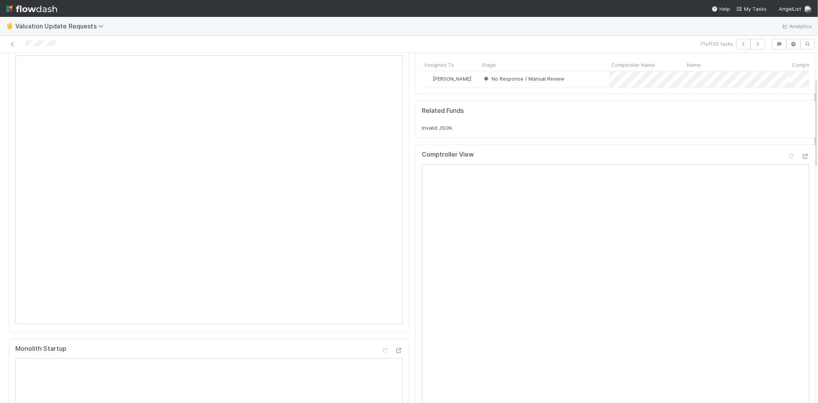
scroll to position [43, 0]
click at [788, 160] on icon at bounding box center [792, 157] width 8 height 5
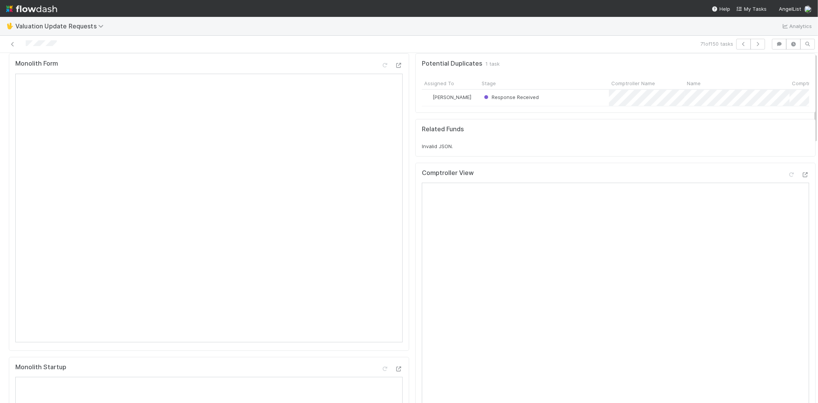
scroll to position [0, 0]
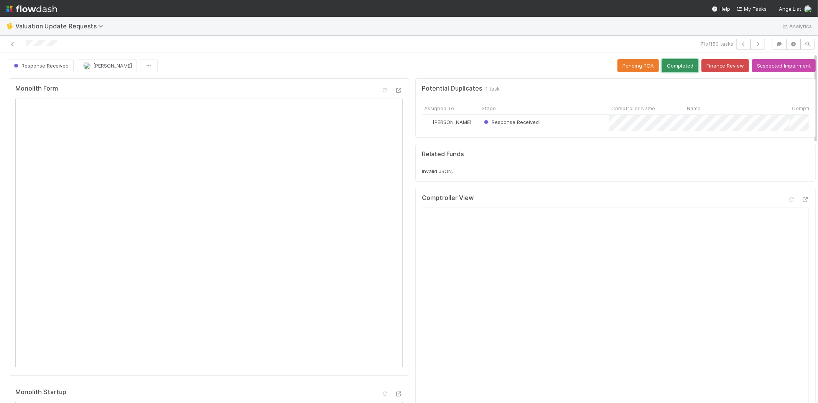
click at [665, 67] on button "Completed" at bounding box center [680, 65] width 36 height 13
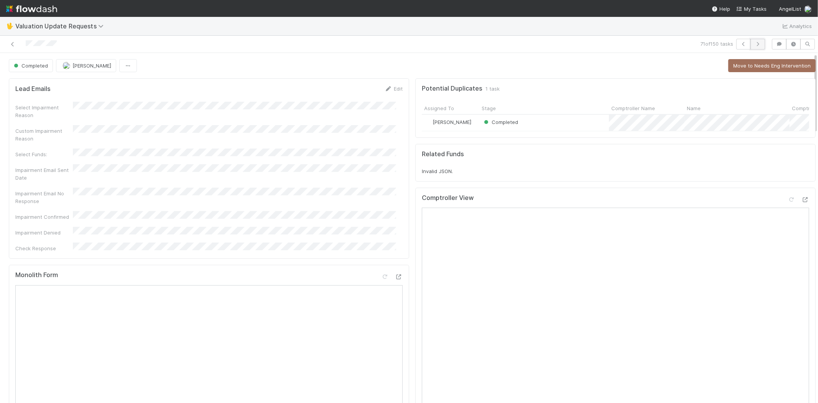
click at [756, 39] on button "button" at bounding box center [757, 44] width 15 height 11
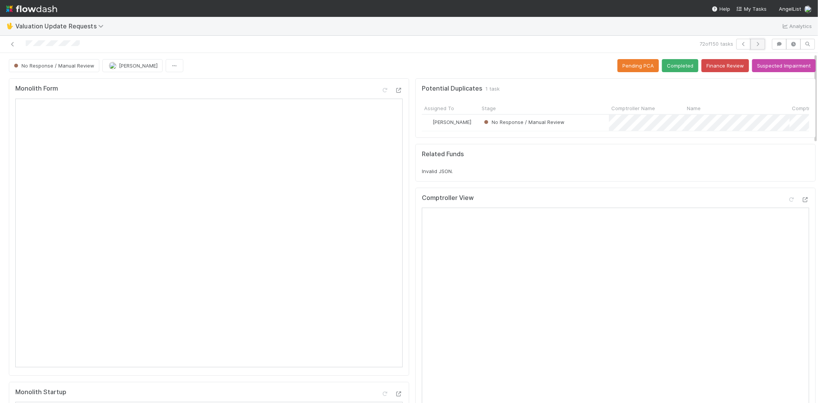
click at [754, 42] on icon "button" at bounding box center [758, 44] width 8 height 5
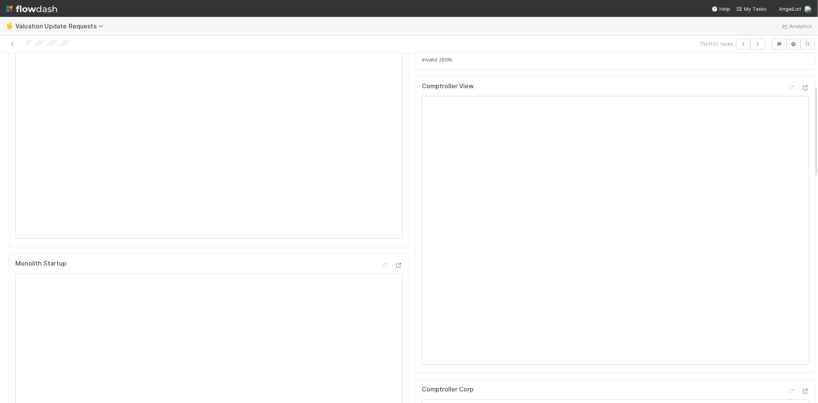
scroll to position [128, 0]
click at [788, 91] on icon at bounding box center [792, 88] width 8 height 5
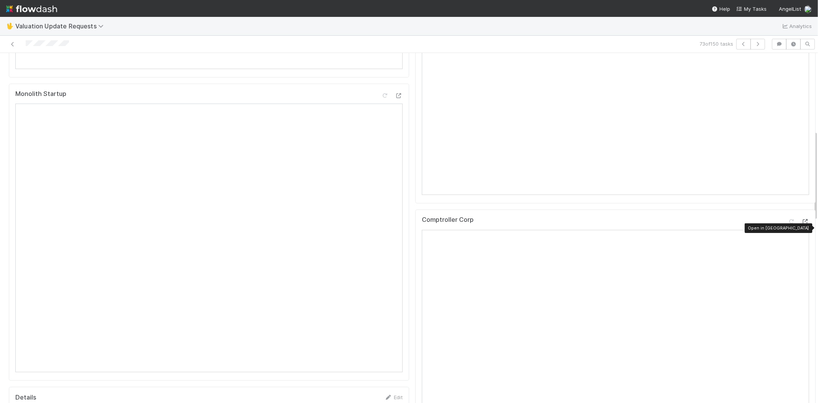
click at [801, 224] on icon at bounding box center [805, 221] width 8 height 5
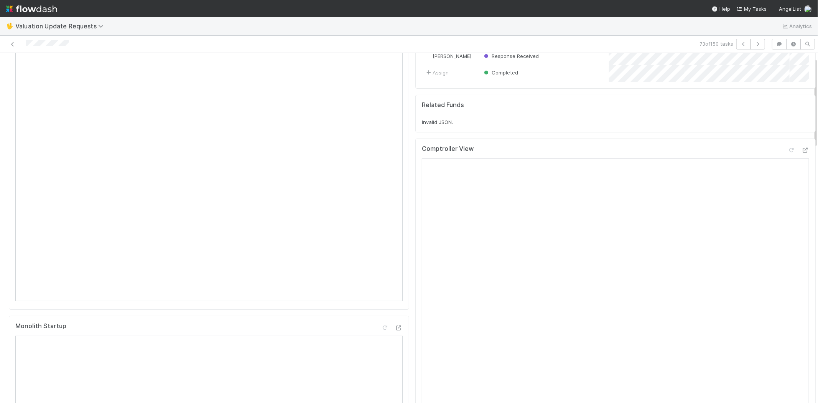
scroll to position [0, 0]
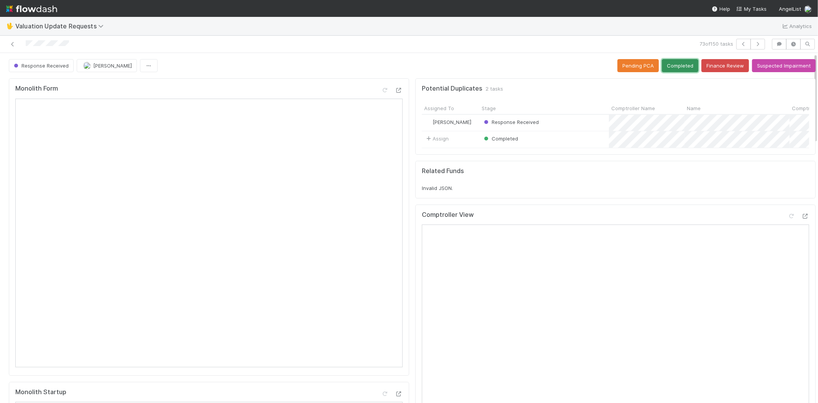
click at [665, 70] on button "Completed" at bounding box center [680, 65] width 36 height 13
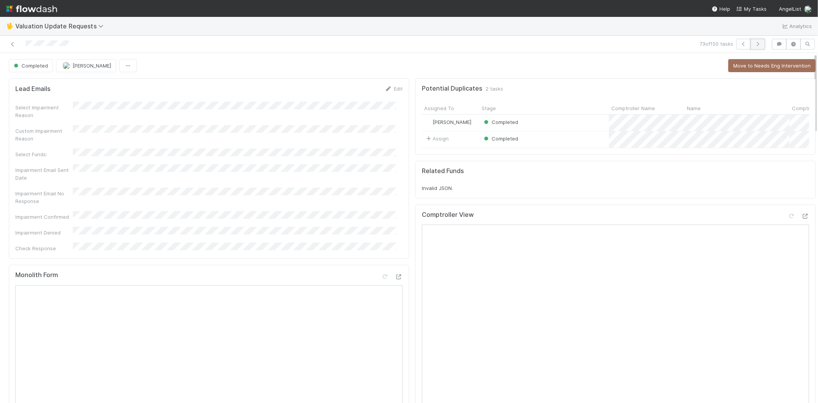
click at [754, 42] on icon "button" at bounding box center [758, 44] width 8 height 5
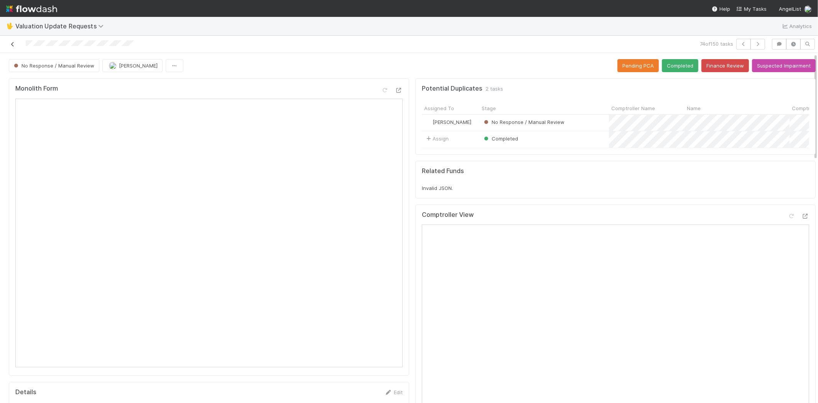
click at [12, 44] on icon at bounding box center [13, 44] width 8 height 5
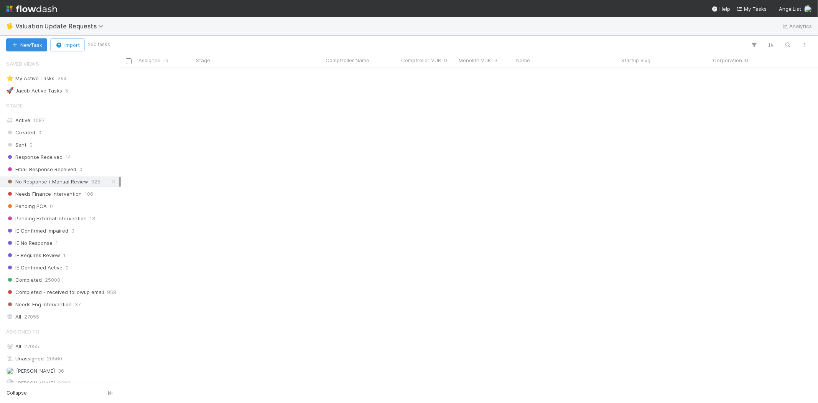
scroll to position [2313, 0]
